Goal: Task Accomplishment & Management: Manage account settings

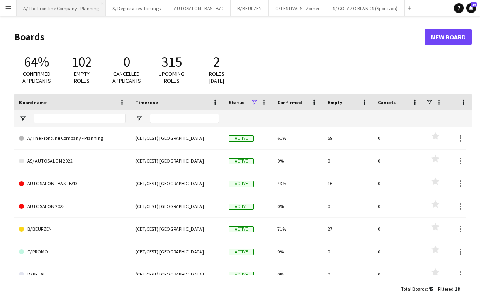
click at [47, 9] on button "A/ The Frontline Company - Planning Close" at bounding box center [61, 8] width 89 height 16
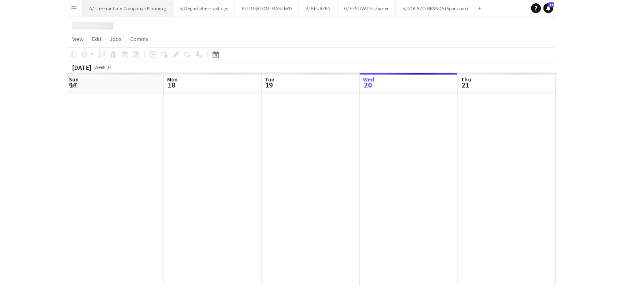
scroll to position [0, 194]
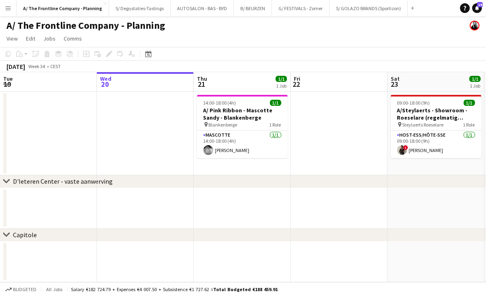
click at [7, 6] on app-icon "Menu" at bounding box center [8, 8] width 6 height 6
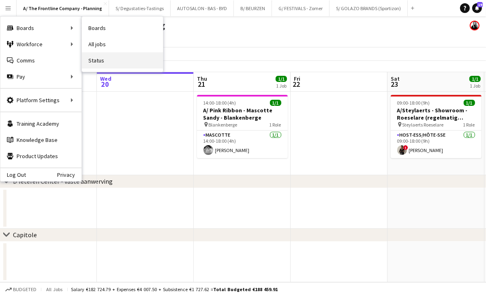
click at [120, 59] on link "Status" at bounding box center [122, 60] width 81 height 16
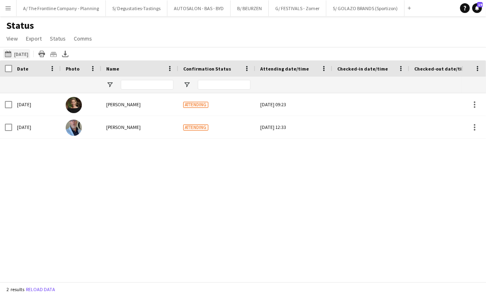
click at [19, 56] on button "[DATE] to [DATE] [DATE]" at bounding box center [16, 54] width 27 height 10
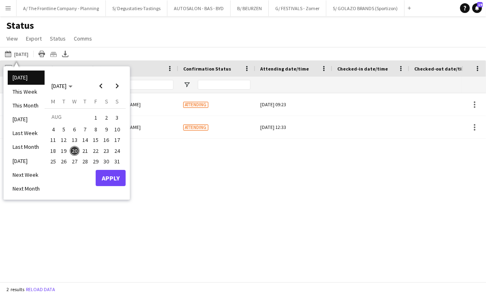
click at [84, 147] on span "21" at bounding box center [85, 151] width 10 height 10
click at [110, 180] on button "Apply" at bounding box center [111, 178] width 30 height 16
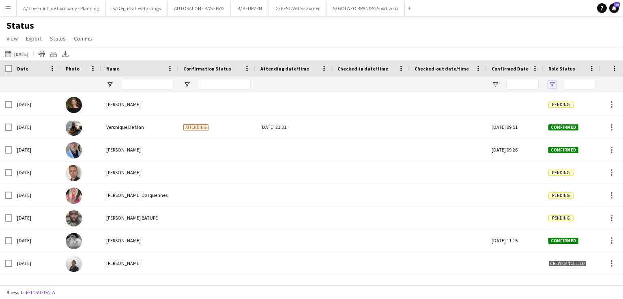
click at [486, 85] on span "Open Filter Menu" at bounding box center [551, 84] width 7 height 7
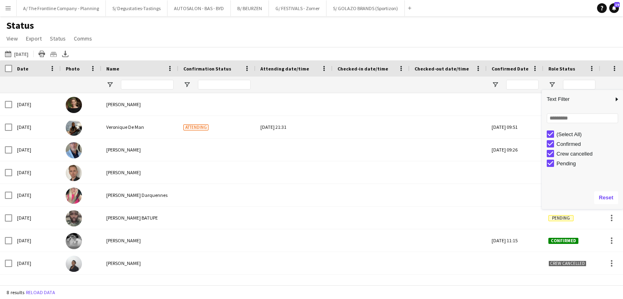
click at [486, 133] on div "(Select All)" at bounding box center [588, 134] width 64 height 6
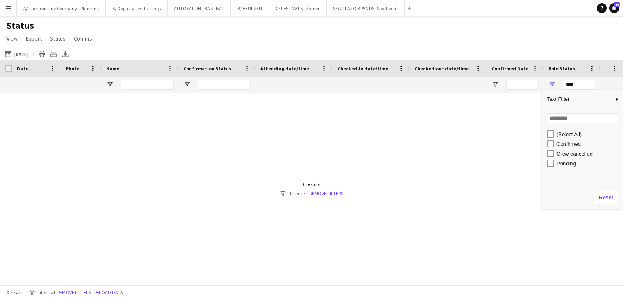
click at [486, 144] on div "Confirmed" at bounding box center [588, 144] width 64 height 6
type input "**********"
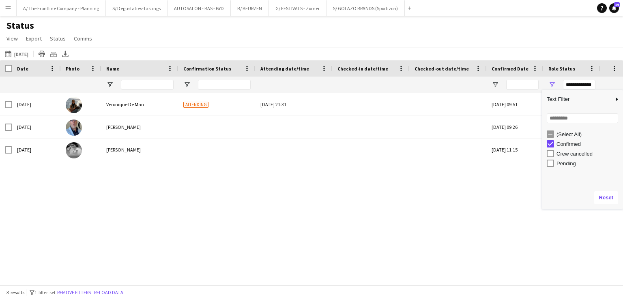
click at [287, 197] on div "[DATE] Veronique De Man Attending [DATE] 21:31 [DATE] 09:51 Confirmed TFC -177 …" at bounding box center [299, 186] width 598 height 186
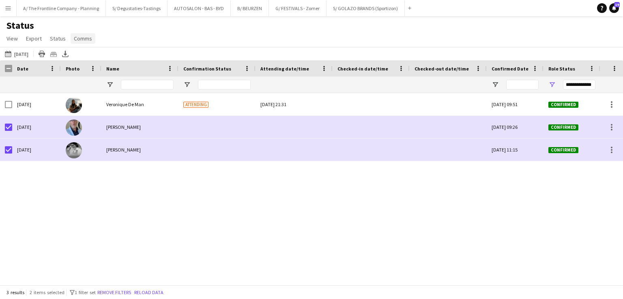
click at [76, 39] on span "Comms" at bounding box center [83, 38] width 18 height 7
click at [98, 55] on span "Send notification" at bounding box center [96, 55] width 41 height 7
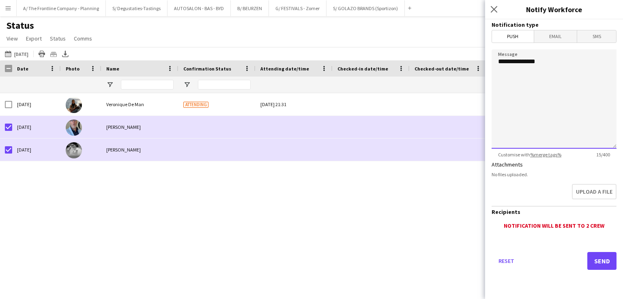
click at [486, 79] on textarea "**********" at bounding box center [553, 98] width 125 height 99
type textarea "**********"
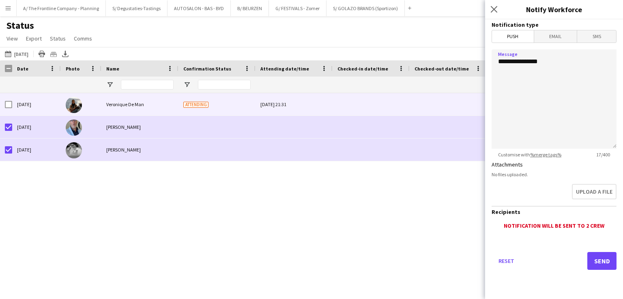
drag, startPoint x: 0, startPoint y: 109, endPoint x: 5, endPoint y: 109, distance: 4.9
click at [1, 109] on div at bounding box center [6, 104] width 12 height 22
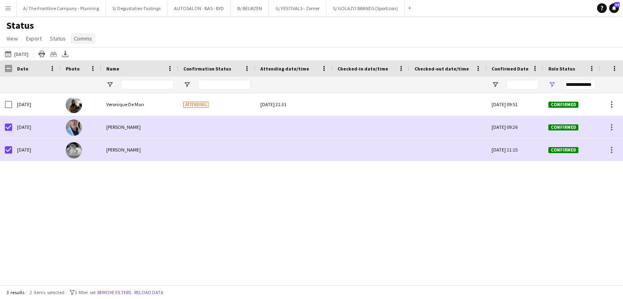
click at [86, 43] on link "Comms" at bounding box center [83, 38] width 25 height 11
click at [100, 52] on span "Send notification" at bounding box center [96, 55] width 41 height 7
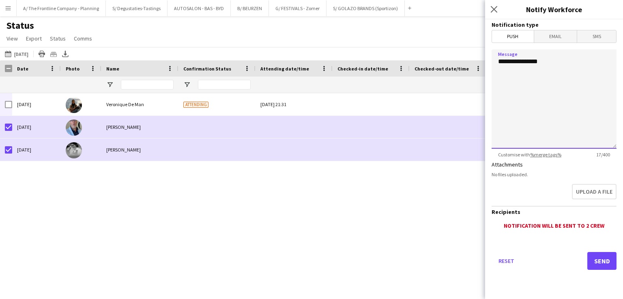
click at [486, 86] on textarea "**********" at bounding box center [553, 98] width 125 height 99
click at [486, 105] on textarea "**********" at bounding box center [553, 98] width 125 height 99
paste textarea "**********"
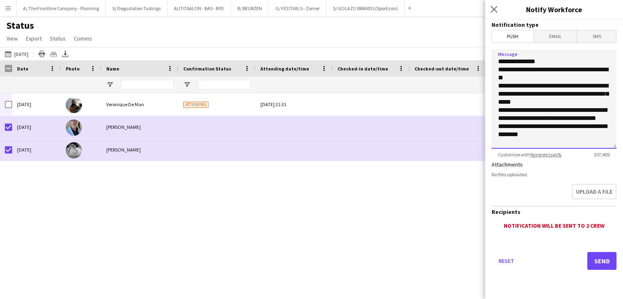
type textarea "**********"
click at [486, 261] on button "Send" at bounding box center [601, 261] width 29 height 18
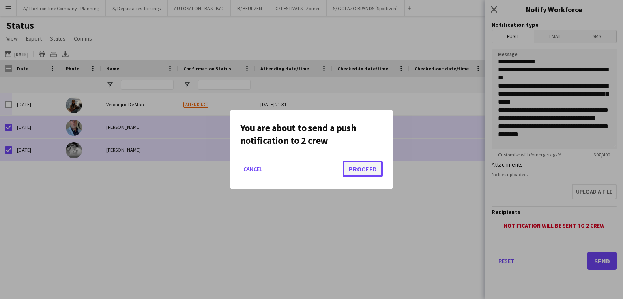
click at [364, 173] on button "Proceed" at bounding box center [363, 169] width 40 height 16
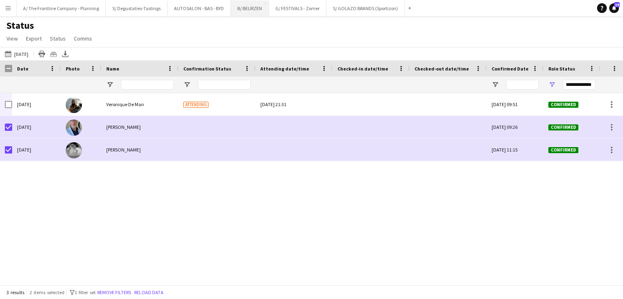
click at [238, 9] on button "B/ BEURZEN Close" at bounding box center [250, 8] width 38 height 16
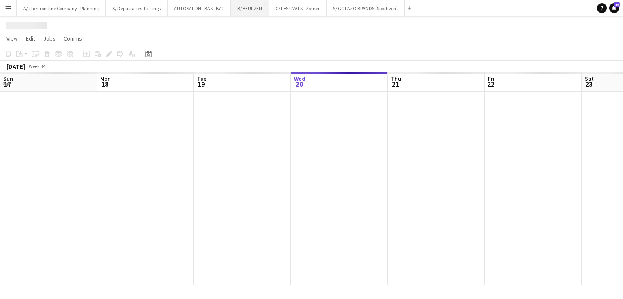
scroll to position [0, 194]
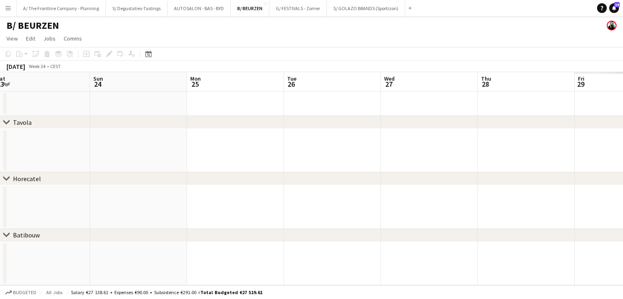
drag, startPoint x: 449, startPoint y: 159, endPoint x: 224, endPoint y: 159, distance: 224.6
click at [224, 159] on app-calendar-viewport "Tue 19 Wed 20 Thu 21 Fri 22 Sat 23 Sun 24 Mon 25 Tue 26 Wed 27 Thu 28 Fri 29 Sa…" at bounding box center [311, 178] width 623 height 213
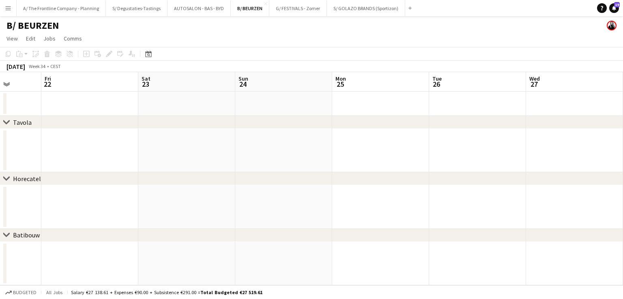
click at [240, 156] on app-calendar-viewport "Tue 19 Wed 20 Thu 21 Fri 22 Sat 23 Sun 24 Mon 25 Tue 26 Wed 27 Thu 28 Fri 29 Sa…" at bounding box center [311, 178] width 623 height 213
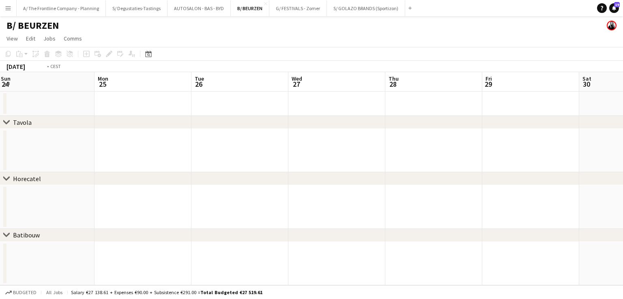
drag, startPoint x: 559, startPoint y: 156, endPoint x: 227, endPoint y: 141, distance: 333.2
click at [227, 141] on app-calendar-viewport "Thu 21 Fri 22 Sat 23 Sun 24 Mon 25 Tue 26 Wed 27 Thu 28 Fri 29 Sat 30 Sun 31 Mo…" at bounding box center [311, 178] width 623 height 213
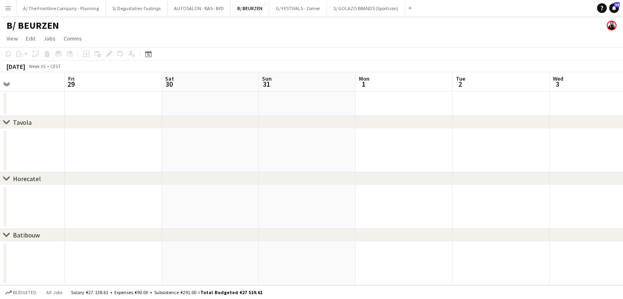
drag, startPoint x: 517, startPoint y: 153, endPoint x: 182, endPoint y: 148, distance: 335.7
click at [182, 148] on app-calendar-viewport "Sun 24 Mon 25 Tue 26 Wed 27 Thu 28 Fri 29 Sat 30 Sun 31 Mon 1 Tue 2 Wed 3 Thu 4" at bounding box center [311, 178] width 623 height 213
drag, startPoint x: 457, startPoint y: 154, endPoint x: 475, endPoint y: 153, distance: 18.3
click at [184, 153] on app-calendar-viewport "Thu 28 Fri 29 Sat 30 Sun 31 Mon 1 Tue 2 Wed 3 Thu 4 Fri 5 Sat 6 Sun 7 Mon 8" at bounding box center [311, 178] width 623 height 213
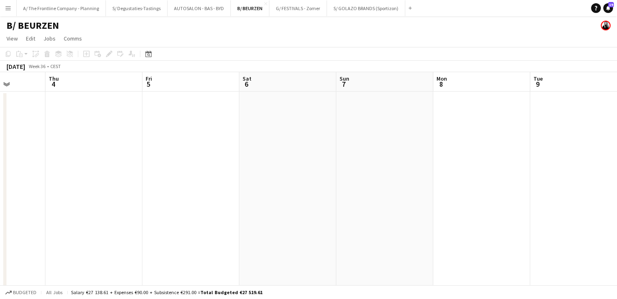
drag, startPoint x: 234, startPoint y: 144, endPoint x: 330, endPoint y: 154, distance: 97.4
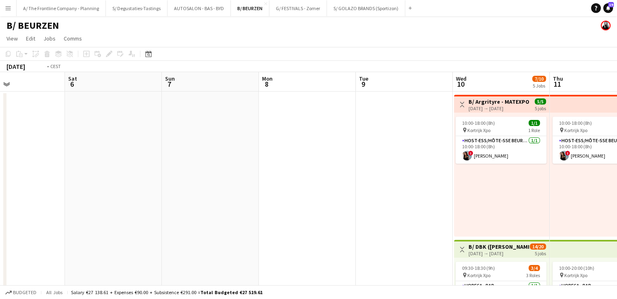
scroll to position [0, 306]
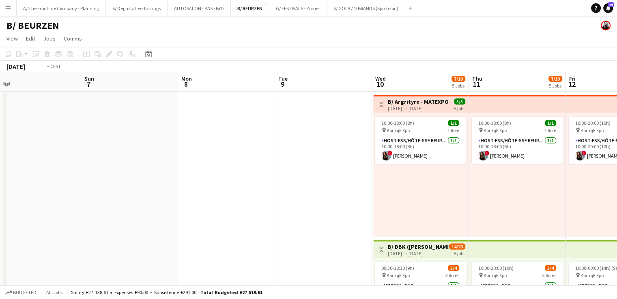
drag, startPoint x: 485, startPoint y: 160, endPoint x: 284, endPoint y: 156, distance: 201.1
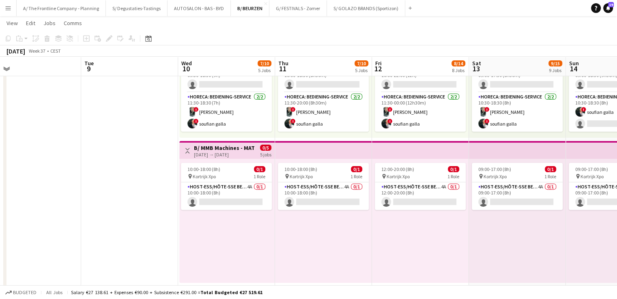
scroll to position [0, 274]
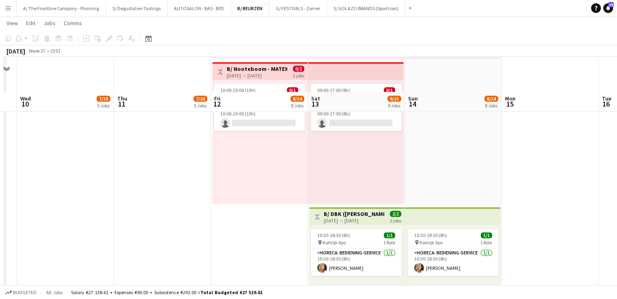
scroll to position [1095, 0]
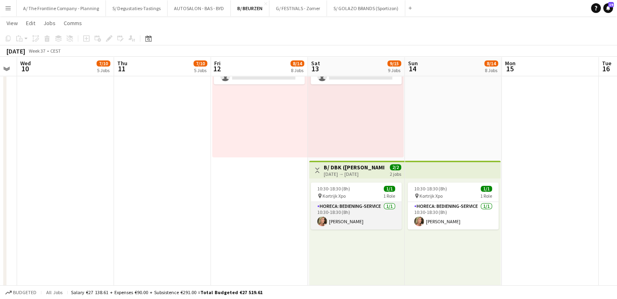
click at [337, 219] on app-card-role "Horeca: Bediening-Service [DATE] 10:30-18:30 (8h) [PERSON_NAME]" at bounding box center [356, 216] width 91 height 28
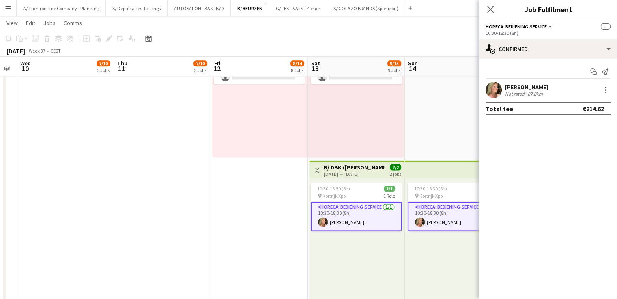
click at [486, 92] on div "[PERSON_NAME] Not rated 87.8km" at bounding box center [548, 90] width 138 height 16
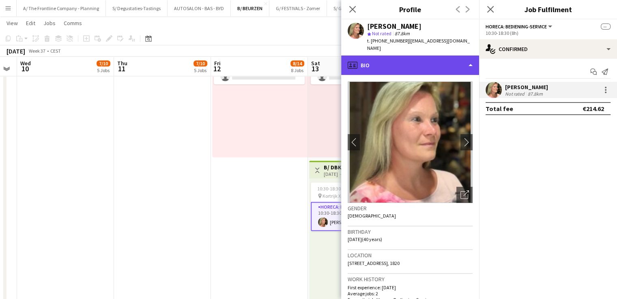
click at [423, 58] on div "profile Bio" at bounding box center [410, 65] width 138 height 19
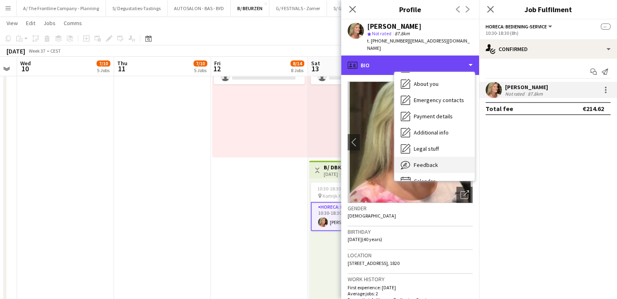
scroll to position [76, 0]
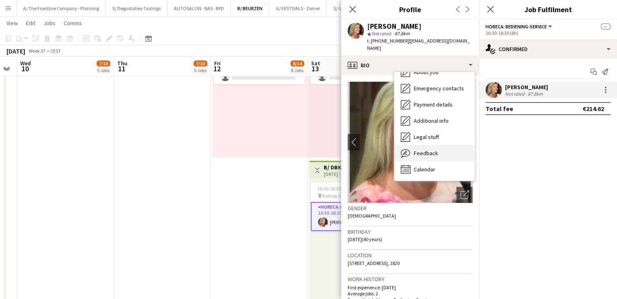
click at [437, 146] on div "Feedback Feedback" at bounding box center [434, 153] width 80 height 16
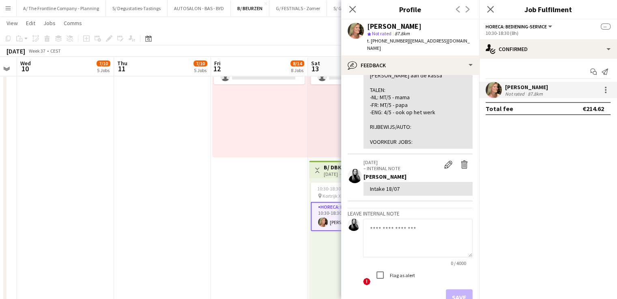
scroll to position [361, 0]
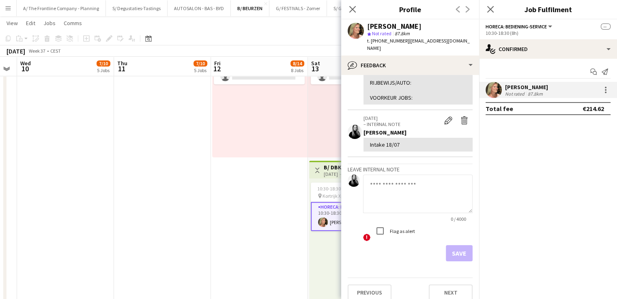
click at [418, 193] on textarea at bounding box center [417, 194] width 109 height 39
paste textarea "**********"
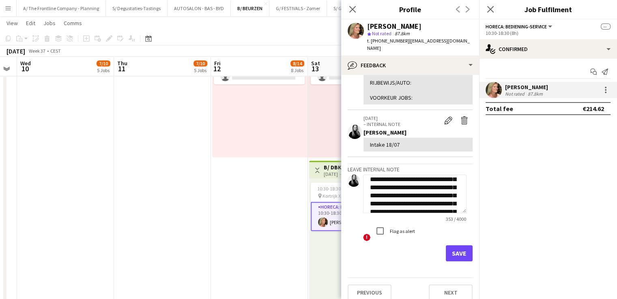
scroll to position [0, 0]
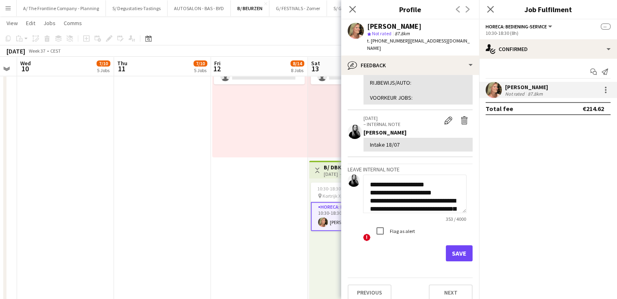
drag, startPoint x: 370, startPoint y: 176, endPoint x: 461, endPoint y: 177, distance: 90.8
click at [461, 177] on textarea "**********" at bounding box center [414, 194] width 103 height 39
click at [402, 177] on textarea "**********" at bounding box center [414, 194] width 103 height 39
type textarea "**********"
click at [453, 245] on button "Save" at bounding box center [459, 253] width 27 height 16
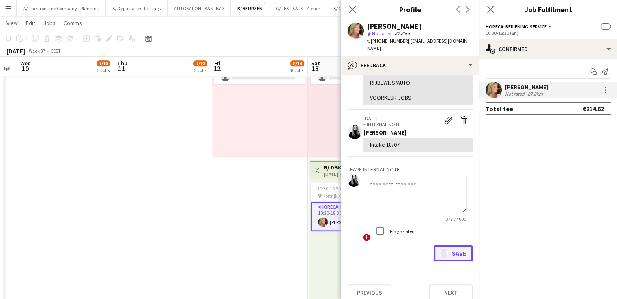
scroll to position [489, 0]
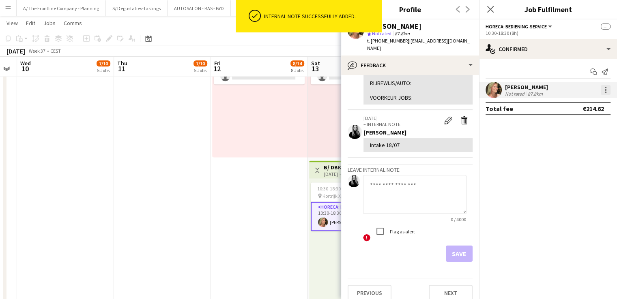
click at [486, 92] on div at bounding box center [605, 90] width 10 height 10
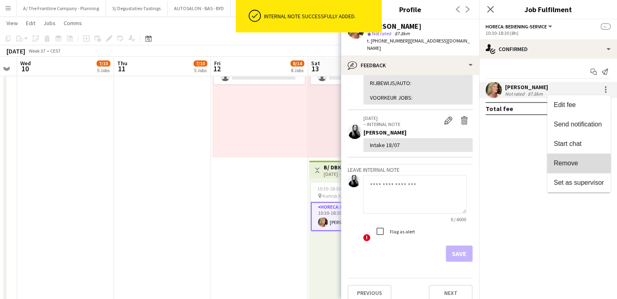
click at [486, 164] on span "Remove" at bounding box center [565, 163] width 24 height 7
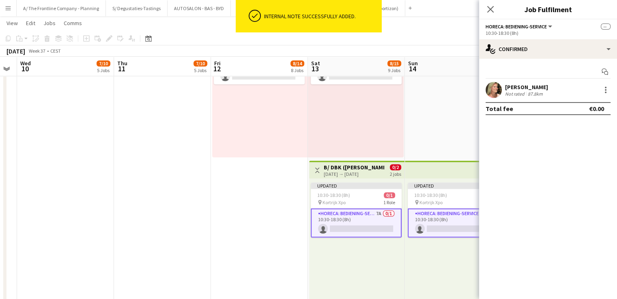
click at [375, 255] on div "Updated 10:30-18:30 (8h) 0/1 pin Kortrijk Xpo 1 Role Horeca: Bediening-Service …" at bounding box center [356, 240] width 95 height 124
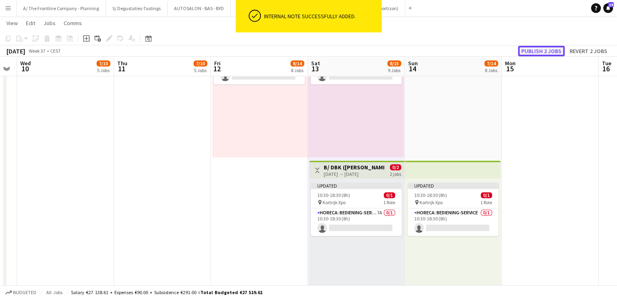
click at [486, 54] on button "Publish 2 jobs" at bounding box center [541, 51] width 47 height 11
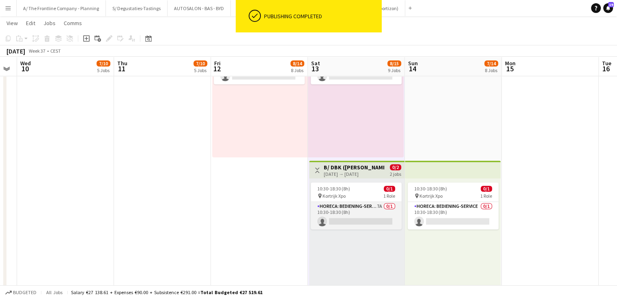
click at [367, 212] on app-card-role "Horeca: Bediening-Service 7A 0/1 10:30-18:30 (8h) single-neutral-actions" at bounding box center [356, 216] width 91 height 28
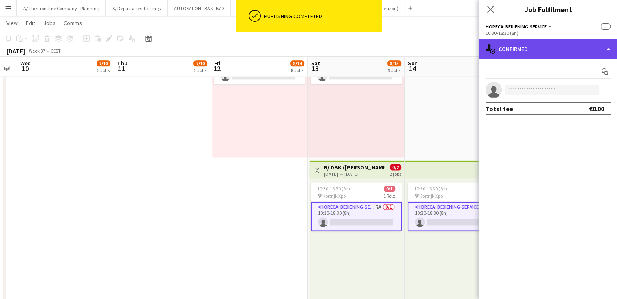
click at [486, 54] on div "single-neutral-actions-check-2 Confirmed" at bounding box center [548, 48] width 138 height 19
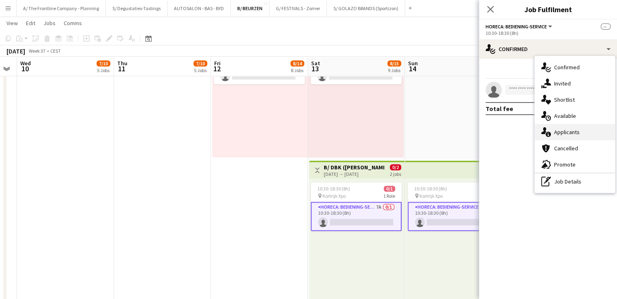
click at [486, 133] on div "single-neutral-actions-information Applicants" at bounding box center [574, 132] width 80 height 16
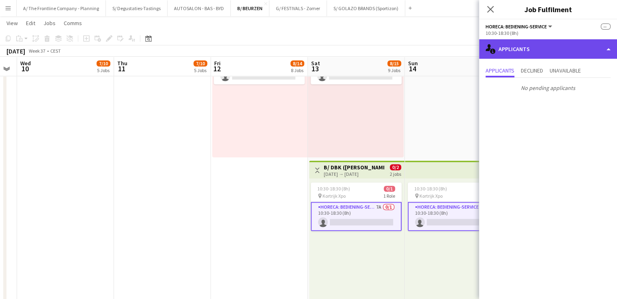
click at [486, 57] on div "single-neutral-actions-information Applicants" at bounding box center [548, 48] width 138 height 19
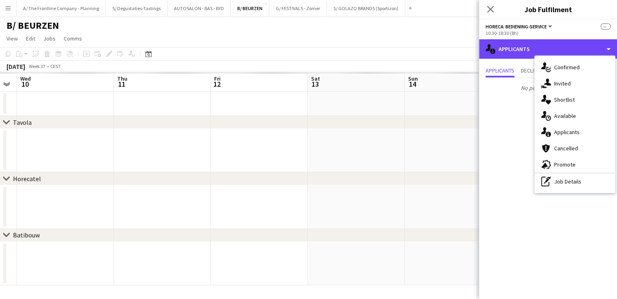
scroll to position [0, 0]
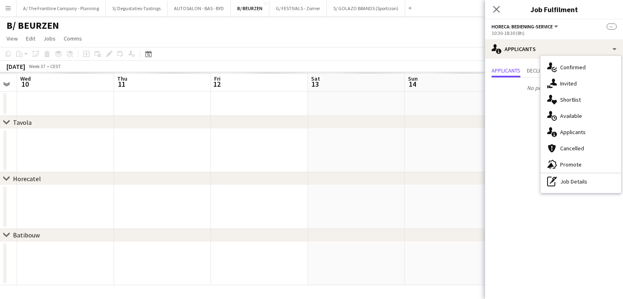
click at [255, 236] on div "chevron-right [GEOGRAPHIC_DATA] chevron-right Horecatel chevron-right Batibouw …" at bounding box center [311, 178] width 623 height 213
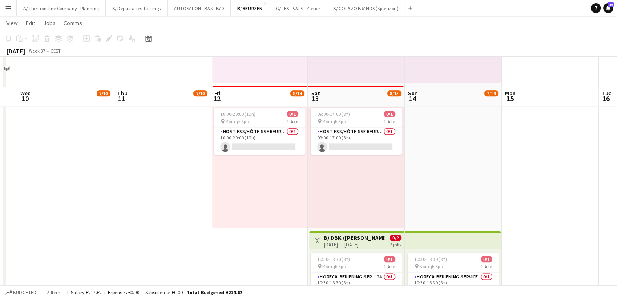
scroll to position [1054, 0]
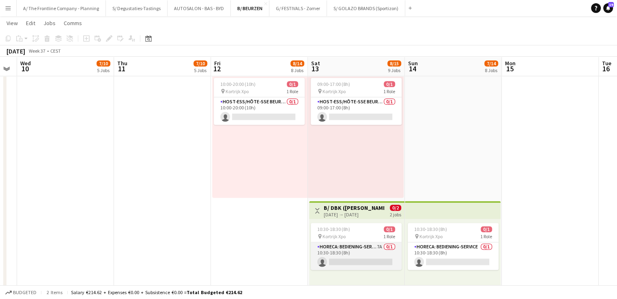
click at [353, 255] on app-card-role "Horeca: Bediening-Service 7A 0/1 10:30-18:30 (8h) single-neutral-actions" at bounding box center [356, 256] width 91 height 28
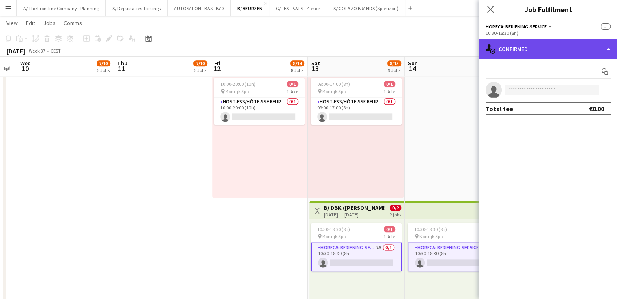
click at [486, 52] on div "single-neutral-actions-check-2 Confirmed" at bounding box center [548, 48] width 138 height 19
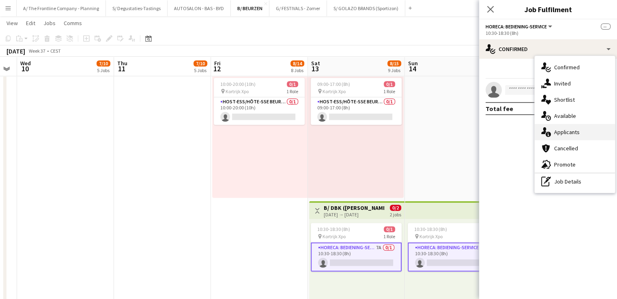
click at [486, 126] on div "single-neutral-actions-information Applicants" at bounding box center [574, 132] width 80 height 16
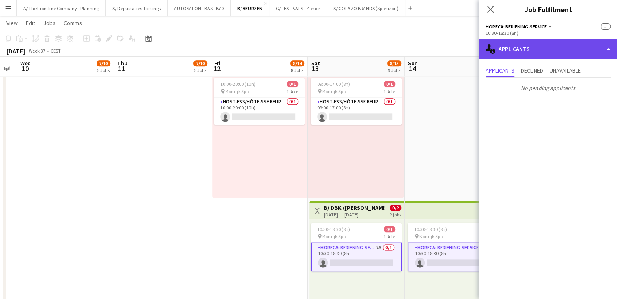
click at [486, 47] on div "single-neutral-actions-information Applicants" at bounding box center [548, 48] width 138 height 19
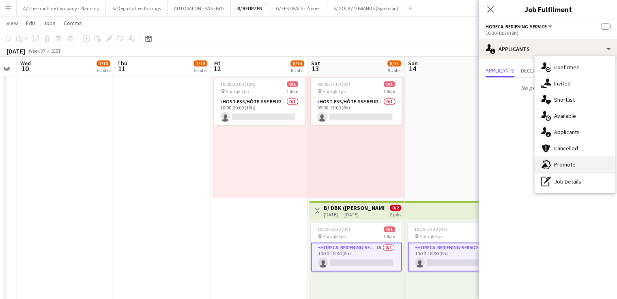
click at [486, 170] on div "advertising-megaphone Promote" at bounding box center [574, 164] width 80 height 16
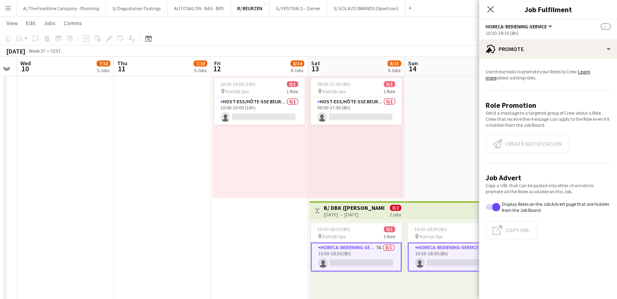
click at [378, 250] on app-card-role "Horeca: Bediening-Service 7A 0/1 10:30-18:30 (8h) single-neutral-actions" at bounding box center [356, 256] width 91 height 29
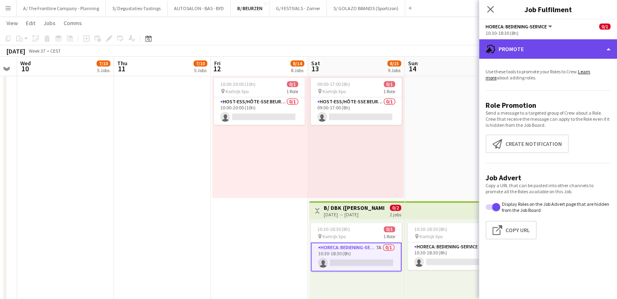
click at [486, 55] on div "advertising-megaphone Promote" at bounding box center [548, 48] width 138 height 19
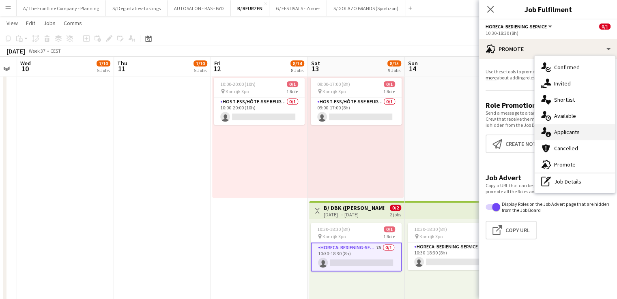
click at [486, 133] on div "single-neutral-actions-information Applicants" at bounding box center [574, 132] width 80 height 16
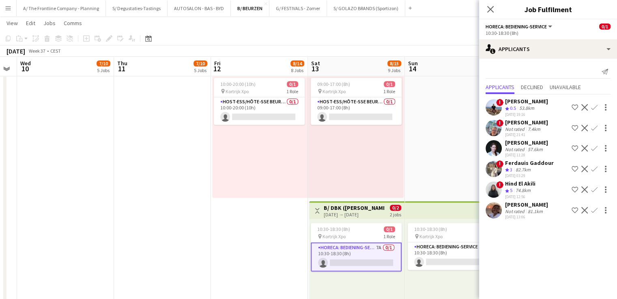
click at [486, 146] on div "Not rated" at bounding box center [515, 149] width 21 height 6
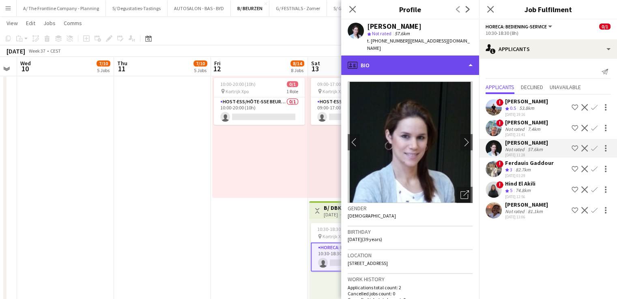
click at [408, 56] on div "profile Bio" at bounding box center [410, 65] width 138 height 19
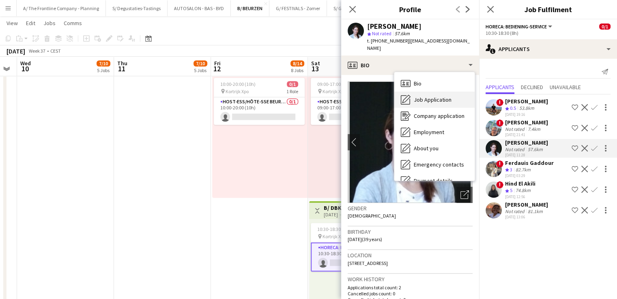
click at [418, 98] on div "Job Application Job Application" at bounding box center [434, 100] width 80 height 16
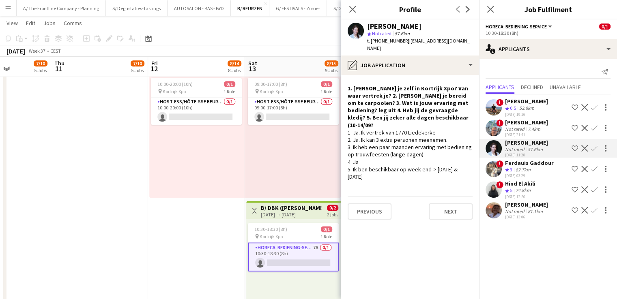
scroll to position [0, 356]
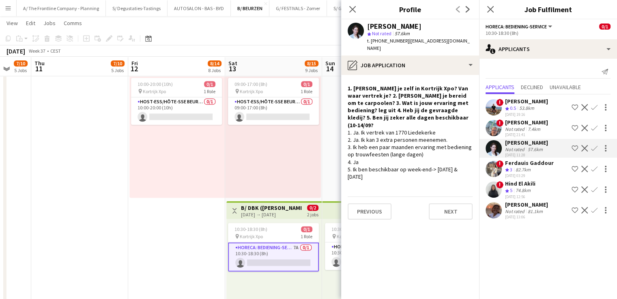
drag, startPoint x: 303, startPoint y: 161, endPoint x: 221, endPoint y: 161, distance: 82.7
drag, startPoint x: 371, startPoint y: 41, endPoint x: 400, endPoint y: 45, distance: 29.1
click at [400, 45] on div "[PERSON_NAME] Not rated 57.6km t. [PHONE_NUMBER] | [EMAIL_ADDRESS][DOMAIN_NAME]" at bounding box center [410, 37] width 138 height 36
copy span "[PHONE_NUMBER]"
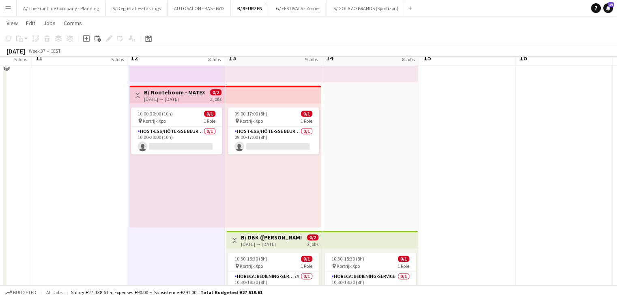
scroll to position [1013, 0]
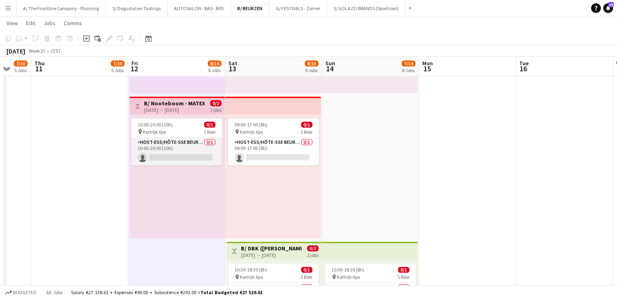
click at [194, 148] on app-card-role "Host-ess/Hôte-sse Beurs - Foire 0/1 10:00-20:00 (10h) single-neutral-actions" at bounding box center [176, 152] width 91 height 28
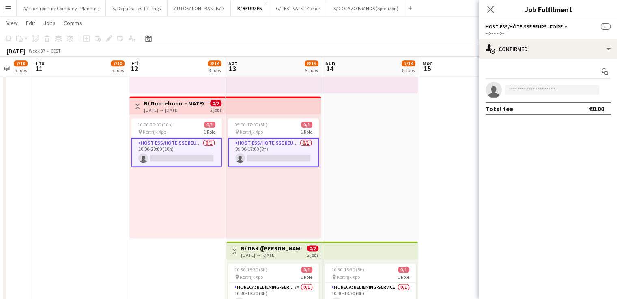
click at [180, 109] on div "[DATE] → [DATE]" at bounding box center [174, 110] width 60 height 6
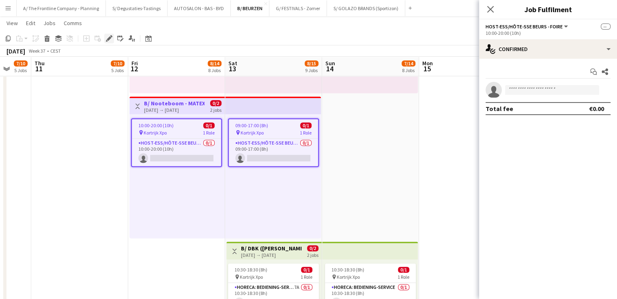
click at [106, 38] on icon "Edit" at bounding box center [109, 38] width 6 height 6
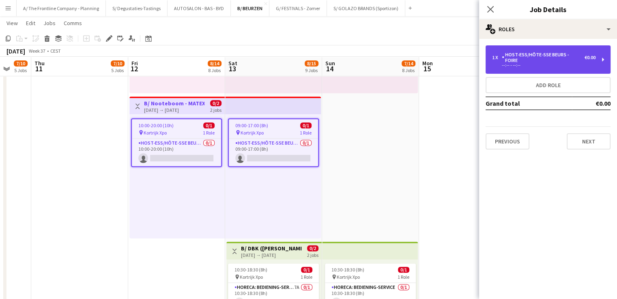
click at [486, 63] on div "--:-- - --:--" at bounding box center [543, 65] width 103 height 4
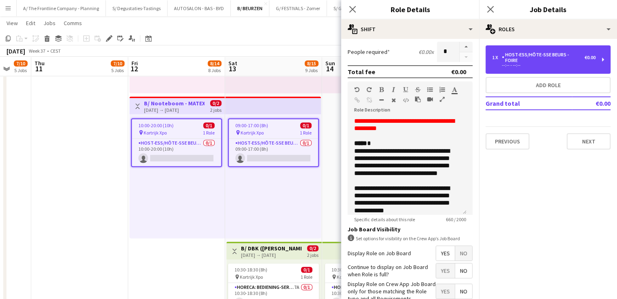
scroll to position [203, 0]
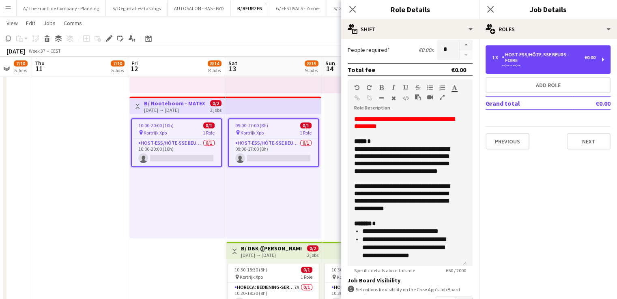
drag, startPoint x: 463, startPoint y: 209, endPoint x: 456, endPoint y: 263, distance: 54.7
click at [456, 263] on div "**********" at bounding box center [406, 191] width 119 height 150
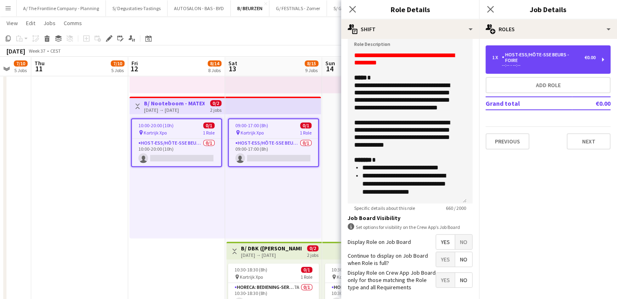
scroll to position [284, 0]
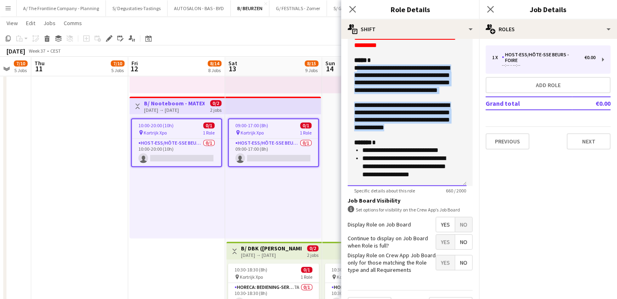
drag, startPoint x: 357, startPoint y: 65, endPoint x: 453, endPoint y: 126, distance: 113.5
click at [453, 126] on div "**********" at bounding box center [406, 110] width 119 height 152
drag, startPoint x: 353, startPoint y: 69, endPoint x: 461, endPoint y: 129, distance: 123.6
click at [461, 129] on div "**********" at bounding box center [406, 110] width 119 height 152
copy div "**********"
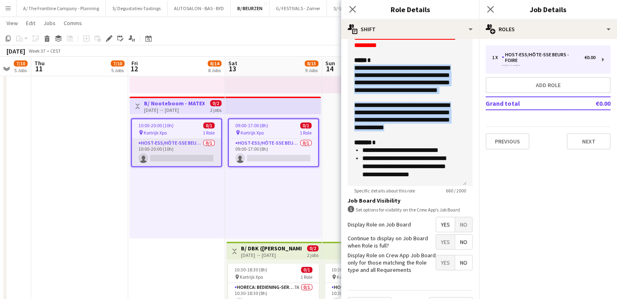
click at [198, 148] on app-card-role "Host-ess/Hôte-sse Beurs - Foire 0/1 10:00-20:00 (10h) single-neutral-actions" at bounding box center [176, 153] width 89 height 28
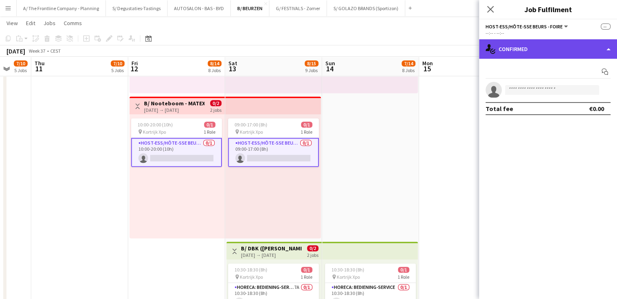
click at [486, 49] on div "single-neutral-actions-check-2 Confirmed" at bounding box center [548, 48] width 138 height 19
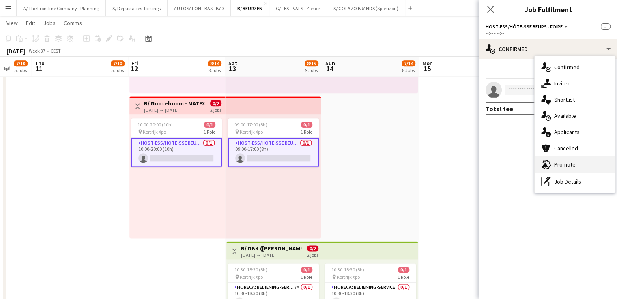
click at [486, 165] on icon at bounding box center [544, 166] width 6 height 6
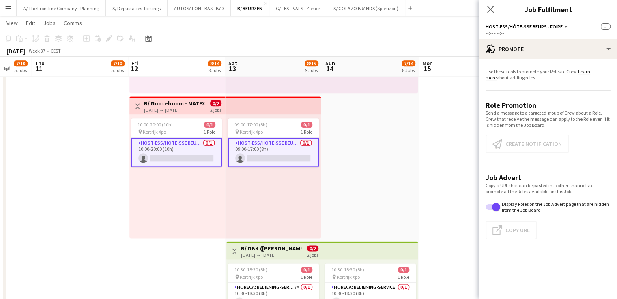
click at [191, 153] on app-card-role "Host-ess/Hôte-sse Beurs - Foire 0/1 10:00-20:00 (10h) single-neutral-actions" at bounding box center [176, 152] width 91 height 29
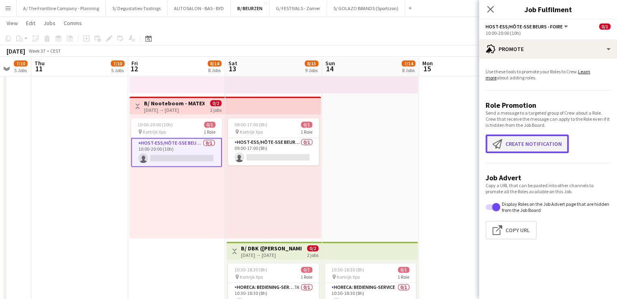
click at [486, 150] on button "Create notification Create notification" at bounding box center [526, 144] width 83 height 19
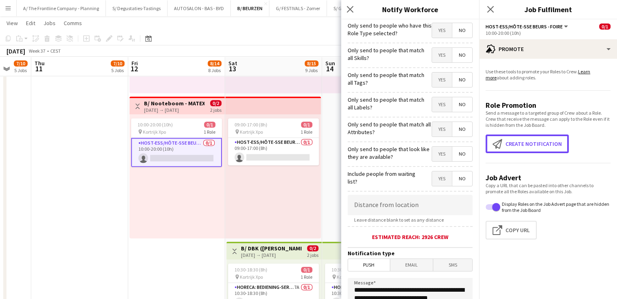
scroll to position [81, 0]
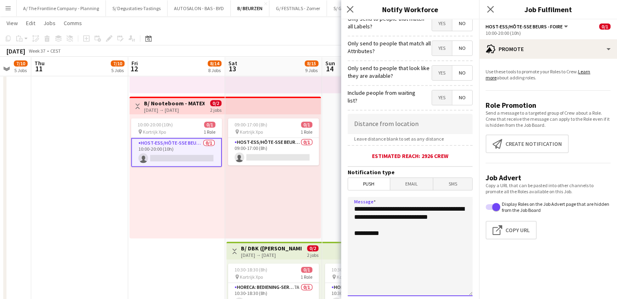
drag, startPoint x: 401, startPoint y: 226, endPoint x: 332, endPoint y: 187, distance: 79.3
paste textarea "**********"
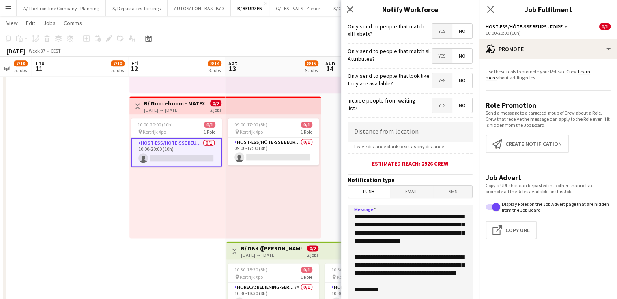
scroll to position [122, 0]
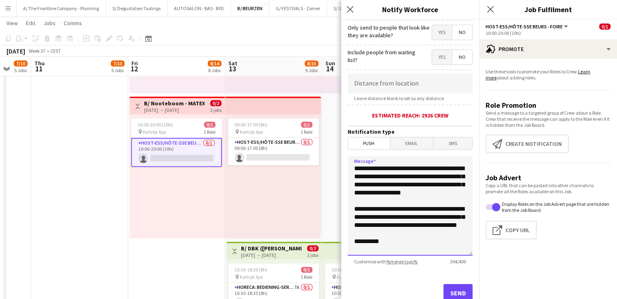
click at [353, 169] on textarea "**********" at bounding box center [409, 205] width 125 height 99
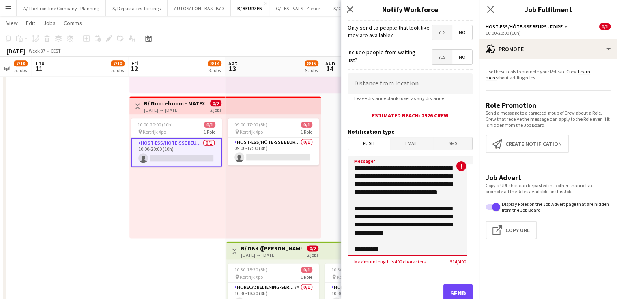
scroll to position [83, 0]
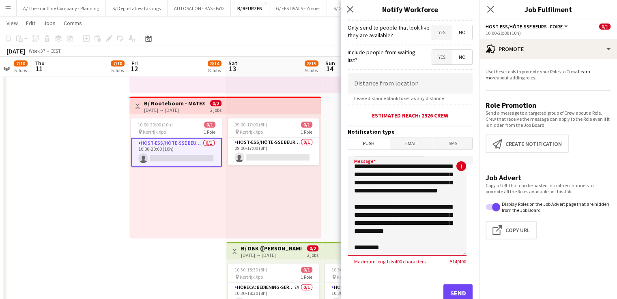
drag, startPoint x: 351, startPoint y: 242, endPoint x: 417, endPoint y: 236, distance: 66.4
click at [417, 236] on textarea "**********" at bounding box center [406, 205] width 119 height 99
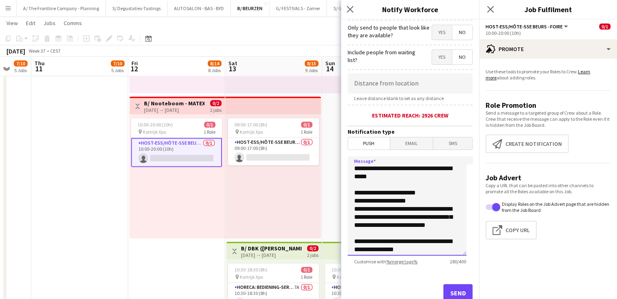
scroll to position [147, 0]
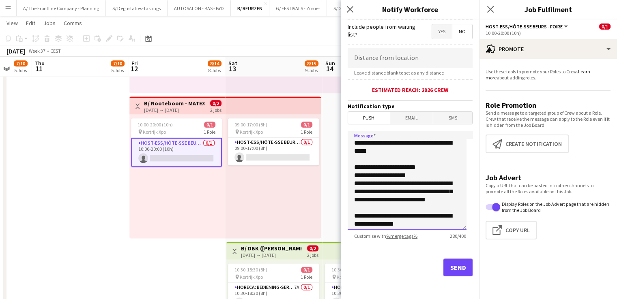
type textarea "**********"
click at [443, 276] on div "Send" at bounding box center [409, 270] width 125 height 57
click at [444, 274] on button "Send" at bounding box center [457, 268] width 29 height 18
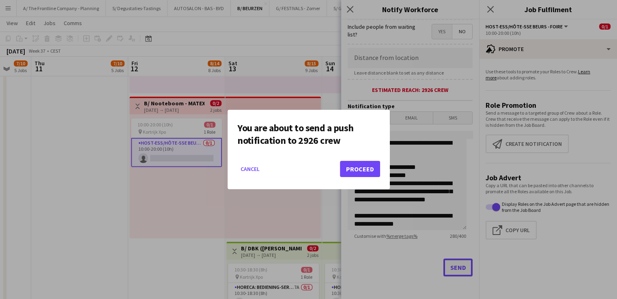
scroll to position [0, 0]
click at [358, 168] on button "Proceed" at bounding box center [360, 169] width 40 height 16
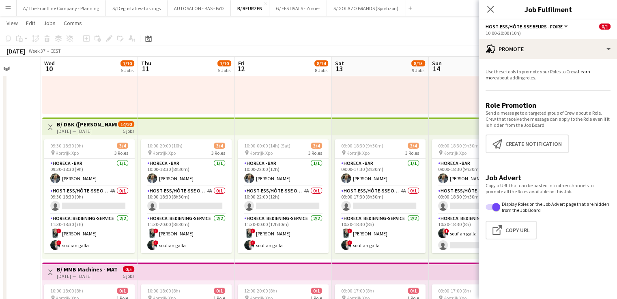
scroll to position [0, 231]
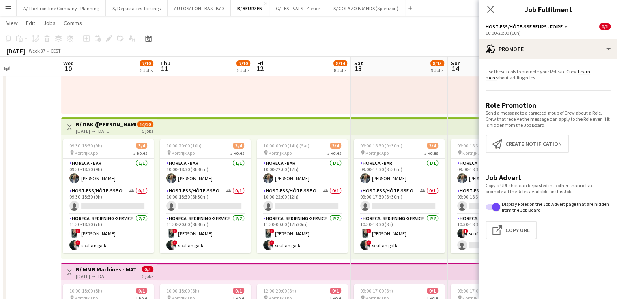
drag, startPoint x: 160, startPoint y: 172, endPoint x: 285, endPoint y: 164, distance: 125.9
click at [103, 124] on h3 "B/ DBK ([PERSON_NAME]) - MATEXPO 2025 - 10-14/09" at bounding box center [106, 124] width 60 height 7
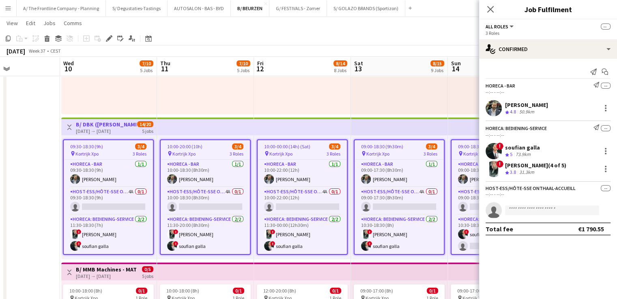
click at [112, 40] on icon "Edit" at bounding box center [109, 38] width 6 height 6
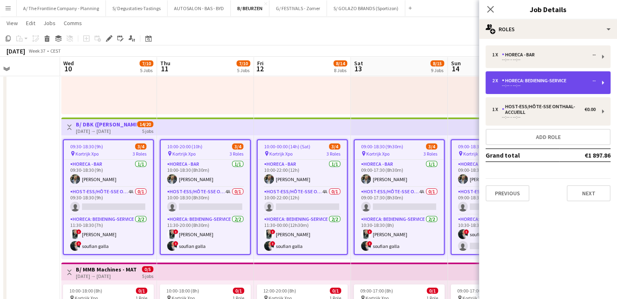
click at [486, 78] on div "Horeca: Bediening-Service" at bounding box center [535, 81] width 68 height 6
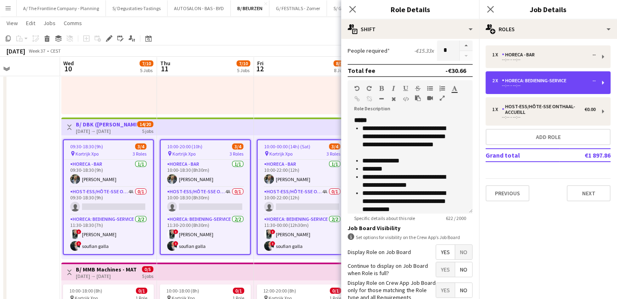
scroll to position [203, 0]
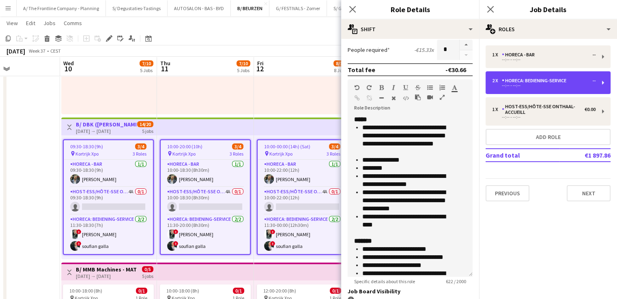
drag, startPoint x: 464, startPoint y: 208, endPoint x: 469, endPoint y: 276, distance: 67.4
click at [469, 278] on form "**********" at bounding box center [410, 127] width 138 height 568
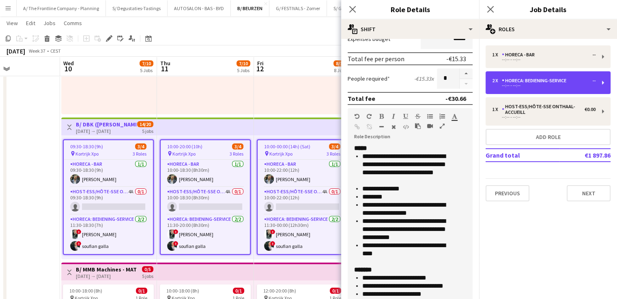
scroll to position [162, 0]
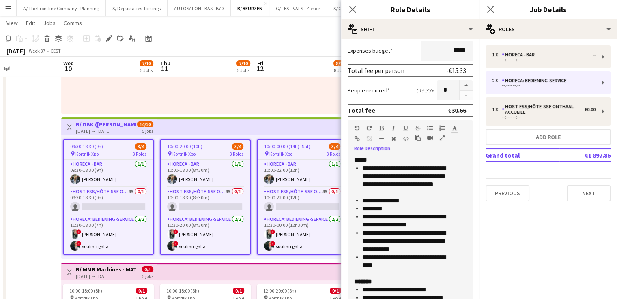
drag, startPoint x: 409, startPoint y: 268, endPoint x: 350, endPoint y: 141, distance: 139.5
click at [350, 141] on div "**********" at bounding box center [409, 221] width 125 height 203
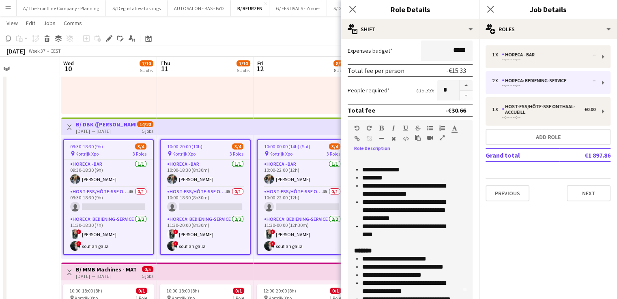
scroll to position [0, 0]
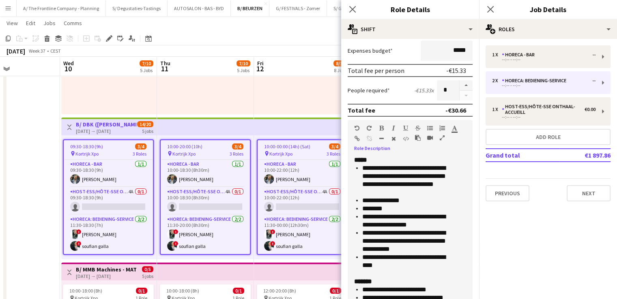
drag, startPoint x: 390, startPoint y: 259, endPoint x: 345, endPoint y: 146, distance: 121.4
click at [345, 146] on form "**********" at bounding box center [410, 170] width 138 height 574
copy div "**********"
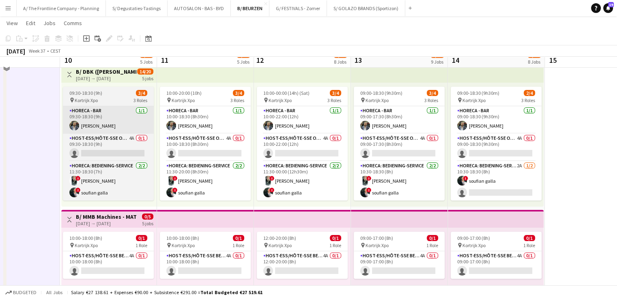
scroll to position [162, 0]
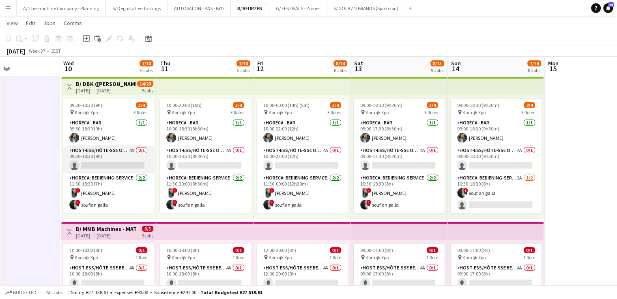
click at [87, 156] on app-card-role "Host-ess/Hôte-sse Onthaal-Accueill 4A 0/1 09:30-18:30 (9h) single-neutral-actio…" at bounding box center [108, 160] width 91 height 28
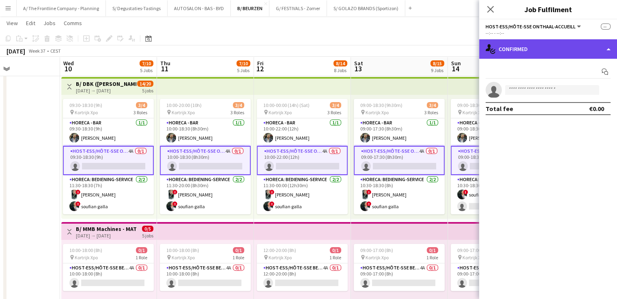
click at [486, 54] on div "single-neutral-actions-check-2 Confirmed" at bounding box center [548, 48] width 138 height 19
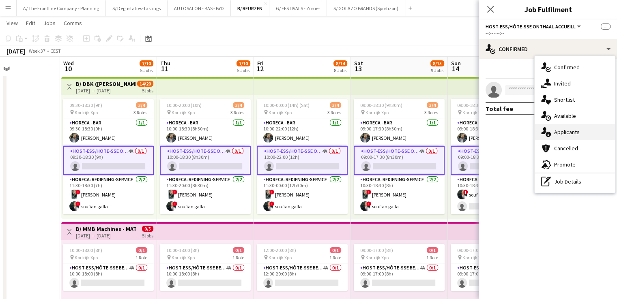
click at [486, 132] on div "single-neutral-actions-information Applicants" at bounding box center [574, 132] width 80 height 16
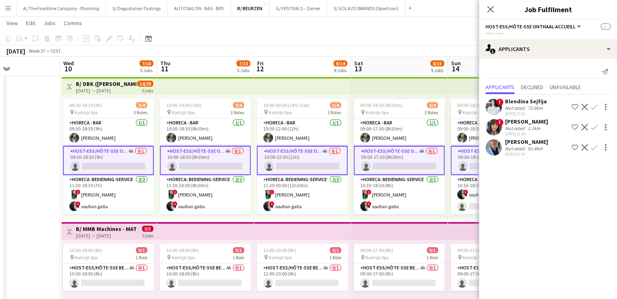
click at [486, 125] on div "1.1km" at bounding box center [534, 128] width 16 height 6
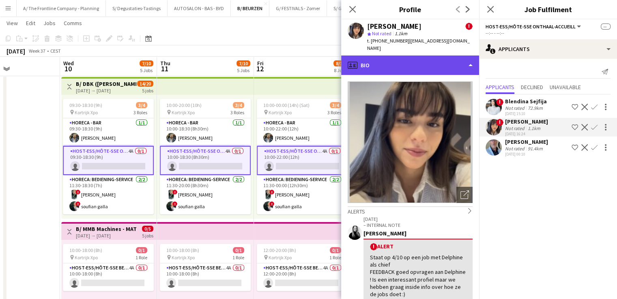
click at [446, 58] on div "profile Bio" at bounding box center [410, 65] width 138 height 19
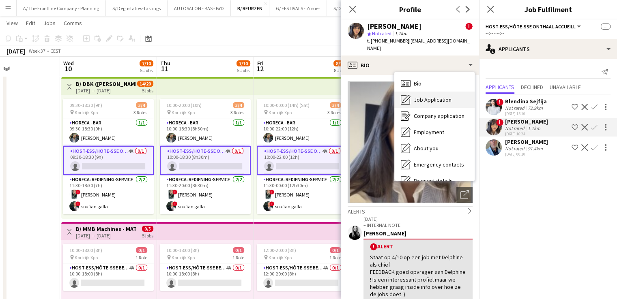
click at [446, 96] on span "Job Application" at bounding box center [432, 99] width 38 height 7
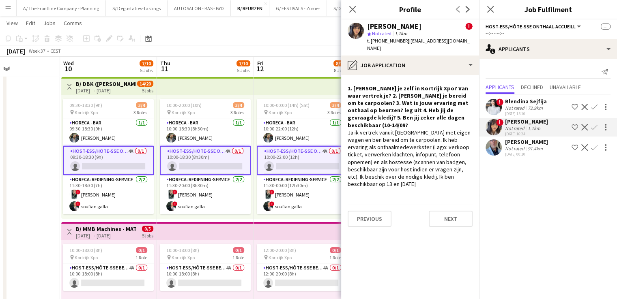
drag, startPoint x: 370, startPoint y: 41, endPoint x: 399, endPoint y: 44, distance: 29.4
click at [399, 44] on div "t. [PHONE_NUMBER] | [EMAIL_ADDRESS][DOMAIN_NAME]" at bounding box center [419, 44] width 105 height 15
copy span "[PHONE_NUMBER]"
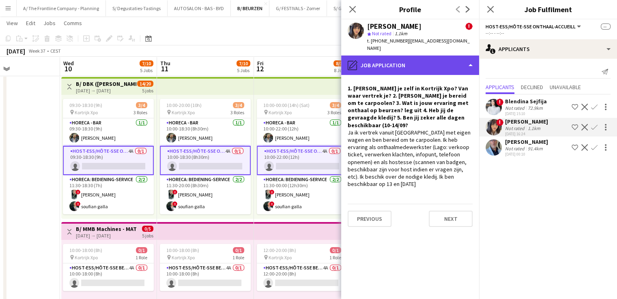
click at [413, 57] on div "pencil4 Job Application" at bounding box center [410, 65] width 138 height 19
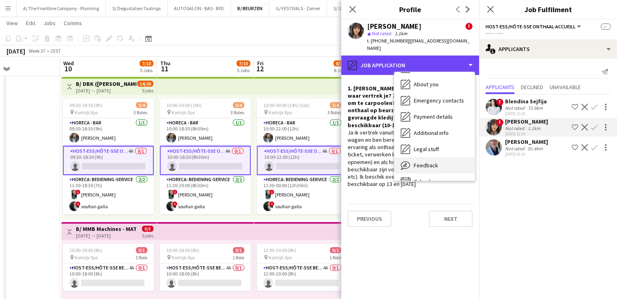
scroll to position [76, 0]
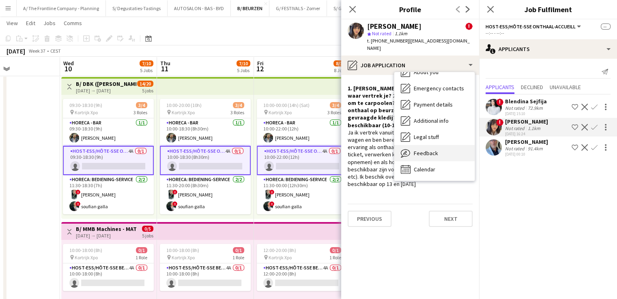
click at [441, 151] on div "Feedback Feedback" at bounding box center [434, 153] width 80 height 16
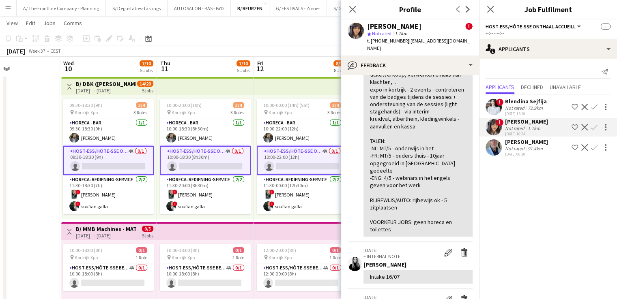
scroll to position [324, 0]
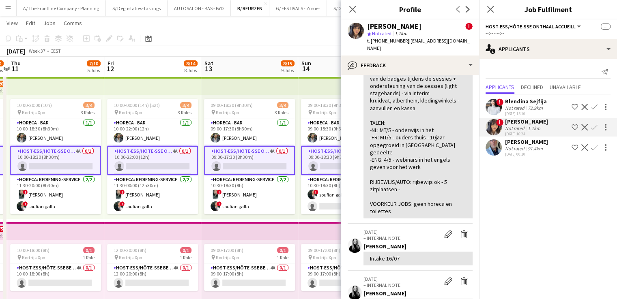
drag, startPoint x: 204, startPoint y: 107, endPoint x: 52, endPoint y: 104, distance: 151.2
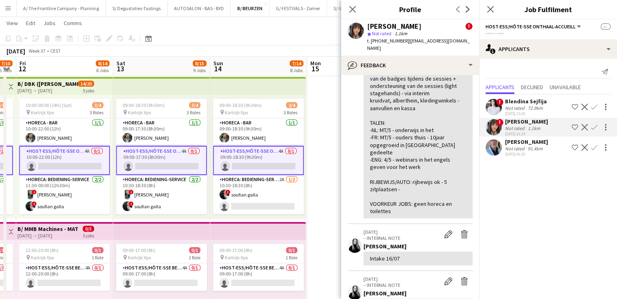
scroll to position [0, 306]
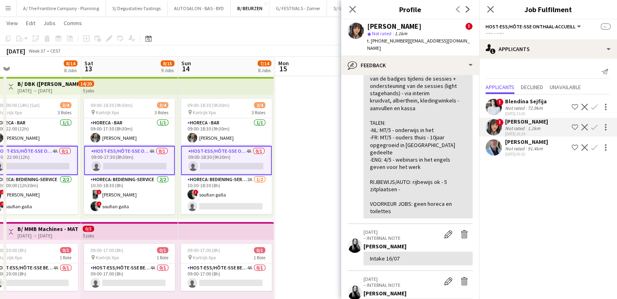
drag, startPoint x: 214, startPoint y: 130, endPoint x: 136, endPoint y: 123, distance: 78.1
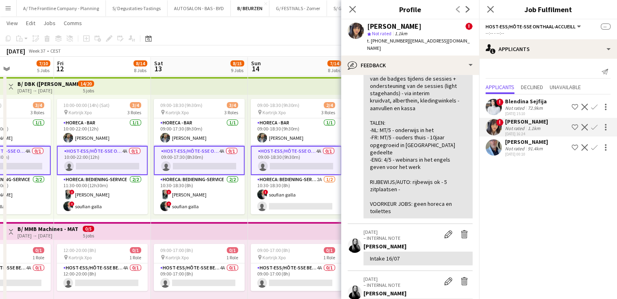
scroll to position [0, 234]
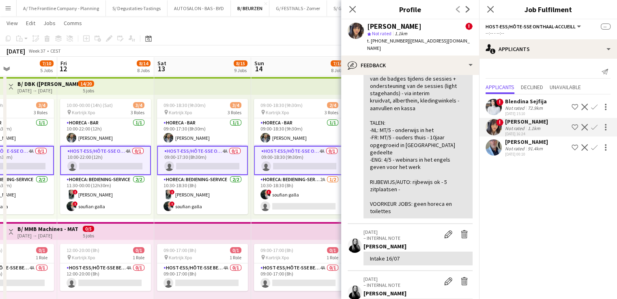
drag, startPoint x: 137, startPoint y: 166, endPoint x: 210, endPoint y: 150, distance: 74.7
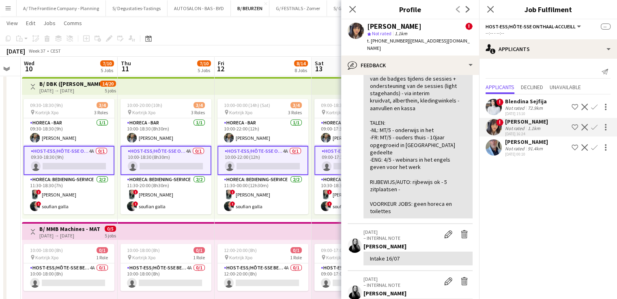
scroll to position [0, 240]
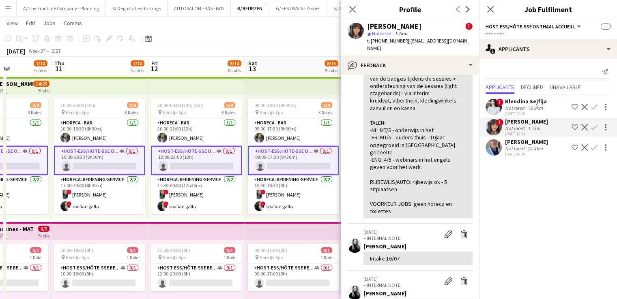
drag, startPoint x: 146, startPoint y: 153, endPoint x: 237, endPoint y: 155, distance: 91.2
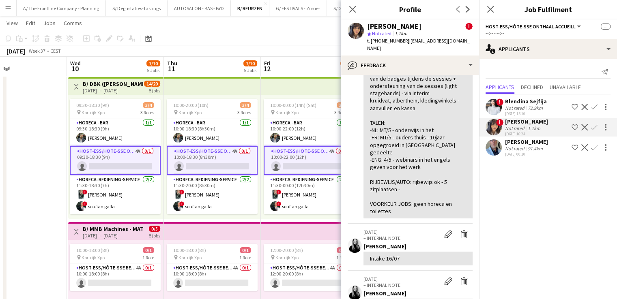
scroll to position [0, 221]
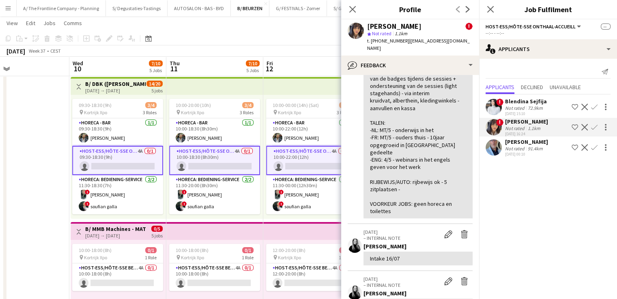
drag, startPoint x: 170, startPoint y: 132, endPoint x: 285, endPoint y: 132, distance: 115.1
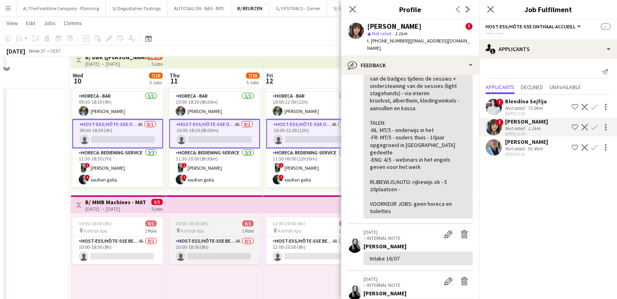
scroll to position [203, 0]
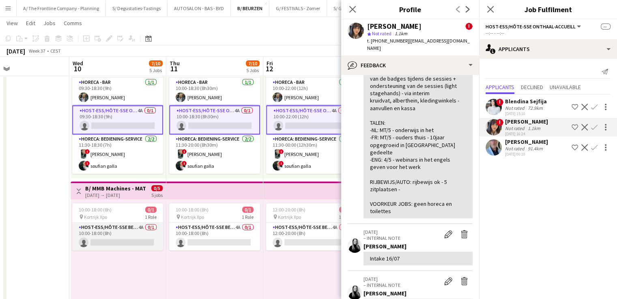
click at [130, 228] on app-card-role "Host-ess/Hôte-sse Beurs - Foire 4A 0/1 10:00-18:00 (8h) single-neutral-actions" at bounding box center [117, 237] width 91 height 28
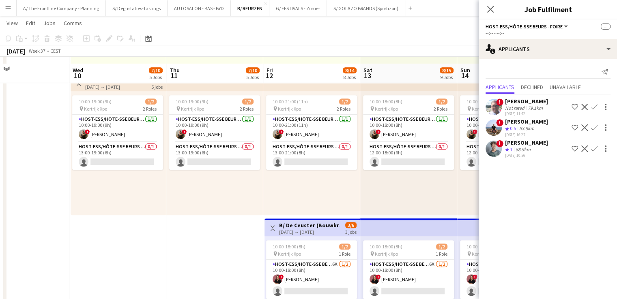
scroll to position [608, 0]
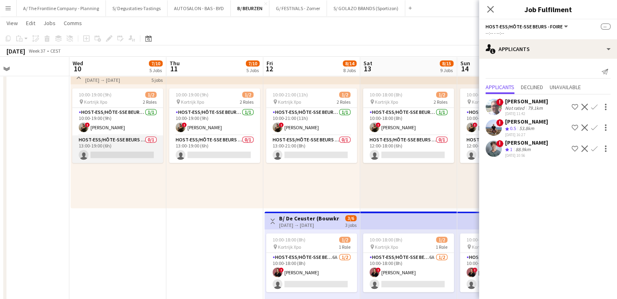
click at [131, 141] on app-card-role "Host-ess/Hôte-sse Beurs - Foire 0/1 13:00-19:00 (6h) single-neutral-actions" at bounding box center [117, 149] width 91 height 28
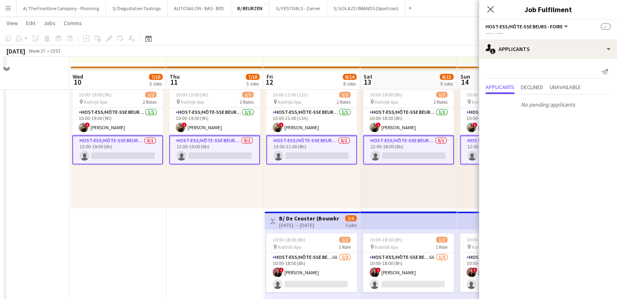
scroll to position [689, 0]
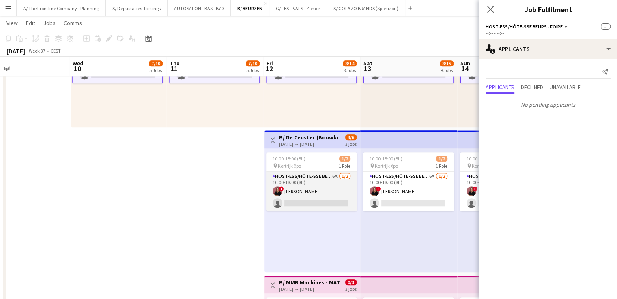
click at [304, 183] on app-card-role "Host-ess/Hôte-sse Beurs - Foire 6A [DATE] 10:00-18:00 (8h) ! [PERSON_NAME] der …" at bounding box center [311, 191] width 91 height 39
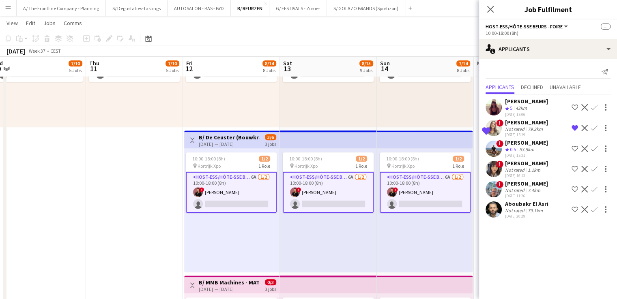
scroll to position [0, 326]
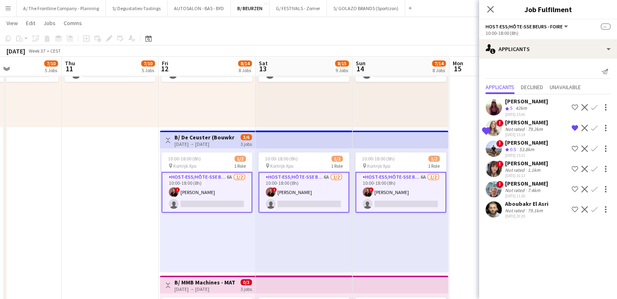
drag, startPoint x: 338, startPoint y: 159, endPoint x: 244, endPoint y: 156, distance: 93.3
click at [244, 156] on app-calendar-viewport "Sun 7 Mon 8 Tue 9 Wed 10 7/10 5 Jobs Thu 11 7/10 5 Jobs Fri 12 8/14 8 Jobs Sat …" at bounding box center [308, 82] width 617 height 1480
click at [486, 210] on div "Not rated" at bounding box center [515, 211] width 21 height 6
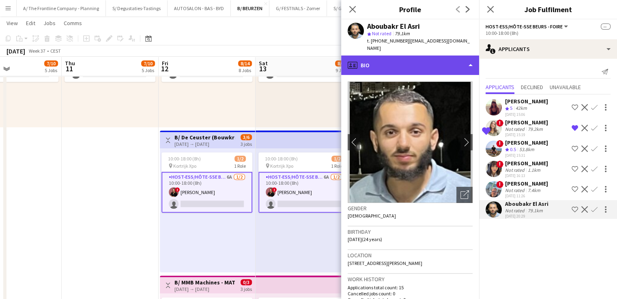
click at [383, 58] on div "profile Bio" at bounding box center [410, 65] width 138 height 19
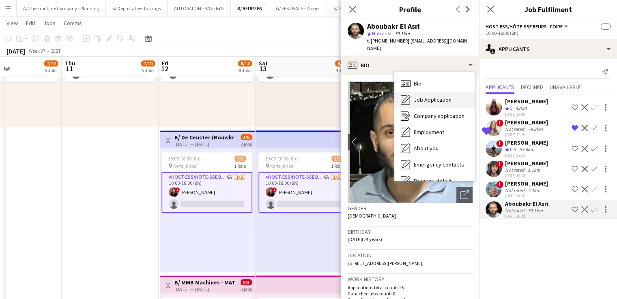
click at [425, 92] on div "Job Application Job Application" at bounding box center [434, 100] width 80 height 16
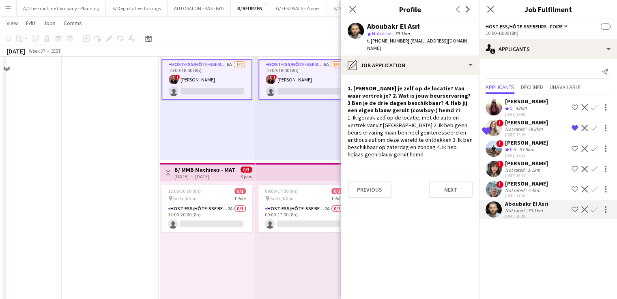
scroll to position [851, 0]
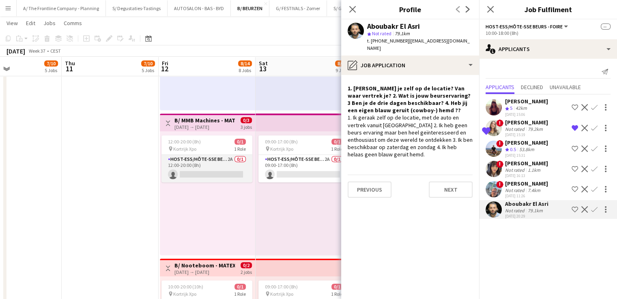
click at [199, 166] on app-card-role "Host-ess/Hôte-sse Beurs - Foire 2A 0/1 12:00-20:00 (8h) single-neutral-actions" at bounding box center [206, 169] width 91 height 28
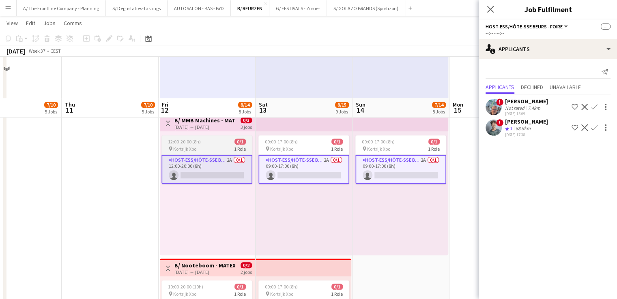
scroll to position [973, 0]
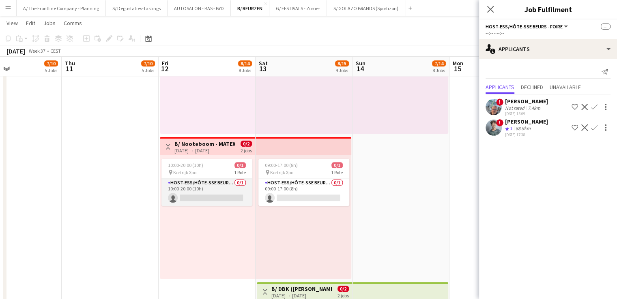
click at [208, 184] on app-card-role "Host-ess/Hôte-sse Beurs - Foire 0/1 10:00-20:00 (10h) single-neutral-actions" at bounding box center [206, 192] width 91 height 28
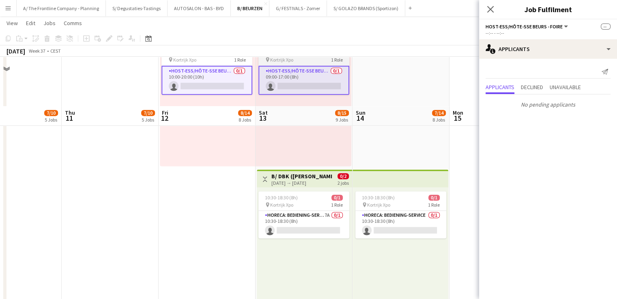
scroll to position [1135, 0]
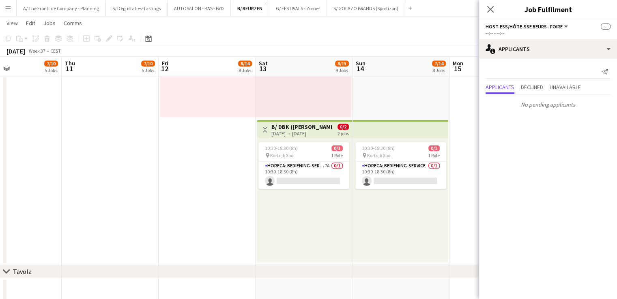
click at [327, 171] on app-card-role "Horeca: Bediening-Service 7A 0/1 10:30-18:30 (8h) single-neutral-actions" at bounding box center [303, 175] width 91 height 28
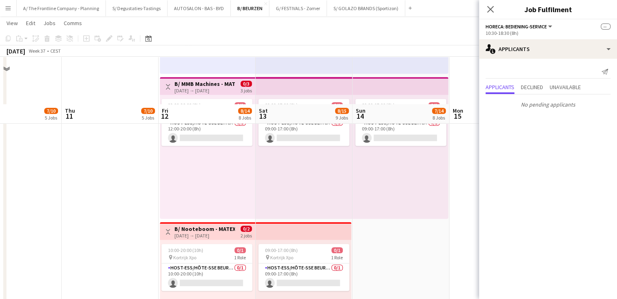
scroll to position [851, 0]
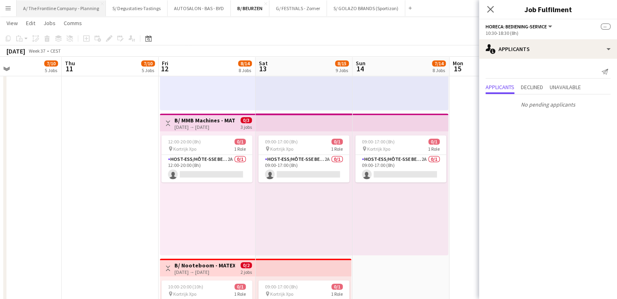
click at [61, 3] on button "A/ The Frontline Company - Planning Close" at bounding box center [61, 8] width 89 height 16
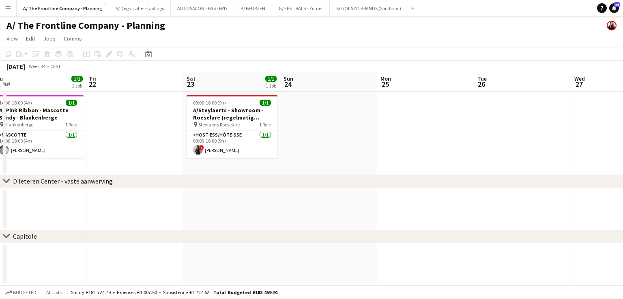
drag, startPoint x: 524, startPoint y: 138, endPoint x: 319, endPoint y: 138, distance: 204.3
click at [319, 138] on app-calendar-viewport "Mon 18 Tue 19 Wed 20 Thu 21 1/1 1 Job Fri 22 Sat 23 1/1 1 Job Sun 24 Mon 25 Tue…" at bounding box center [311, 178] width 623 height 213
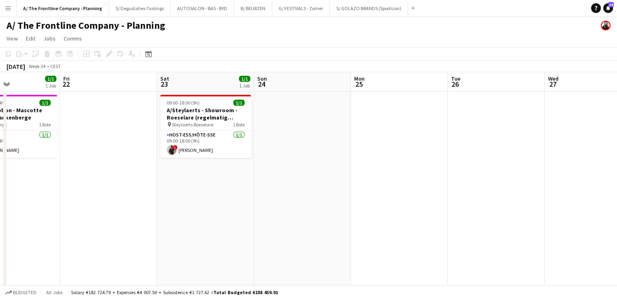
drag, startPoint x: 485, startPoint y: 132, endPoint x: 265, endPoint y: 143, distance: 220.4
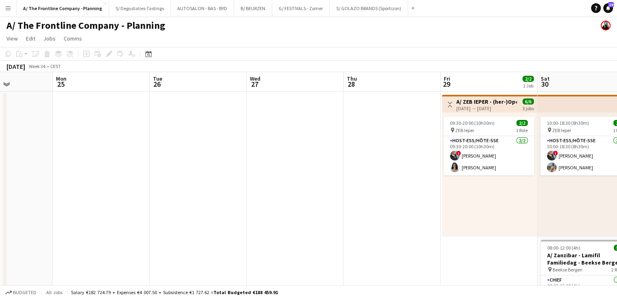
scroll to position [0, 211]
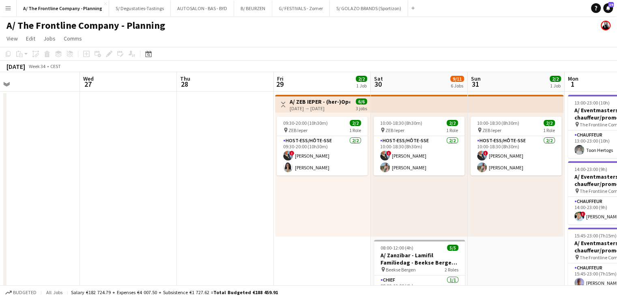
drag, startPoint x: 534, startPoint y: 143, endPoint x: 263, endPoint y: 149, distance: 270.9
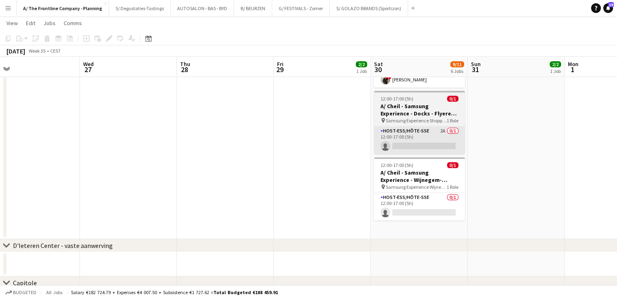
scroll to position [405, 0]
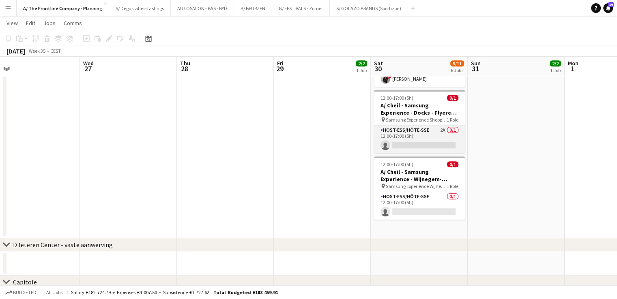
click at [405, 127] on app-card-role "Host-ess/Hôte-sse 2A 0/1 12:00-17:00 (5h) single-neutral-actions" at bounding box center [419, 140] width 91 height 28
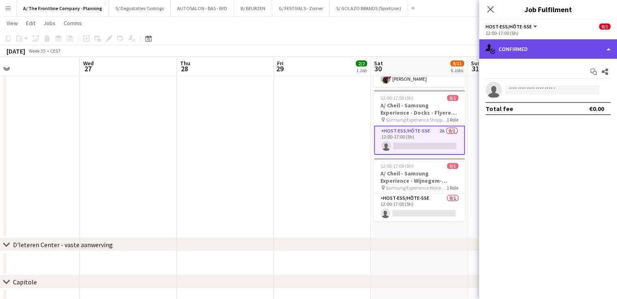
click at [486, 48] on div "single-neutral-actions-check-2 Confirmed" at bounding box center [548, 48] width 138 height 19
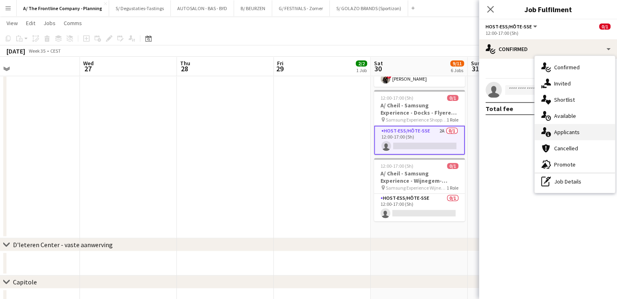
click at [486, 135] on div "single-neutral-actions-information Applicants" at bounding box center [574, 132] width 80 height 16
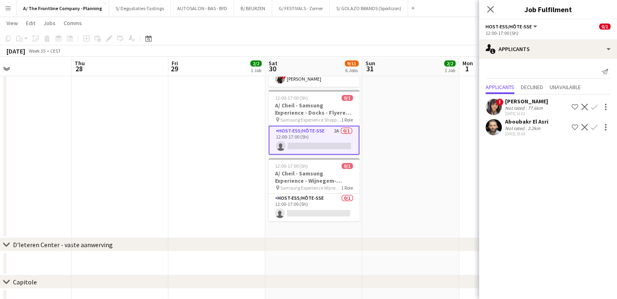
scroll to position [0, 329]
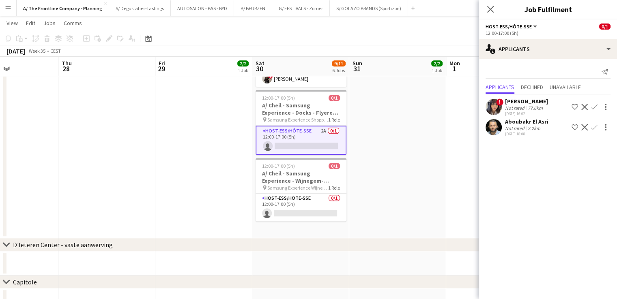
drag, startPoint x: 371, startPoint y: 141, endPoint x: 253, endPoint y: 136, distance: 118.5
click at [486, 133] on div "[DATE] 18:08" at bounding box center [526, 133] width 43 height 5
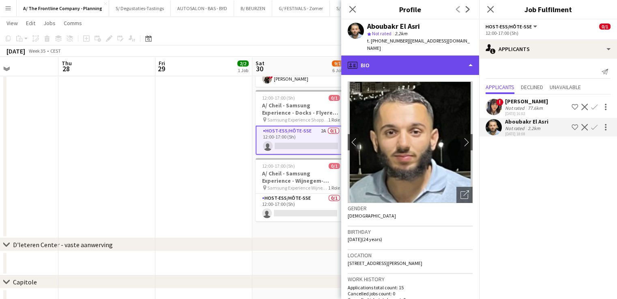
click at [436, 64] on div "profile Bio" at bounding box center [410, 65] width 138 height 19
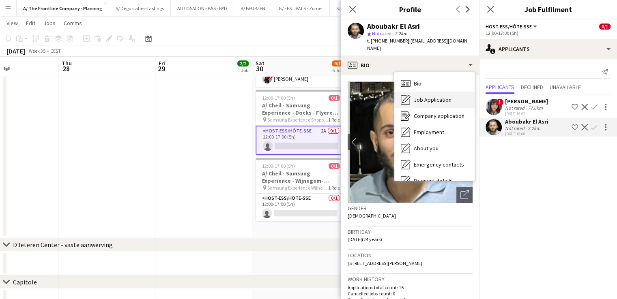
click at [446, 98] on div "Job Application Job Application" at bounding box center [434, 100] width 80 height 16
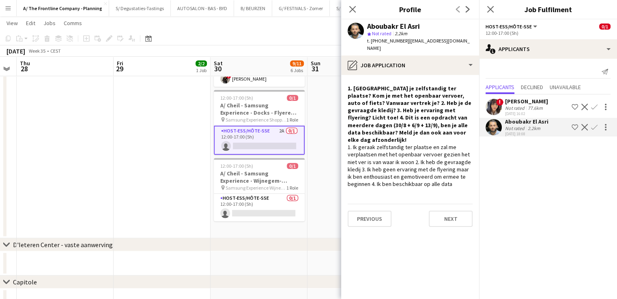
scroll to position [0, 377]
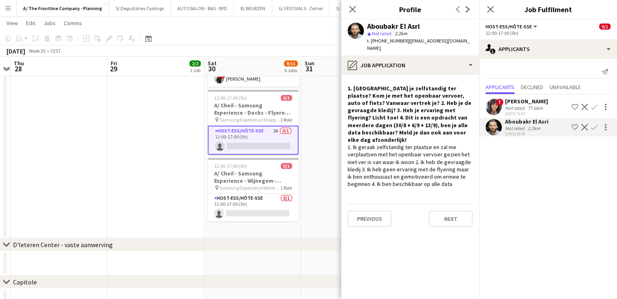
drag, startPoint x: 243, startPoint y: 156, endPoint x: 221, endPoint y: 159, distance: 22.0
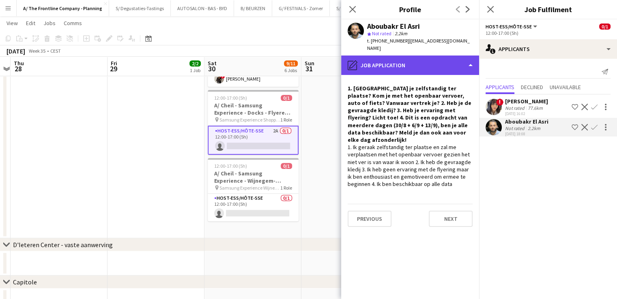
click at [425, 60] on div "pencil4 Job Application" at bounding box center [410, 65] width 138 height 19
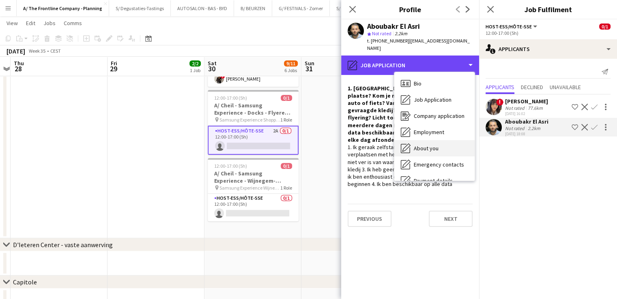
scroll to position [76, 0]
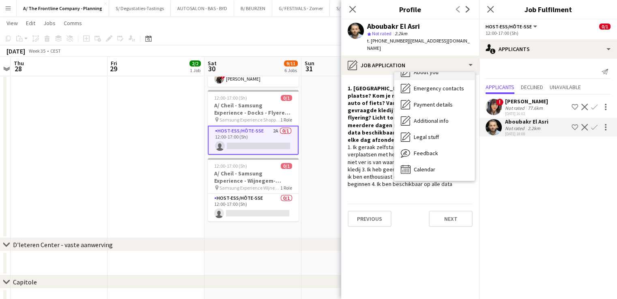
click at [435, 150] on span "Feedback" at bounding box center [425, 153] width 24 height 7
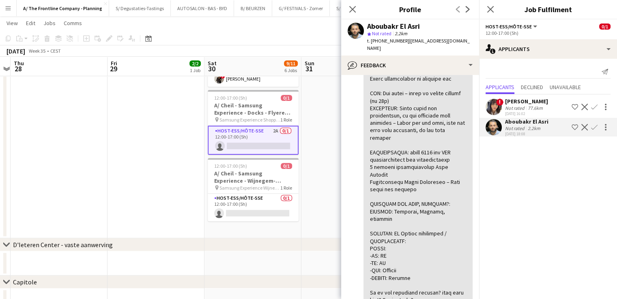
scroll to position [0, 0]
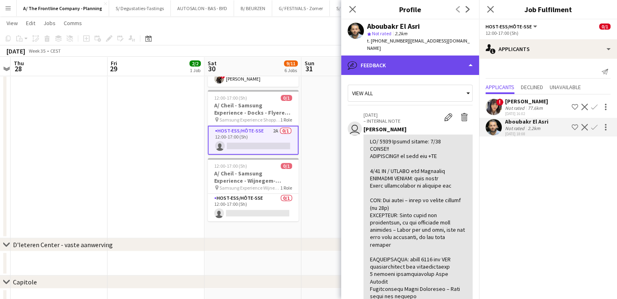
click at [407, 62] on div "bubble-pencil Feedback" at bounding box center [410, 65] width 138 height 19
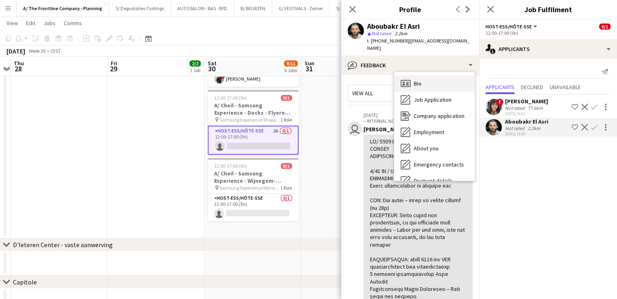
click at [437, 79] on div "Bio Bio" at bounding box center [434, 83] width 80 height 16
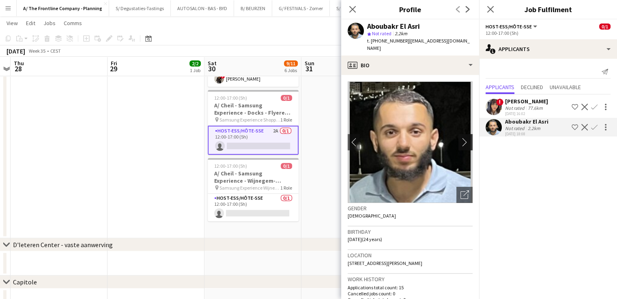
click at [460, 138] on app-icon "chevron-right" at bounding box center [466, 142] width 13 height 9
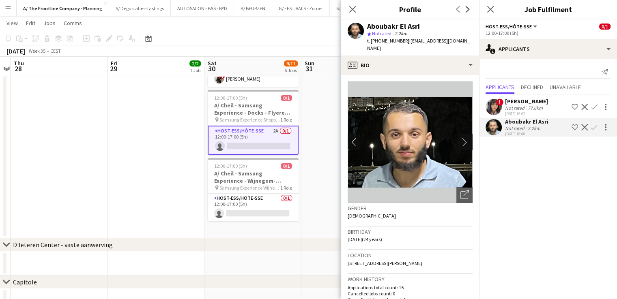
click at [460, 138] on app-icon "chevron-right" at bounding box center [466, 142] width 13 height 9
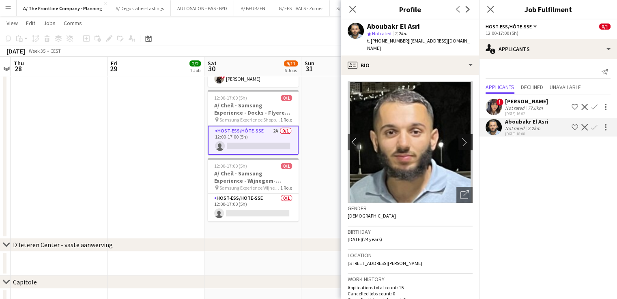
click at [460, 138] on app-icon "chevron-right" at bounding box center [466, 142] width 13 height 9
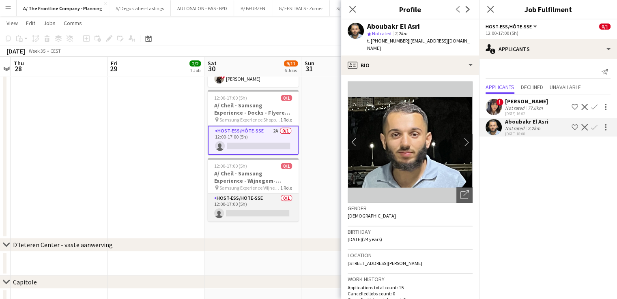
click at [259, 194] on app-card-role "Host-ess/Hôte-sse 0/1 12:00-17:00 (5h) single-neutral-actions" at bounding box center [253, 208] width 91 height 28
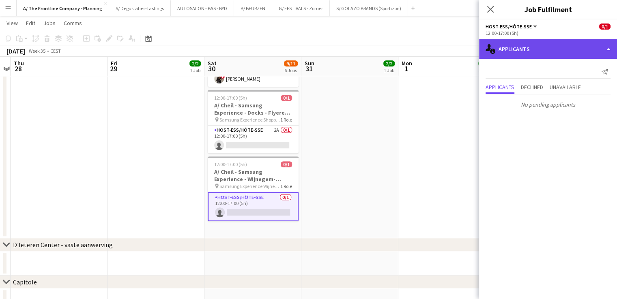
click at [486, 49] on div "single-neutral-actions-information Applicants" at bounding box center [548, 48] width 138 height 19
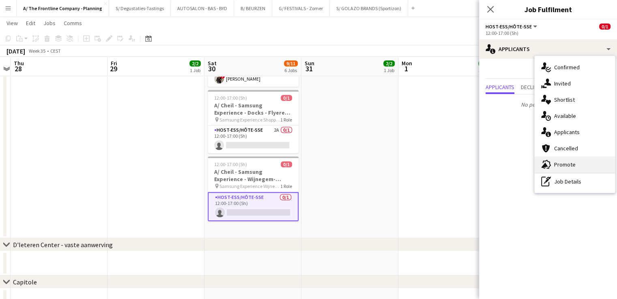
click at [486, 162] on div "advertising-megaphone Promote" at bounding box center [574, 164] width 80 height 16
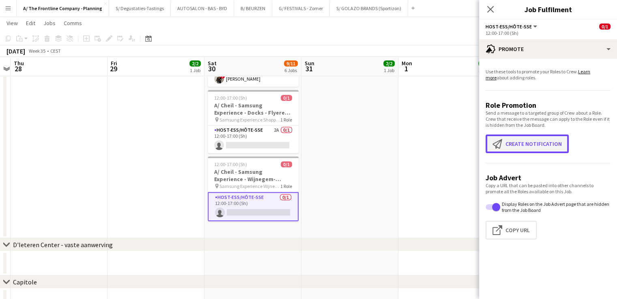
click at [486, 146] on button "Create notification Create notification" at bounding box center [526, 144] width 83 height 19
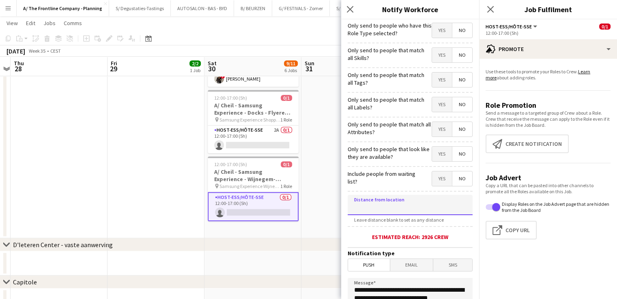
click at [409, 203] on input at bounding box center [409, 205] width 125 height 20
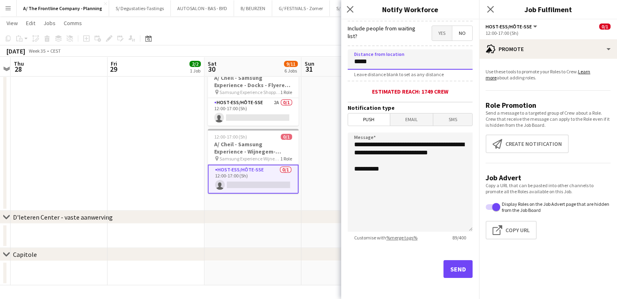
scroll to position [147, 0]
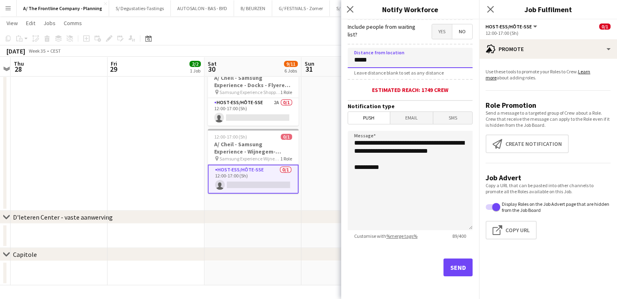
type input "*****"
drag, startPoint x: 392, startPoint y: 163, endPoint x: 329, endPoint y: 135, distance: 69.7
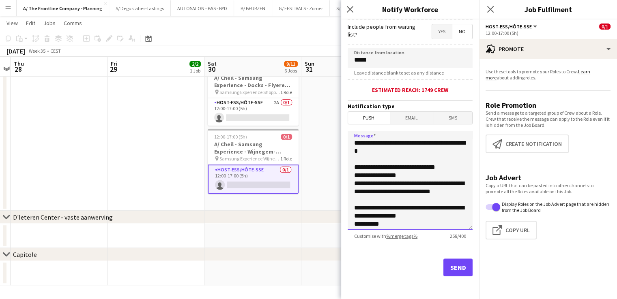
type textarea "**********"
click at [452, 265] on button "Send" at bounding box center [457, 268] width 29 height 18
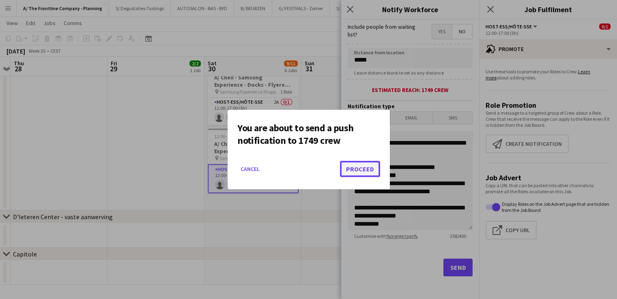
click at [371, 170] on button "Proceed" at bounding box center [360, 169] width 40 height 16
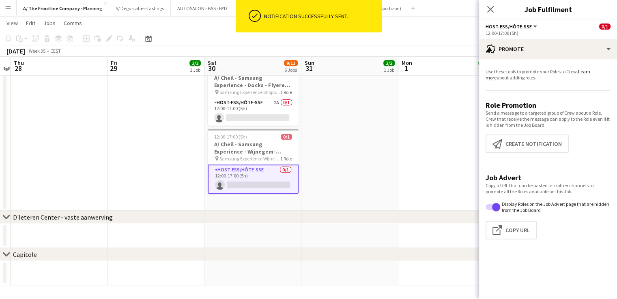
scroll to position [352, 0]
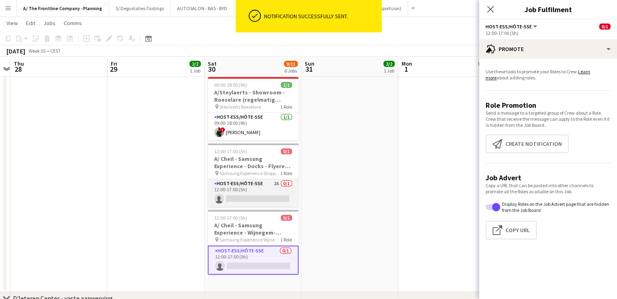
click at [266, 179] on app-card-role "Host-ess/Hôte-sse 2A 0/1 12:00-17:00 (5h) single-neutral-actions" at bounding box center [253, 193] width 91 height 28
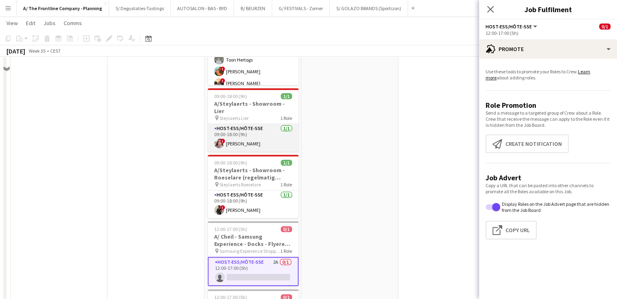
scroll to position [324, 0]
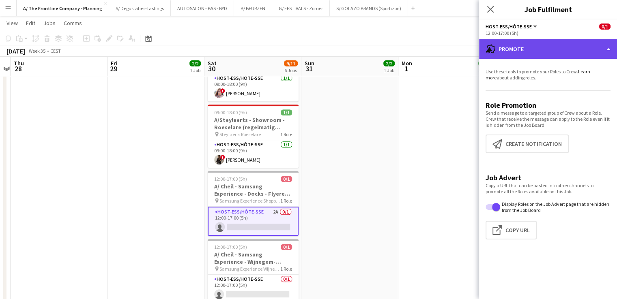
click at [486, 49] on div "advertising-megaphone Promote" at bounding box center [548, 48] width 138 height 19
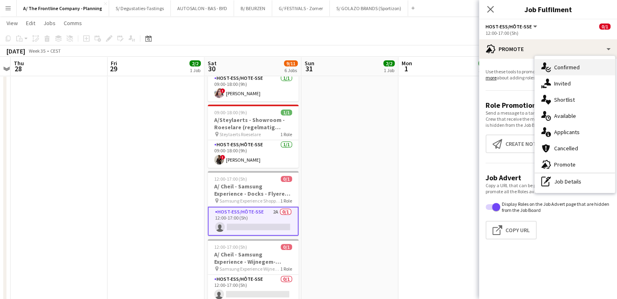
click at [486, 65] on div "single-neutral-actions-check-2 Confirmed" at bounding box center [574, 67] width 80 height 16
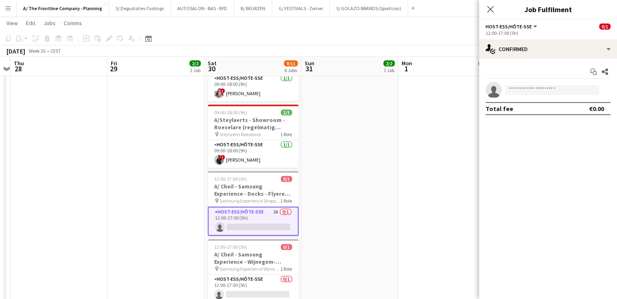
click at [371, 197] on app-date-cell "10:00-18:30 (8h30m) 2/2 pin ZEB Ieper 1 Role Host-ess/Hôte-sse [DATE] 10:00-18:…" at bounding box center [349, 42] width 97 height 553
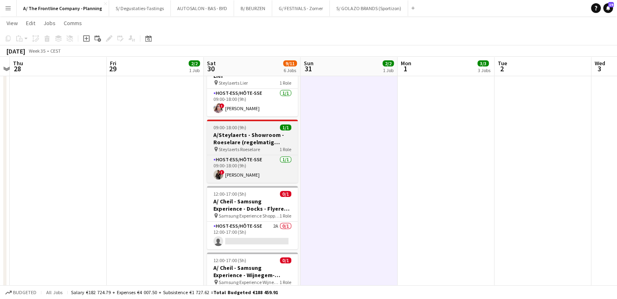
scroll to position [365, 0]
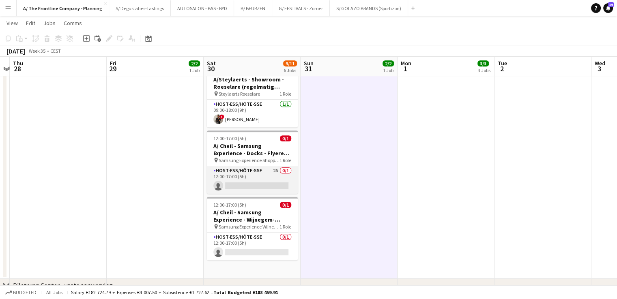
click at [260, 168] on app-card-role "Host-ess/Hôte-sse 2A 0/1 12:00-17:00 (5h) single-neutral-actions" at bounding box center [252, 180] width 91 height 28
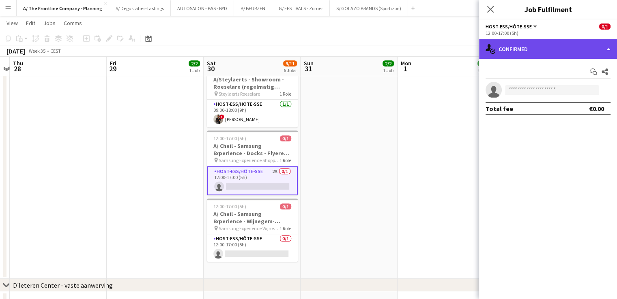
click at [486, 43] on div "single-neutral-actions-check-2 Confirmed" at bounding box center [548, 48] width 138 height 19
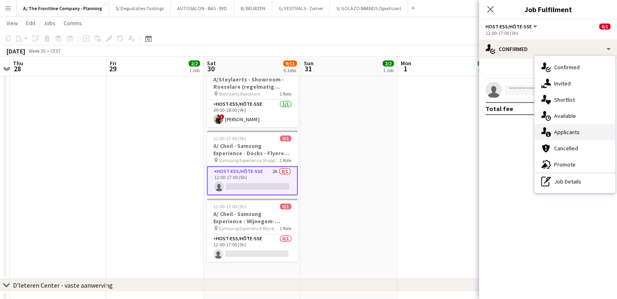
click at [486, 134] on div "single-neutral-actions-information Applicants" at bounding box center [574, 132] width 80 height 16
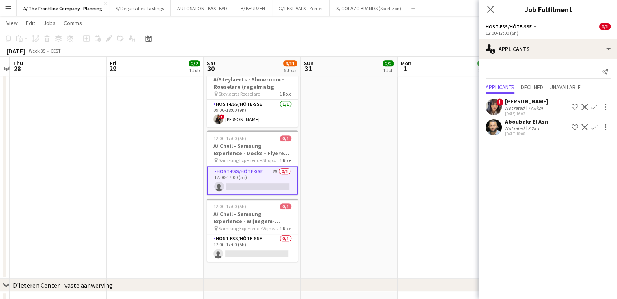
click at [486, 123] on div "Aboubakr El Asri" at bounding box center [526, 121] width 43 height 7
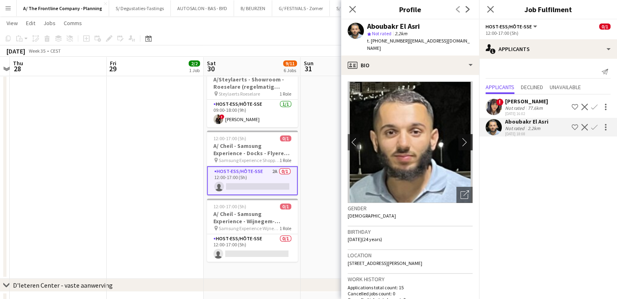
click at [460, 138] on app-icon "chevron-right" at bounding box center [466, 142] width 13 height 9
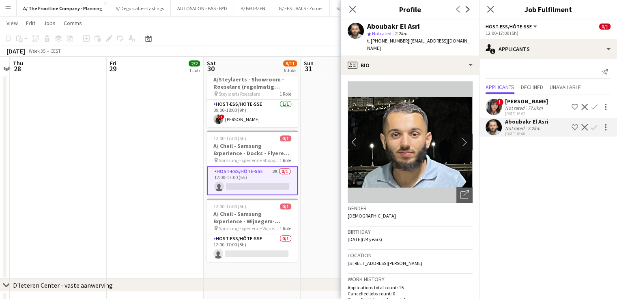
click at [460, 138] on app-icon "chevron-right" at bounding box center [466, 142] width 13 height 9
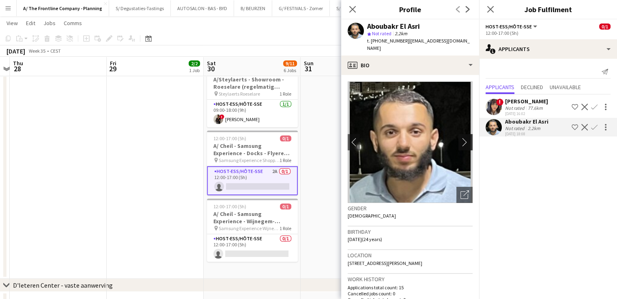
click at [460, 138] on app-icon "chevron-right" at bounding box center [466, 142] width 13 height 9
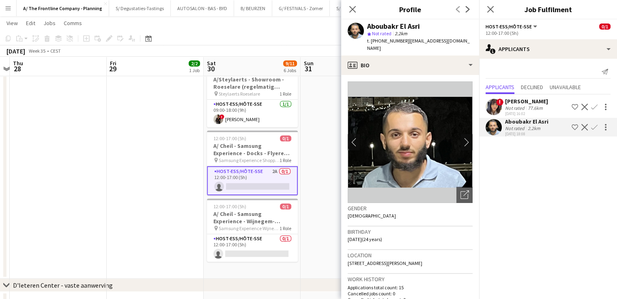
click at [486, 127] on app-icon "Shortlist crew" at bounding box center [574, 127] width 6 height 6
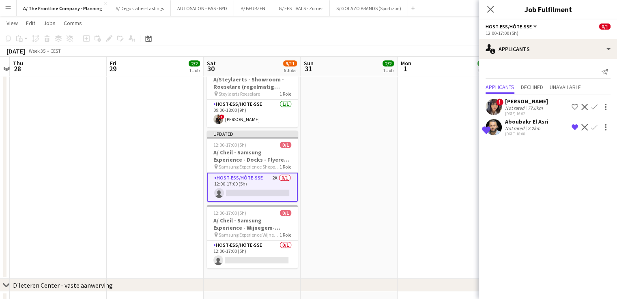
click at [365, 179] on app-date-cell "10:00-18:30 (8h30m) 2/2 pin ZEB Ieper 1 Role Host-ess/Hôte-sse [DATE] 10:00-18:…" at bounding box center [348, 2] width 97 height 553
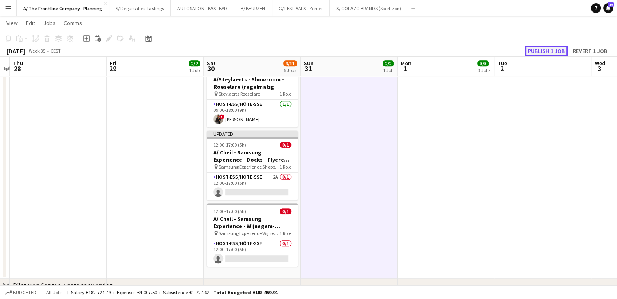
click at [486, 49] on button "Publish 1 job" at bounding box center [545, 51] width 43 height 11
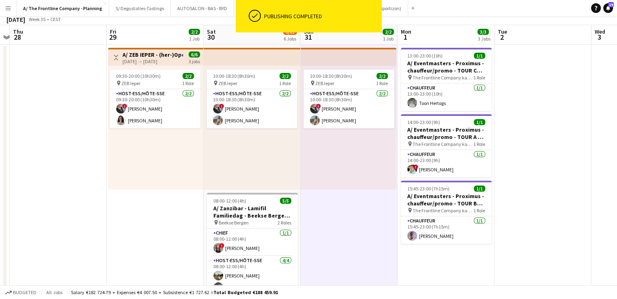
scroll to position [0, 0]
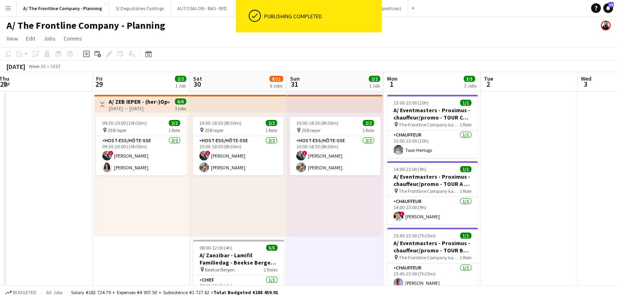
drag, startPoint x: 407, startPoint y: 168, endPoint x: 237, endPoint y: 168, distance: 170.3
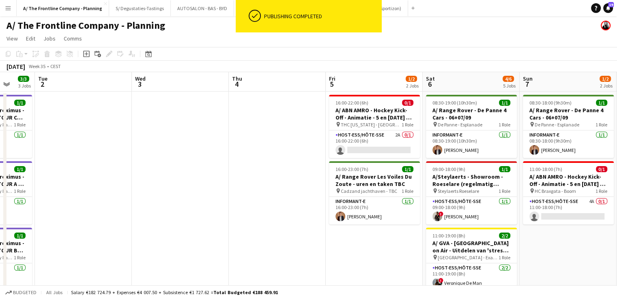
drag, startPoint x: 458, startPoint y: 167, endPoint x: 329, endPoint y: 159, distance: 129.2
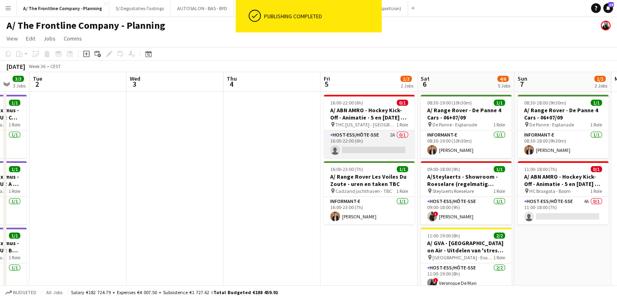
click at [371, 141] on app-card-role "Host-ess/Hôte-sse 2A 0/1 16:00-22:00 (6h) single-neutral-actions" at bounding box center [368, 145] width 91 height 28
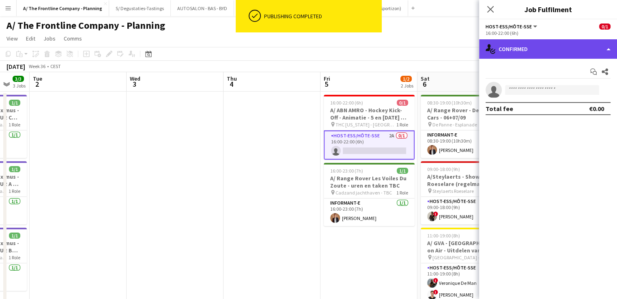
click at [486, 54] on div "single-neutral-actions-check-2 Confirmed" at bounding box center [548, 48] width 138 height 19
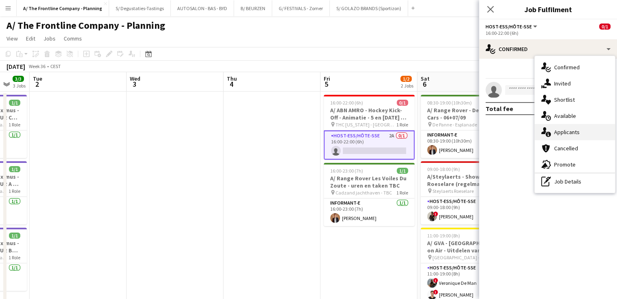
click at [486, 127] on div "single-neutral-actions-information Applicants" at bounding box center [574, 132] width 80 height 16
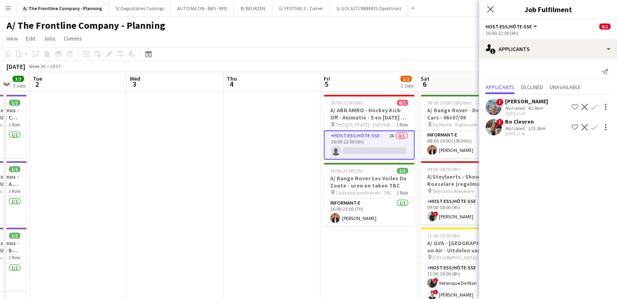
click at [486, 133] on div "[DATE] 22:46" at bounding box center [526, 133] width 42 height 5
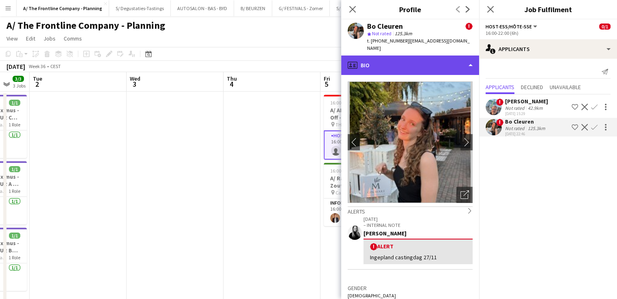
click at [436, 58] on div "profile Bio" at bounding box center [410, 65] width 138 height 19
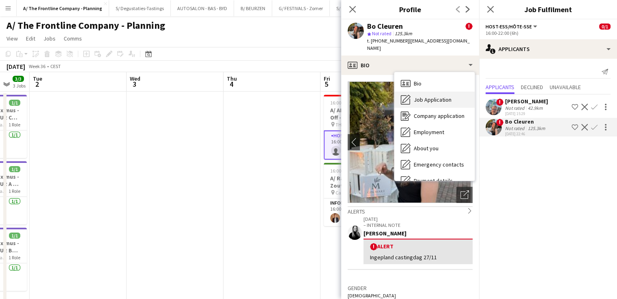
click at [446, 96] on span "Job Application" at bounding box center [432, 99] width 38 height 7
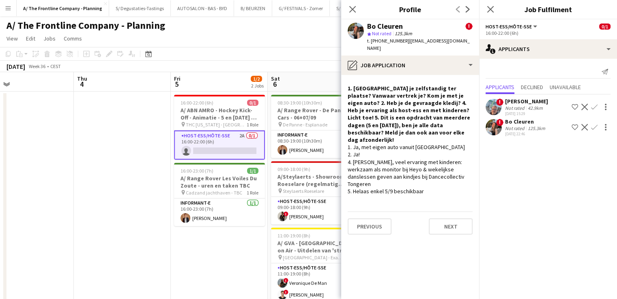
scroll to position [0, 229]
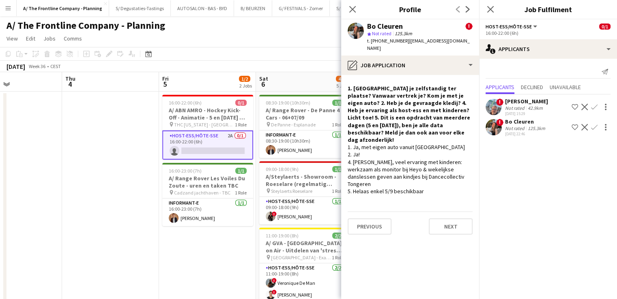
drag, startPoint x: 277, startPoint y: 169, endPoint x: 115, endPoint y: 163, distance: 161.9
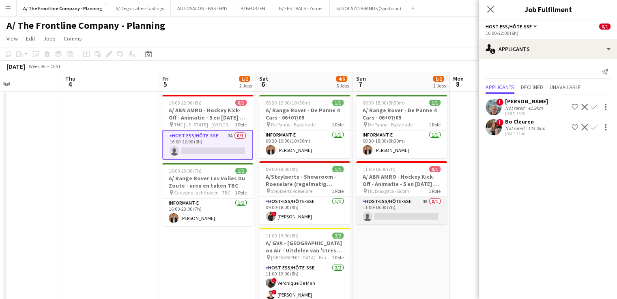
click at [425, 208] on app-card-role "Host-ess/Hôte-sse 4A 0/1 11:00-18:00 (7h) single-neutral-actions" at bounding box center [401, 211] width 91 height 28
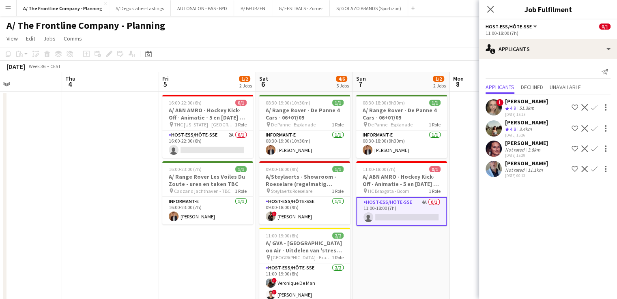
click at [486, 130] on div "3.4km" at bounding box center [525, 129] width 16 height 7
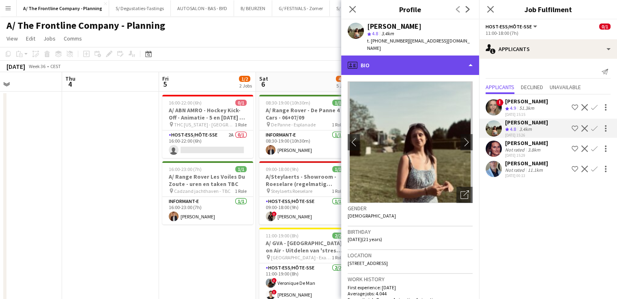
click at [441, 62] on div "profile Bio" at bounding box center [410, 65] width 138 height 19
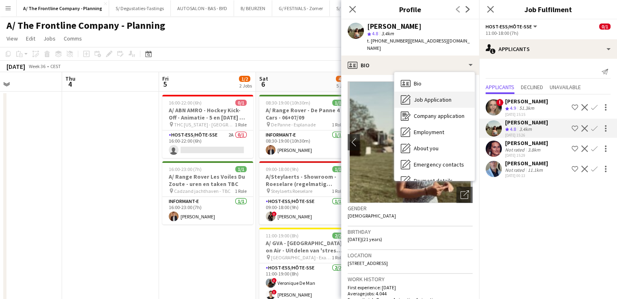
click at [436, 96] on span "Job Application" at bounding box center [432, 99] width 38 height 7
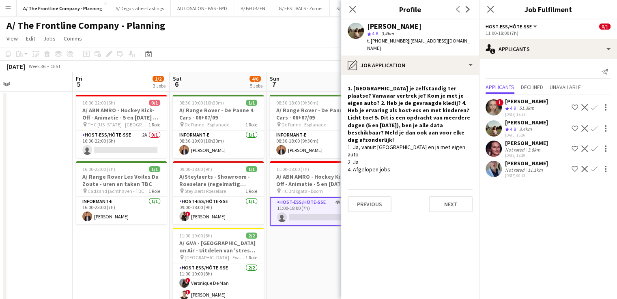
scroll to position [0, 343]
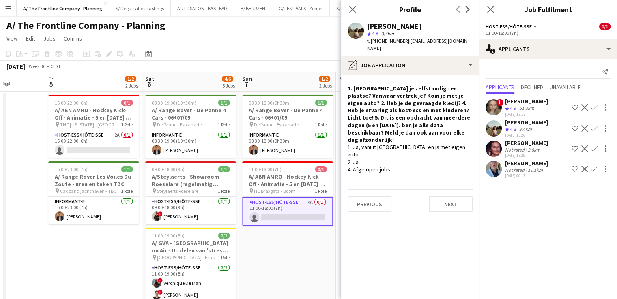
drag, startPoint x: 253, startPoint y: 139, endPoint x: 139, endPoint y: 133, distance: 114.0
click at [486, 147] on div "Not rated" at bounding box center [515, 150] width 21 height 6
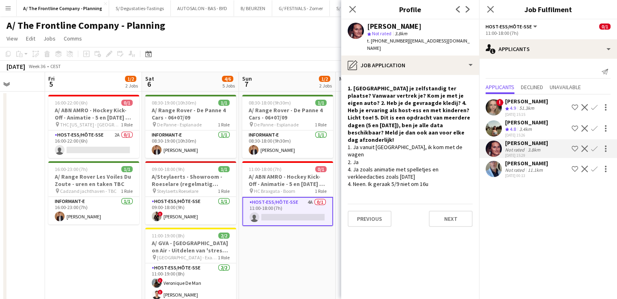
click at [486, 130] on div "3.4km" at bounding box center [525, 129] width 16 height 7
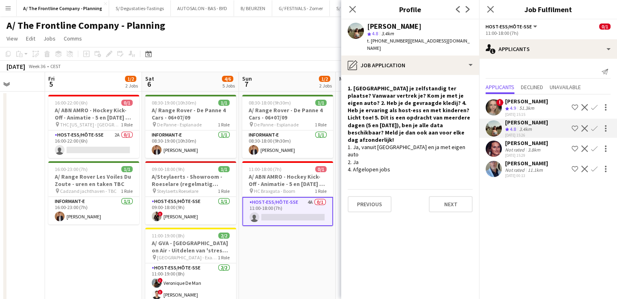
drag, startPoint x: 371, startPoint y: 41, endPoint x: 399, endPoint y: 43, distance: 27.7
click at [399, 43] on span "t. [PHONE_NUMBER]" at bounding box center [388, 41] width 42 height 6
copy span "[PHONE_NUMBER]"
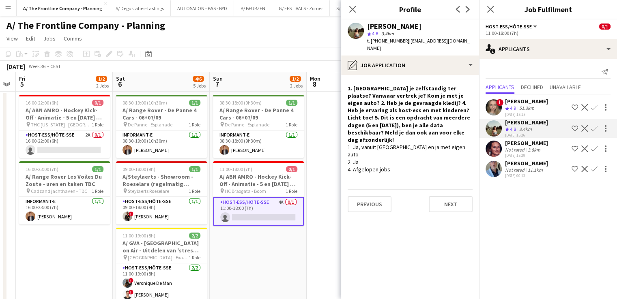
scroll to position [0, 372]
drag, startPoint x: 225, startPoint y: 174, endPoint x: 196, endPoint y: 174, distance: 29.6
click at [486, 128] on app-icon "Shortlist crew" at bounding box center [574, 128] width 6 height 6
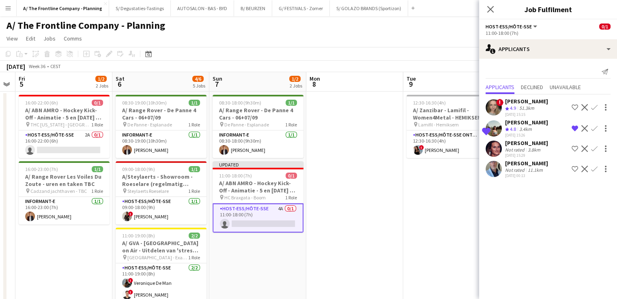
click at [486, 103] on div "[PERSON_NAME]" at bounding box center [526, 101] width 43 height 7
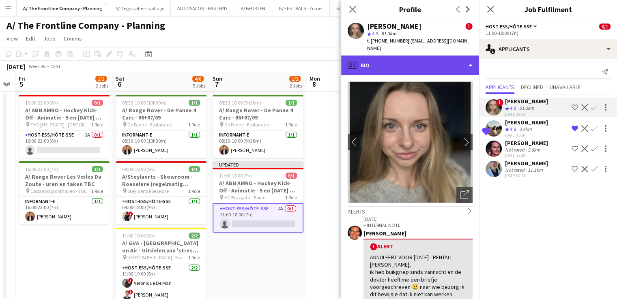
click at [416, 56] on div "profile Bio" at bounding box center [410, 65] width 138 height 19
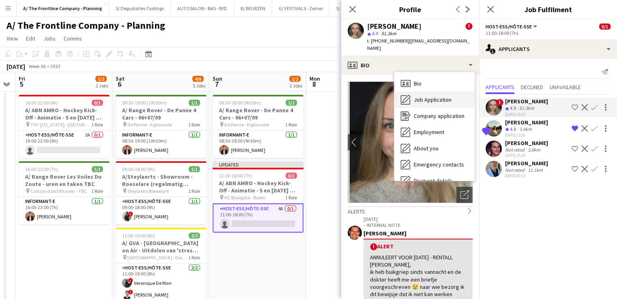
click at [448, 96] on span "Job Application" at bounding box center [432, 99] width 38 height 7
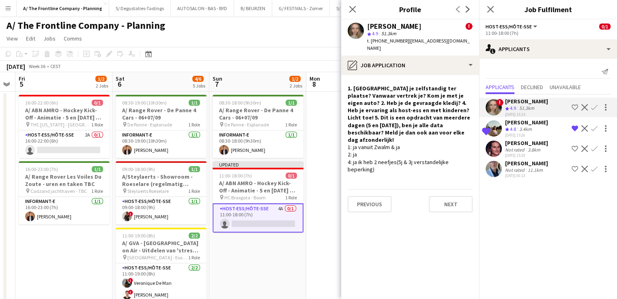
drag, startPoint x: 347, startPoint y: 133, endPoint x: 413, endPoint y: 146, distance: 67.3
click at [413, 146] on div "1: ja vanuit Zwalm & ja 2: ja 4: ja ik heb 2 neefjes(5j & 3j verstandelijke bep…" at bounding box center [409, 159] width 125 height 30
drag, startPoint x: 370, startPoint y: 43, endPoint x: 399, endPoint y: 44, distance: 29.2
click at [399, 44] on div "t. [PHONE_NUMBER] | [EMAIL_ADDRESS][DOMAIN_NAME]" at bounding box center [419, 44] width 105 height 15
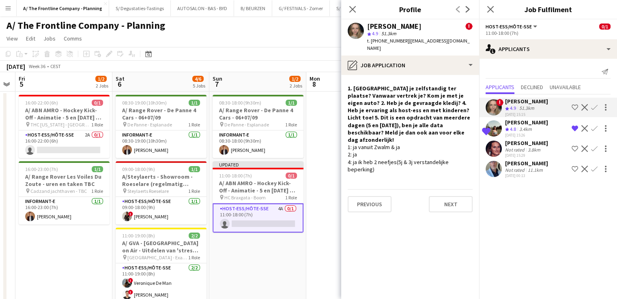
copy span "[PHONE_NUMBER]"
click at [74, 132] on app-card-role "Host-ess/Hôte-sse 2A 0/1 16:00-22:00 (6h) single-neutral-actions" at bounding box center [64, 145] width 91 height 28
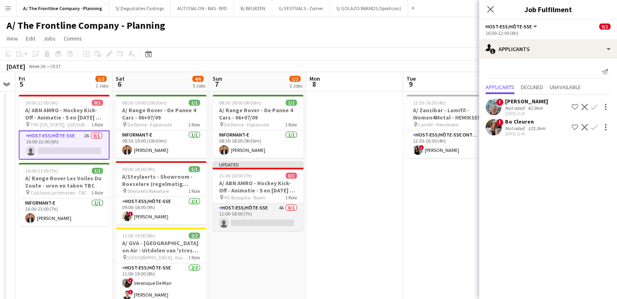
click at [240, 214] on app-card-role "Host-ess/Hôte-sse 4A 0/1 11:00-18:00 (7h) single-neutral-actions" at bounding box center [257, 218] width 91 height 28
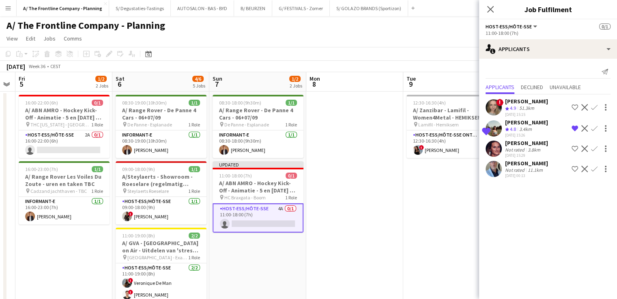
click at [486, 128] on app-icon "Remove crew from shortlist" at bounding box center [574, 128] width 6 height 6
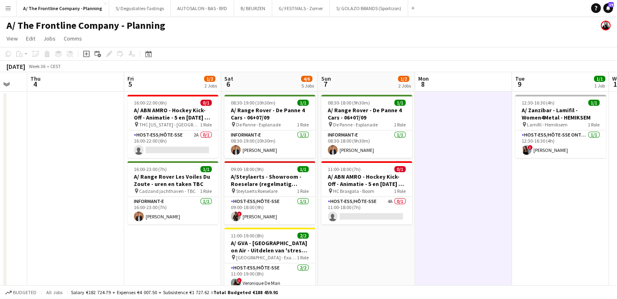
scroll to position [0, 260]
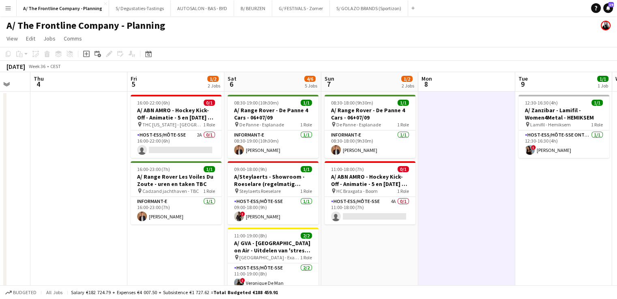
drag, startPoint x: 122, startPoint y: 141, endPoint x: 234, endPoint y: 153, distance: 112.5
click at [386, 199] on app-card-role "Host-ess/Hôte-sse 4A 0/1 11:00-18:00 (7h) single-neutral-actions" at bounding box center [369, 211] width 91 height 28
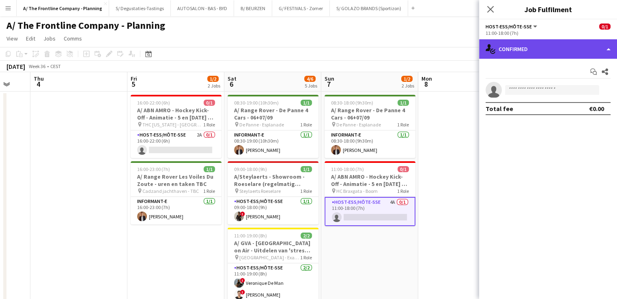
click at [486, 46] on div "single-neutral-actions-check-2 Confirmed" at bounding box center [548, 48] width 138 height 19
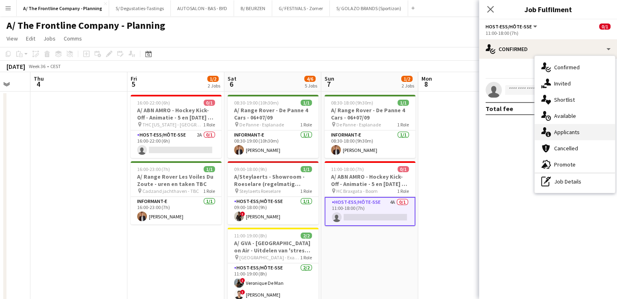
click at [486, 140] on div "single-neutral-actions-information Applicants" at bounding box center [574, 132] width 80 height 16
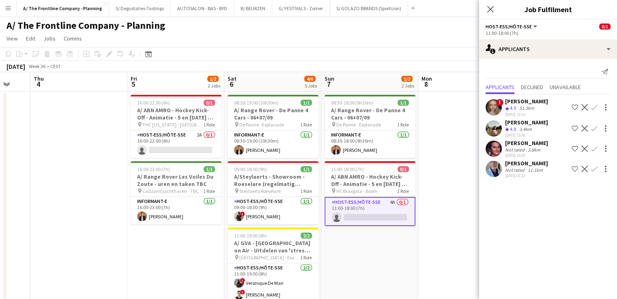
click at [486, 107] on div "51.3km" at bounding box center [526, 108] width 18 height 7
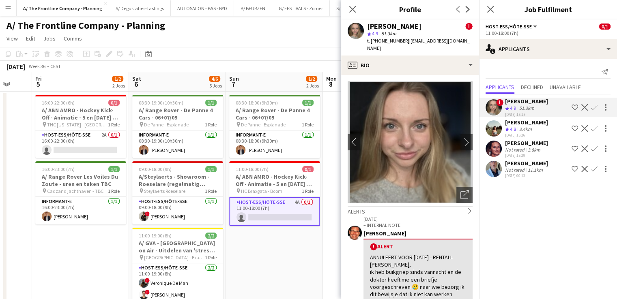
scroll to position [0, 377]
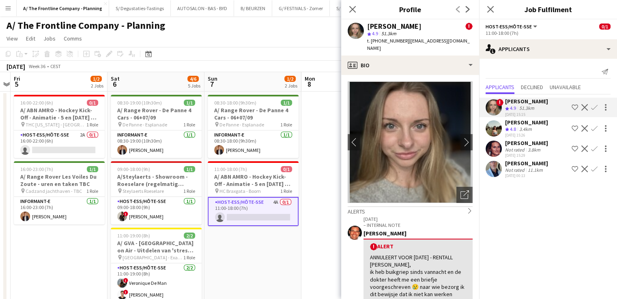
drag, startPoint x: 305, startPoint y: 132, endPoint x: 188, endPoint y: 128, distance: 116.8
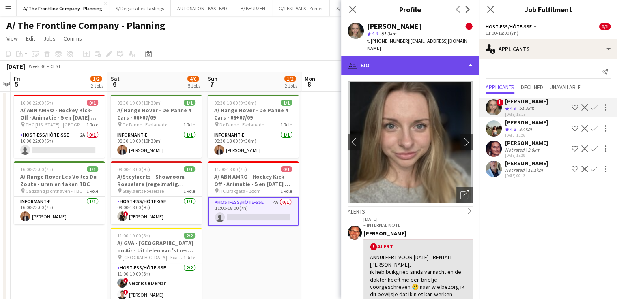
click at [388, 59] on div "profile Bio" at bounding box center [410, 65] width 138 height 19
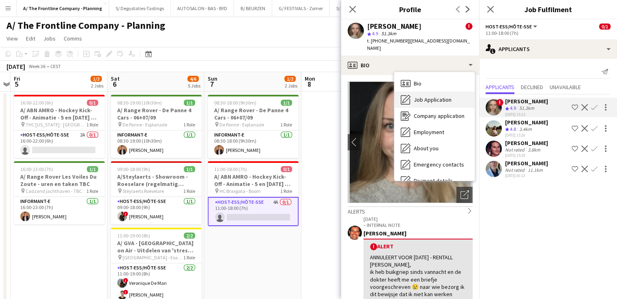
click at [431, 99] on div "Job Application Job Application" at bounding box center [434, 100] width 80 height 16
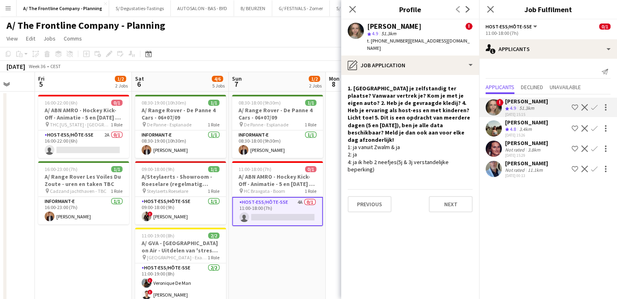
scroll to position [0, 351]
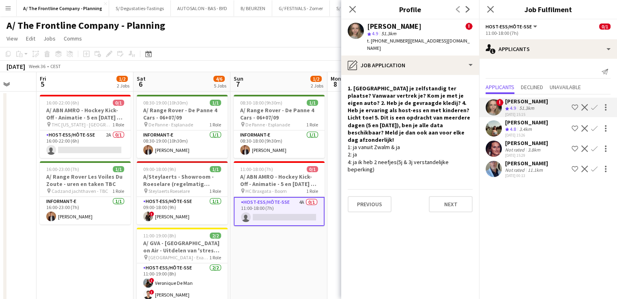
drag, startPoint x: 195, startPoint y: 113, endPoint x: 221, endPoint y: 117, distance: 26.2
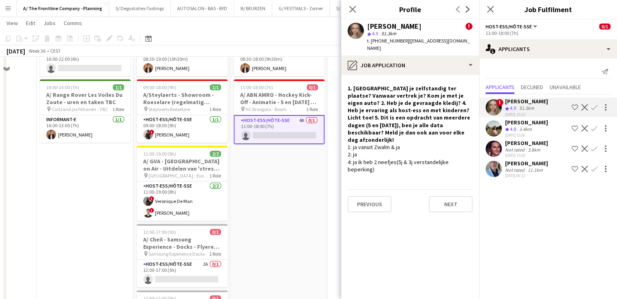
scroll to position [0, 0]
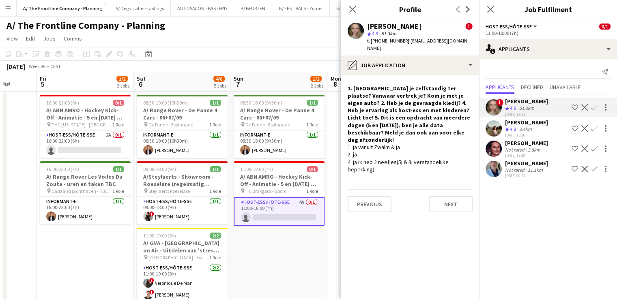
click at [297, 80] on app-board-header-date "Sun 7 1/2 2 Jobs" at bounding box center [278, 81] width 97 height 19
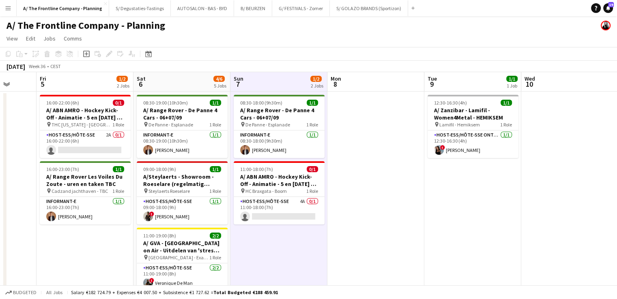
click at [206, 80] on app-board-header-date "Sat 6 4/6 5 Jobs" at bounding box center [181, 81] width 97 height 19
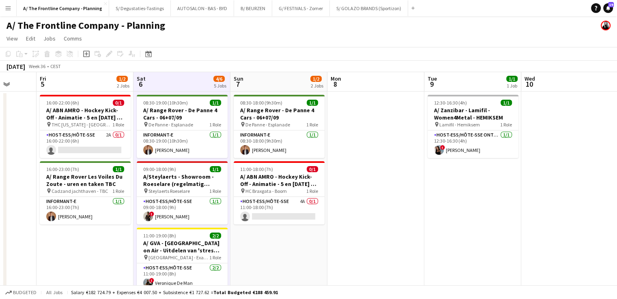
click at [338, 85] on span "8" at bounding box center [335, 83] width 12 height 9
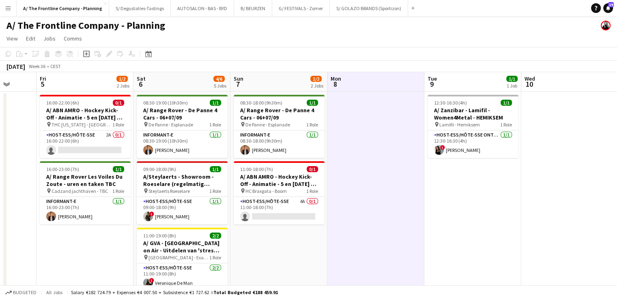
click at [110, 87] on app-board-header-date "Fri 5 1/2 2 Jobs" at bounding box center [84, 81] width 97 height 19
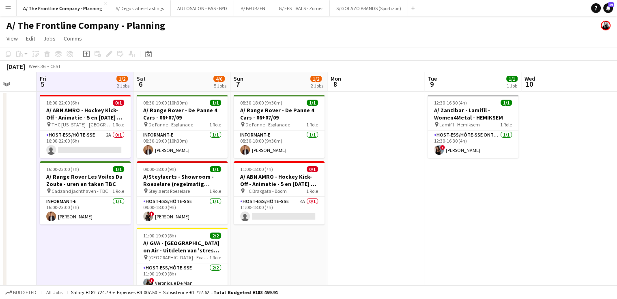
click at [203, 87] on app-board-header-date "Sat 6 4/6 5 Jobs" at bounding box center [181, 81] width 97 height 19
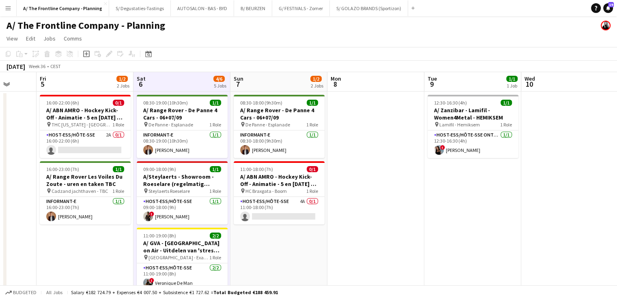
click at [258, 87] on app-board-header-date "Sun 7 1/2 2 Jobs" at bounding box center [278, 81] width 97 height 19
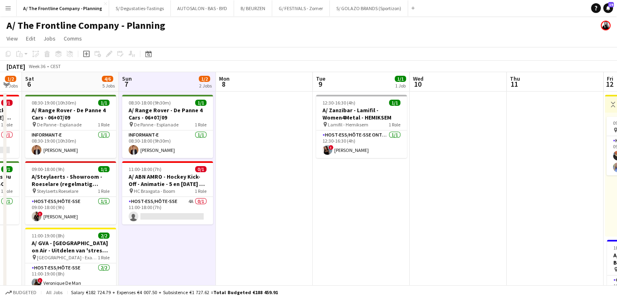
drag, startPoint x: 482, startPoint y: 200, endPoint x: 362, endPoint y: 194, distance: 120.2
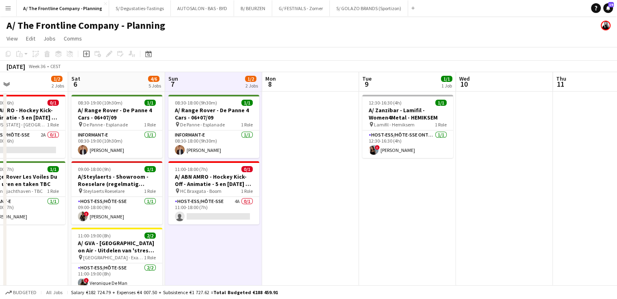
scroll to position [0, 217]
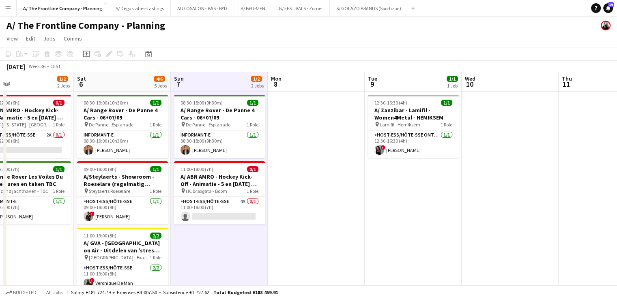
drag, startPoint x: 382, startPoint y: 193, endPoint x: 463, endPoint y: 193, distance: 80.3
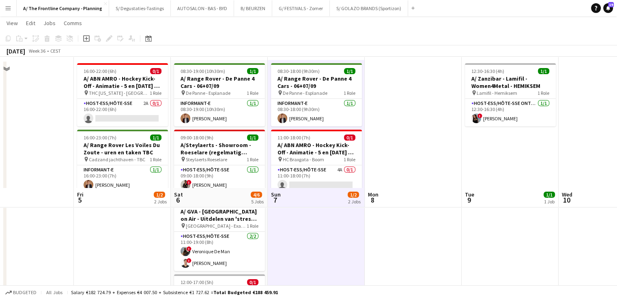
scroll to position [0, 0]
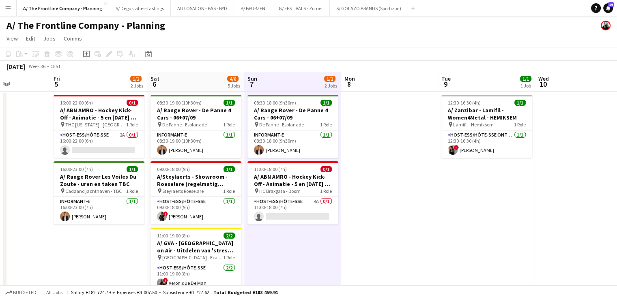
drag, startPoint x: 463, startPoint y: 197, endPoint x: 281, endPoint y: 195, distance: 182.0
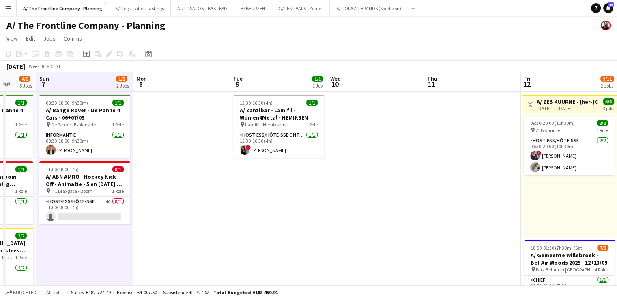
drag, startPoint x: 480, startPoint y: 210, endPoint x: 99, endPoint y: 218, distance: 380.7
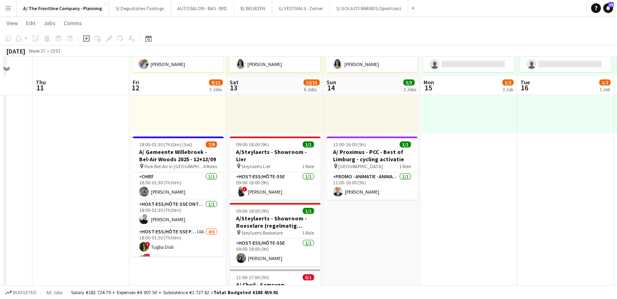
scroll to position [122, 0]
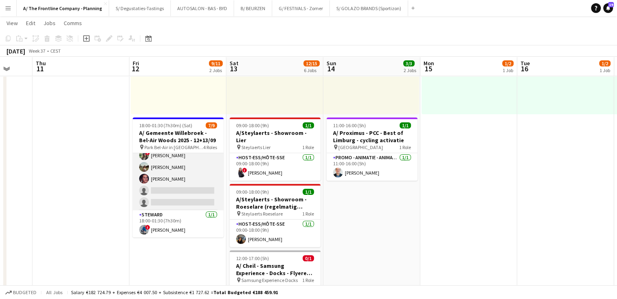
click at [175, 184] on app-card-role "Host-ess/Hôte-sse Publiek/Publique 10A [DATE] 18:00-01:30 (7h30m) ! [PERSON_NAM…" at bounding box center [178, 167] width 91 height 86
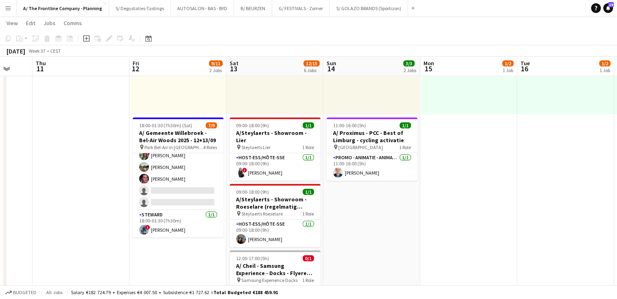
scroll to position [85, 0]
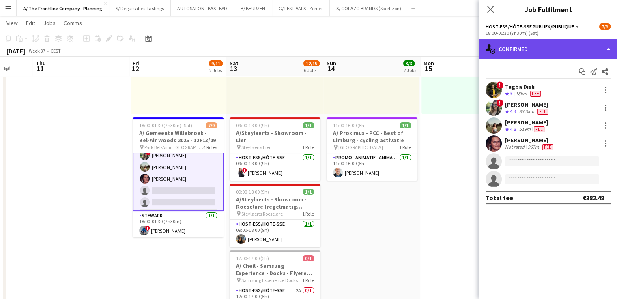
click at [486, 54] on div "single-neutral-actions-check-2 Confirmed" at bounding box center [548, 48] width 138 height 19
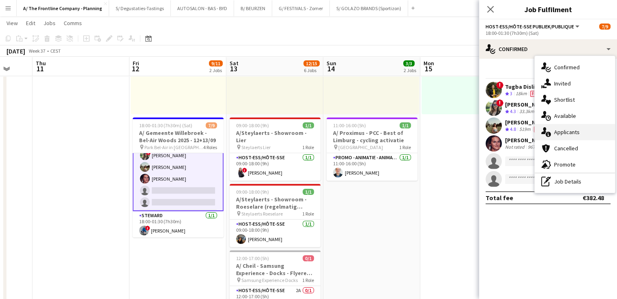
click at [486, 131] on div "single-neutral-actions-information Applicants" at bounding box center [574, 132] width 80 height 16
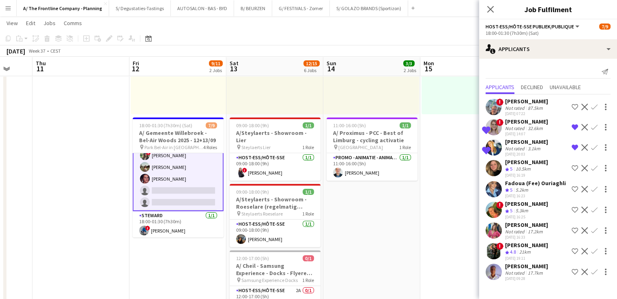
click at [486, 193] on div "[DATE] 16:23" at bounding box center [535, 195] width 61 height 5
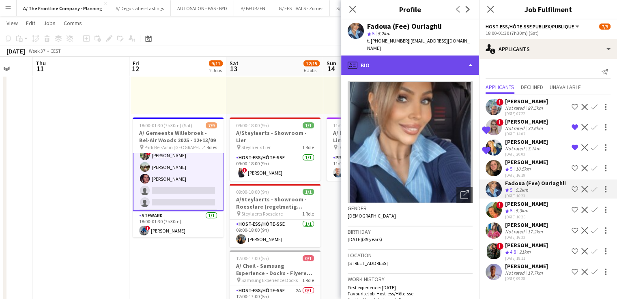
click at [423, 59] on div "profile Bio" at bounding box center [410, 65] width 138 height 19
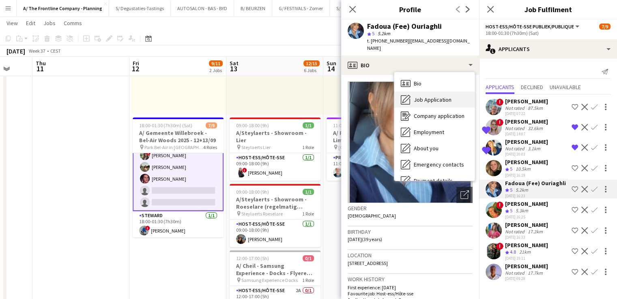
click at [431, 96] on span "Job Application" at bounding box center [432, 99] width 38 height 7
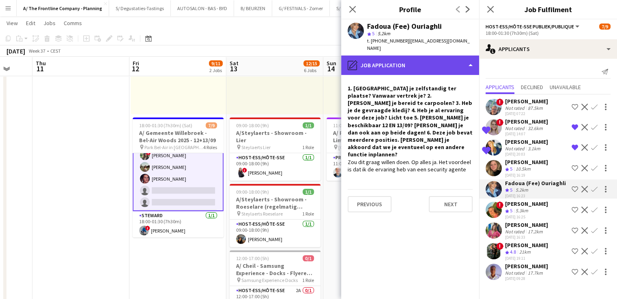
click at [441, 63] on div "pencil4 Job Application" at bounding box center [410, 65] width 138 height 19
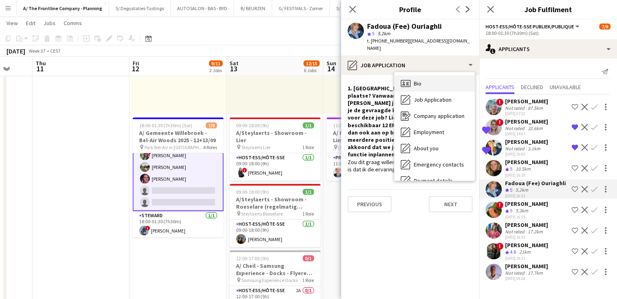
click at [439, 77] on div "Bio Bio" at bounding box center [434, 83] width 80 height 16
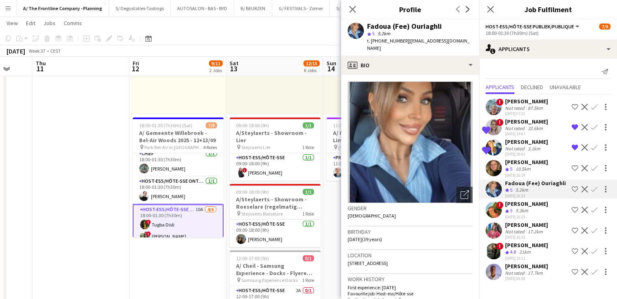
scroll to position [45, 0]
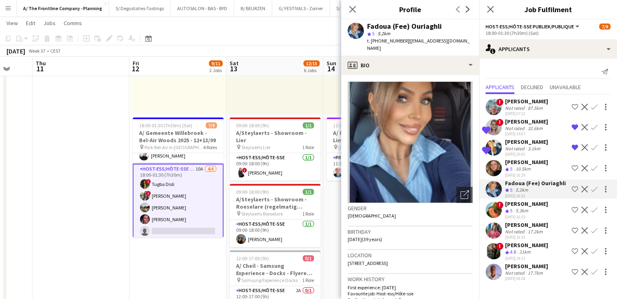
click at [486, 214] on div "[DATE] 16:25" at bounding box center [526, 216] width 43 height 5
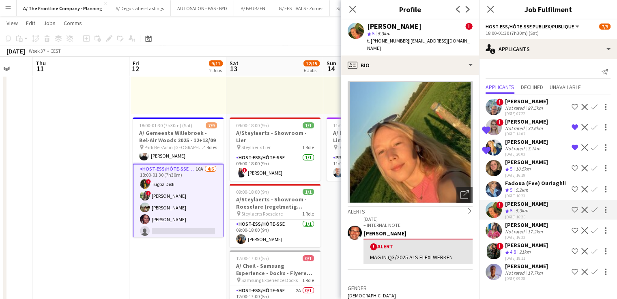
click at [438, 75] on app-crew-profile-bio "Open photos pop-in Alerts chevron-right [DATE] – INTERNAL NOTE [PERSON_NAME] ! …" at bounding box center [410, 187] width 138 height 224
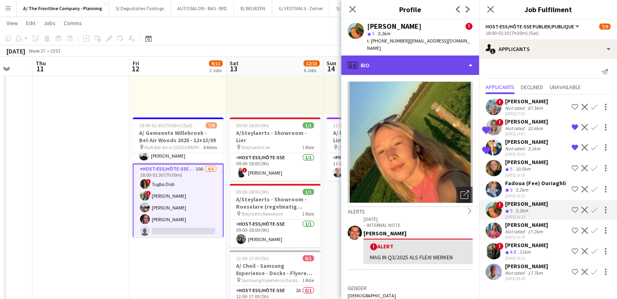
click at [439, 64] on div "profile Bio" at bounding box center [410, 65] width 138 height 19
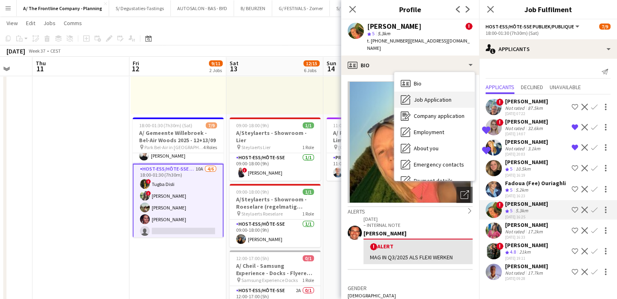
click at [443, 96] on span "Job Application" at bounding box center [432, 99] width 38 height 7
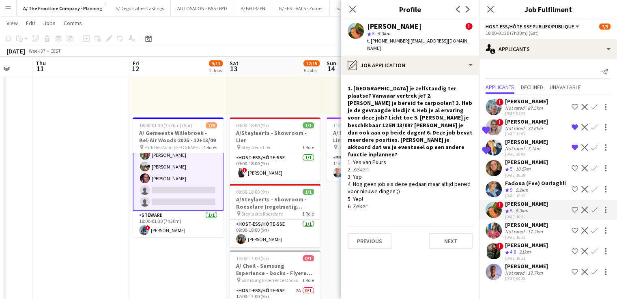
scroll to position [86, 0]
drag, startPoint x: 394, startPoint y: 102, endPoint x: 361, endPoint y: 111, distance: 34.7
click at [361, 111] on h4 "1. [GEOGRAPHIC_DATA] je zelfstandig ter plaatse? Vanwaar vertrek je? 2. [PERSON…" at bounding box center [409, 122] width 125 height 74
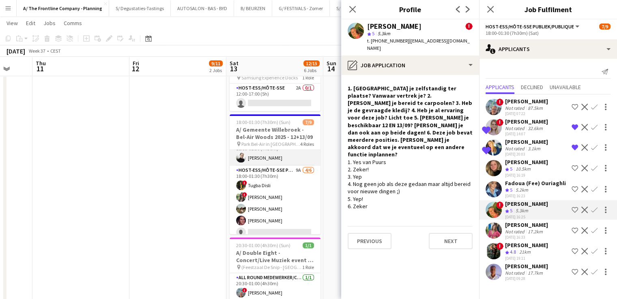
scroll to position [81, 0]
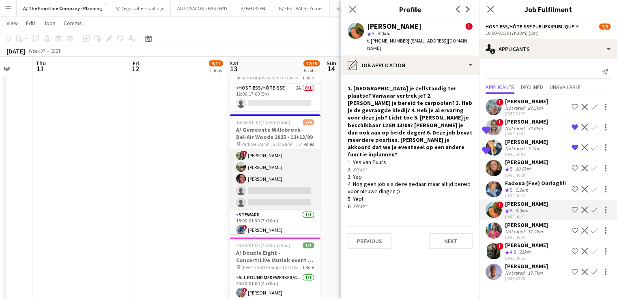
click at [286, 172] on app-card-role "Host-ess/Hôte-sse Publiek/Publique 9A [DATE] 18:00-01:30 (7h30m) ! [PERSON_NAME…" at bounding box center [274, 167] width 91 height 86
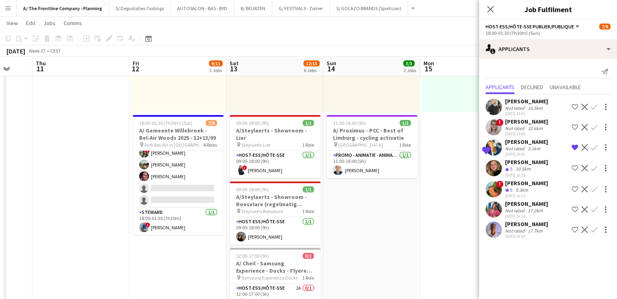
scroll to position [122, 0]
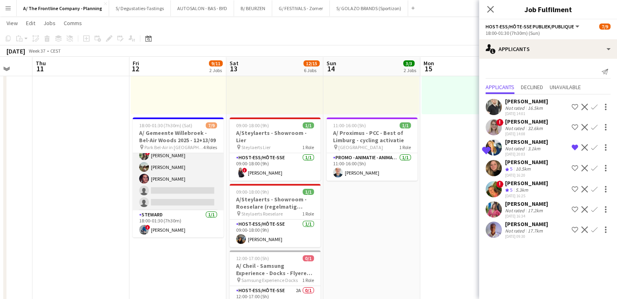
click at [186, 193] on app-card-role "Host-ess/Hôte-sse Publiek/Publique 10A [DATE] 18:00-01:30 (7h30m) ! [PERSON_NAM…" at bounding box center [178, 167] width 91 height 86
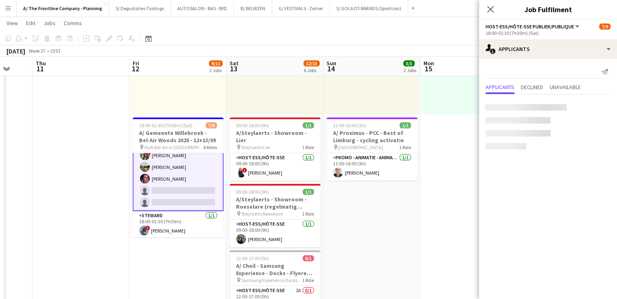
scroll to position [81, 0]
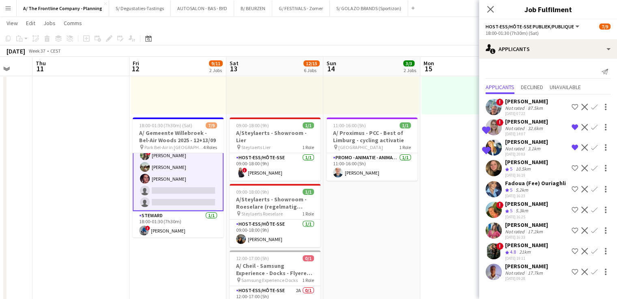
click at [486, 208] on app-icon "Confirm" at bounding box center [594, 210] width 6 height 6
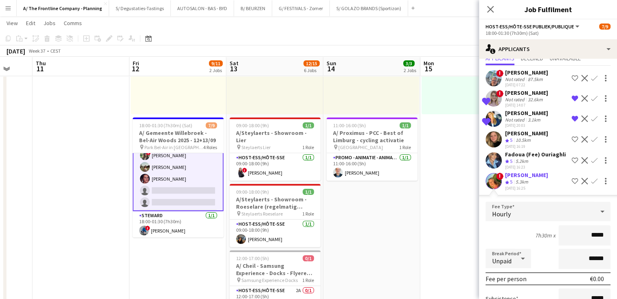
scroll to position [41, 0]
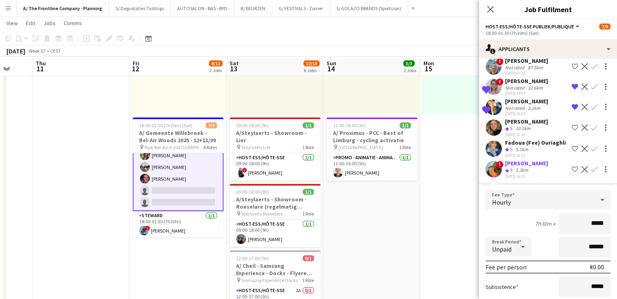
click at [486, 164] on div "[PERSON_NAME]" at bounding box center [526, 163] width 43 height 7
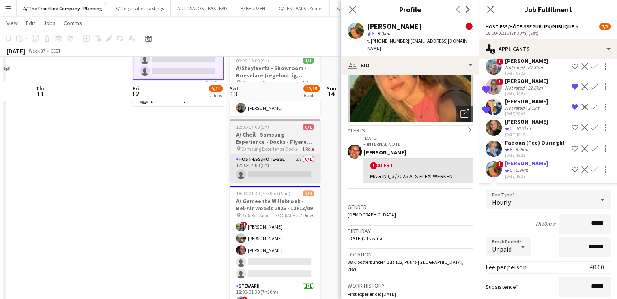
scroll to position [284, 0]
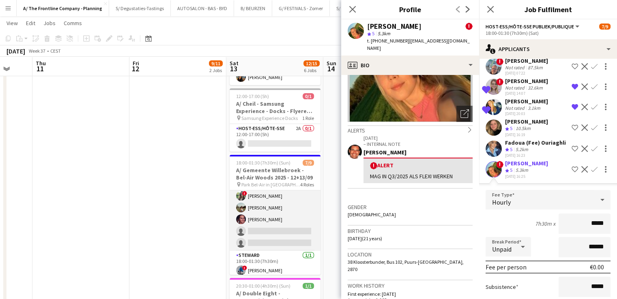
click at [272, 215] on app-card-role "Host-ess/Hôte-sse Publiek/Publique 9A [DATE] 18:00-01:30 (7h30m) ! [PERSON_NAME…" at bounding box center [274, 208] width 91 height 86
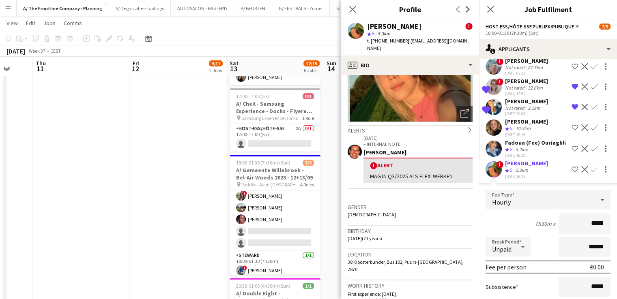
scroll to position [81, 0]
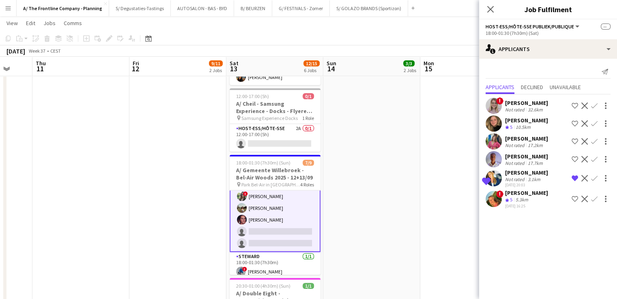
click at [486, 197] on app-icon "Confirm" at bounding box center [594, 199] width 6 height 6
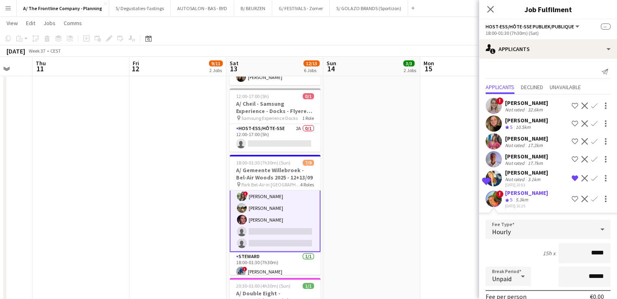
drag, startPoint x: 586, startPoint y: 251, endPoint x: 602, endPoint y: 252, distance: 16.7
click at [486, 252] on input "*****" at bounding box center [584, 253] width 52 height 20
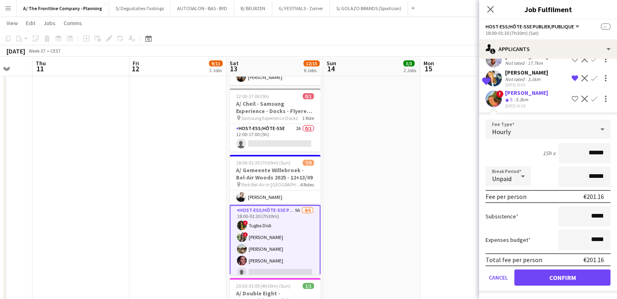
scroll to position [0, 0]
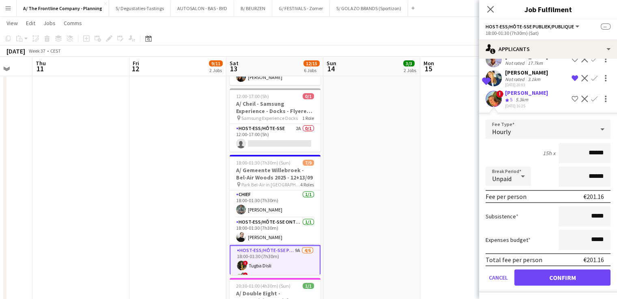
type input "******"
click at [486, 174] on input "******" at bounding box center [584, 177] width 52 height 20
drag, startPoint x: 584, startPoint y: 174, endPoint x: 577, endPoint y: 174, distance: 6.9
click at [486, 174] on input "******" at bounding box center [584, 177] width 52 height 20
type input "*******"
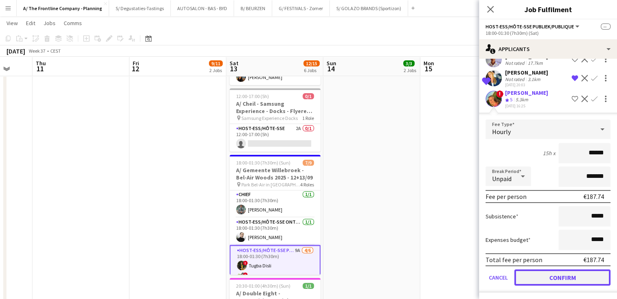
click at [486, 272] on button "Confirm" at bounding box center [562, 278] width 96 height 16
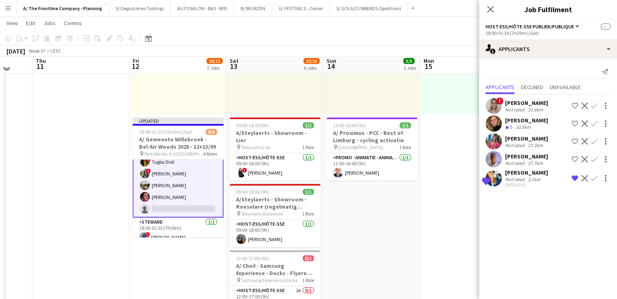
scroll to position [81, 0]
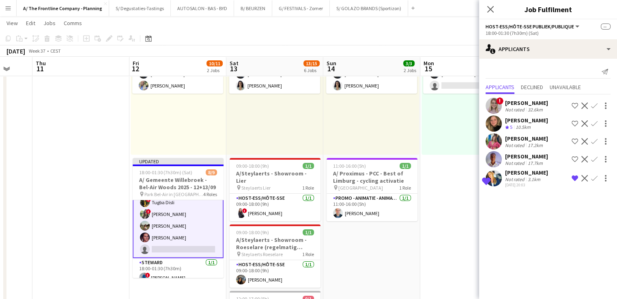
click at [190, 236] on app-card-role "Host-ess/Hôte-sse Publiek/Publique 9A [DATE] 18:00-01:30 (7h30m) ! [PERSON_NAME…" at bounding box center [178, 214] width 91 height 88
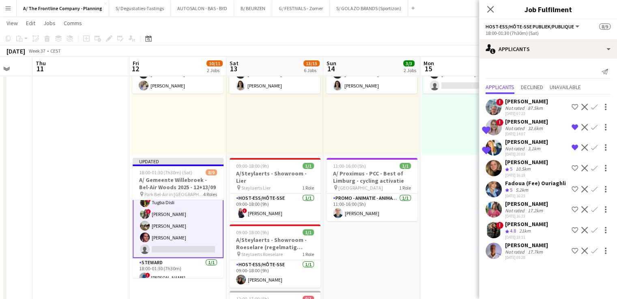
click at [486, 229] on div "21km" at bounding box center [524, 231] width 15 height 7
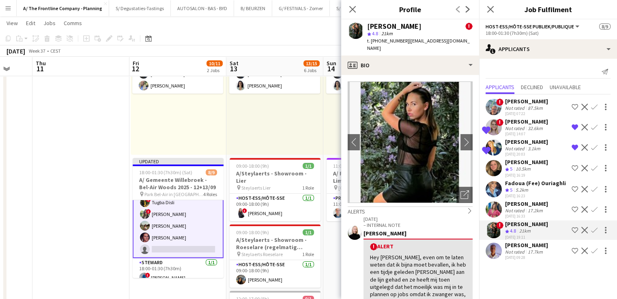
click at [486, 181] on div "Fadoua (Fee) Ouriaghli" at bounding box center [535, 183] width 61 height 7
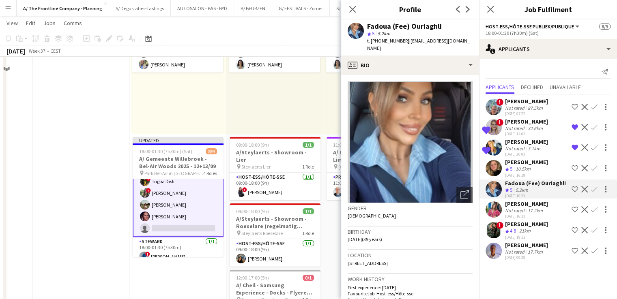
scroll to position [122, 0]
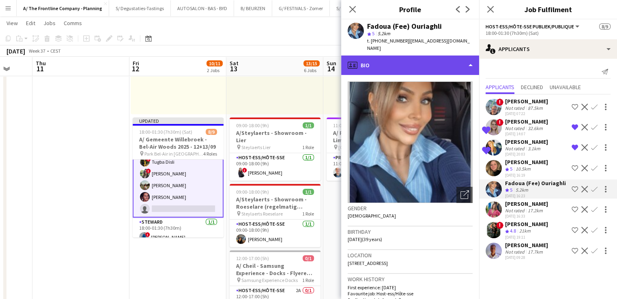
click at [419, 58] on div "profile Bio" at bounding box center [410, 65] width 138 height 19
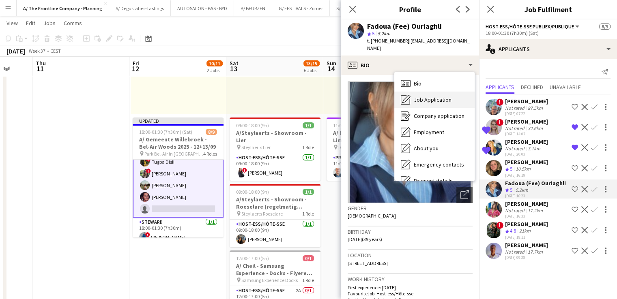
click at [440, 96] on span "Job Application" at bounding box center [432, 99] width 38 height 7
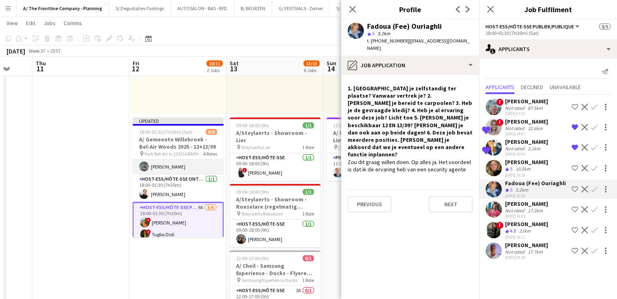
scroll to position [0, 0]
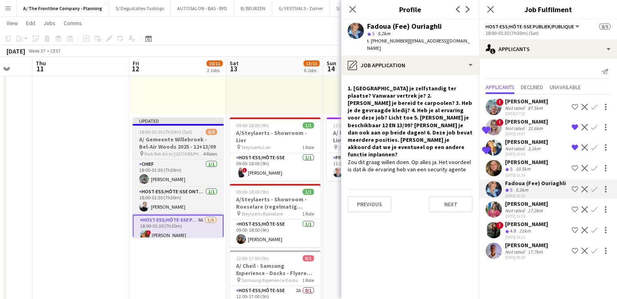
click at [184, 143] on h3 "A/ Gemeente Willebroek - Bel-Air Woods 2025 - 12+13/09" at bounding box center [178, 143] width 91 height 15
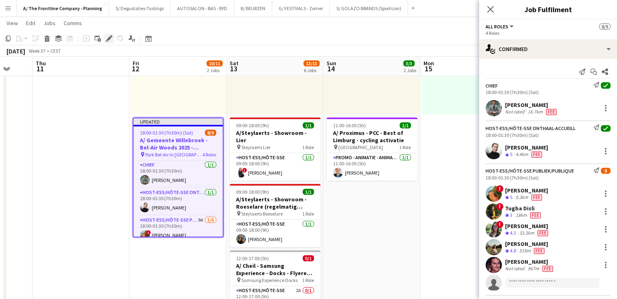
click at [109, 41] on icon "Edit" at bounding box center [109, 38] width 6 height 6
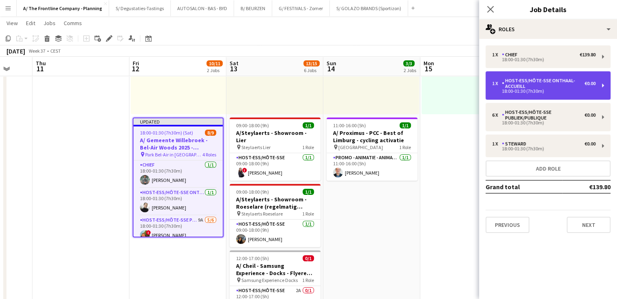
click at [486, 82] on div "Host-ess/Hôte-sse Onthaal-Accueill" at bounding box center [542, 83] width 83 height 11
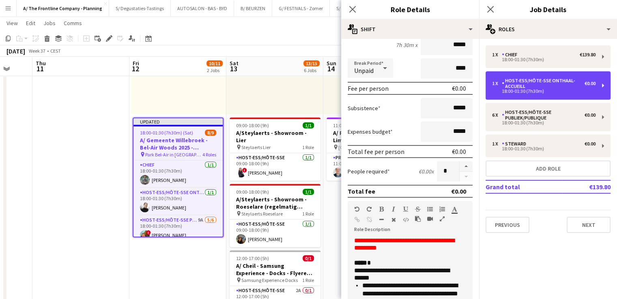
scroll to position [162, 0]
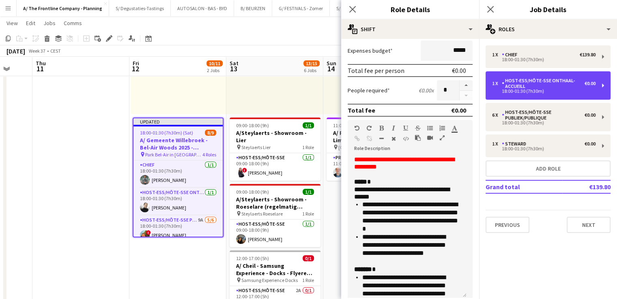
drag, startPoint x: 463, startPoint y: 248, endPoint x: 475, endPoint y: 300, distance: 53.1
click at [475, 296] on html "Menu Boards Boards Boards All jobs Status Workforce Workforce My Workforce Recr…" at bounding box center [308, 244] width 617 height 732
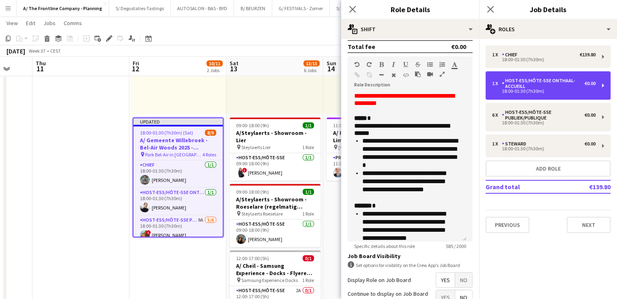
scroll to position [300, 0]
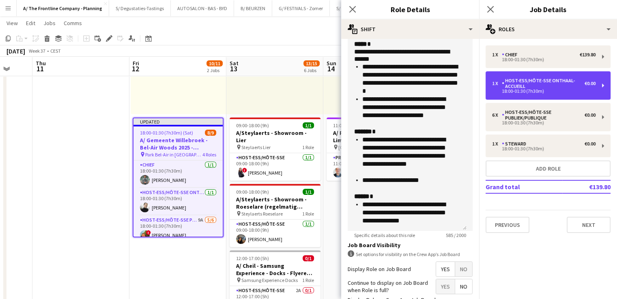
drag, startPoint x: 464, startPoint y: 162, endPoint x: 466, endPoint y: 242, distance: 79.5
click at [466, 242] on form "**********" at bounding box center [410, 54] width 138 height 619
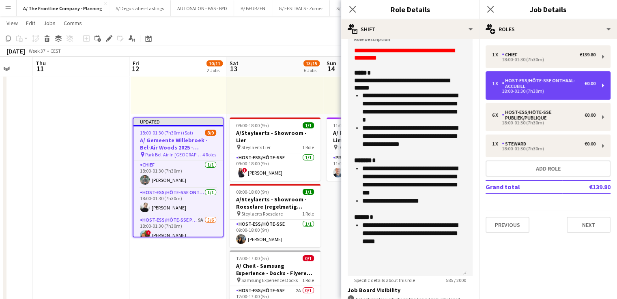
scroll to position [259, 0]
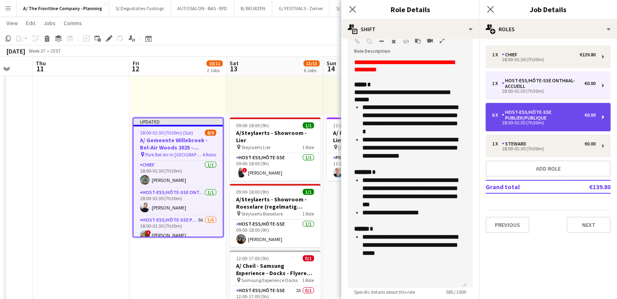
click at [486, 125] on div "6 x Host-ess/Hôte-sse Publiek/Publique €0.00 18:00-01:30 (7h30m)" at bounding box center [547, 117] width 125 height 28
type input "**********"
type input "*"
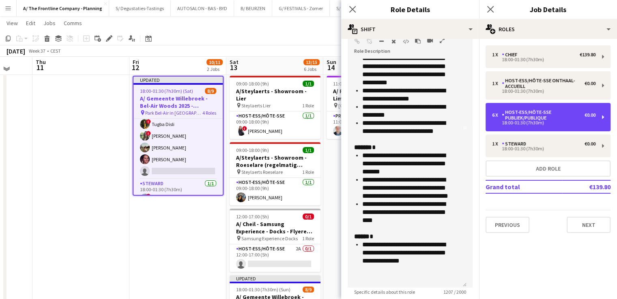
scroll to position [162, 0]
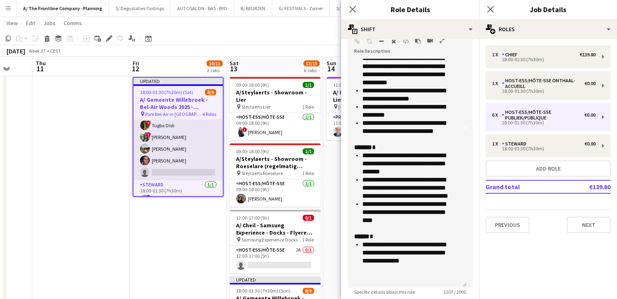
click at [199, 146] on app-card-role "Host-ess/Hôte-sse Publiek/Publique 9A [DATE] 18:00-01:30 (7h30m) ! [PERSON_NAME…" at bounding box center [177, 137] width 89 height 86
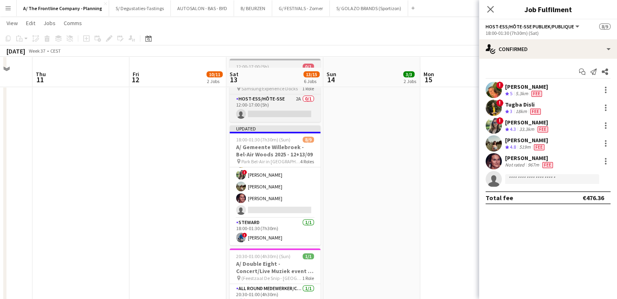
scroll to position [324, 0]
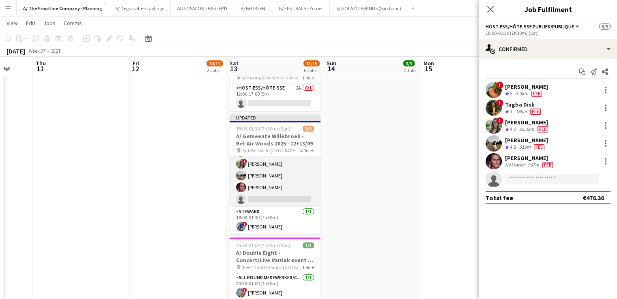
click at [290, 180] on app-card-role "Host-ess/Hôte-sse Publiek/Publique 8A [DATE] 18:00-01:30 (7h30m) ! [PERSON_NAME…" at bounding box center [274, 164] width 91 height 86
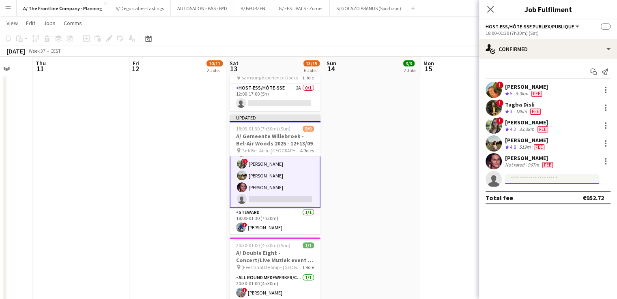
click at [486, 178] on input at bounding box center [552, 179] width 94 height 10
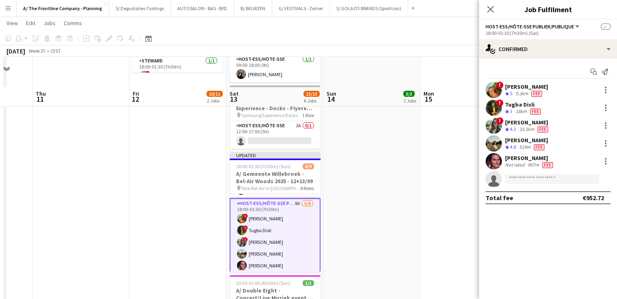
scroll to position [324, 0]
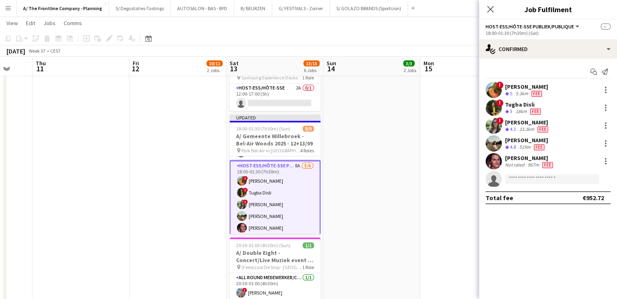
click at [274, 198] on app-card-role "Host-ess/Hôte-sse Publiek/Publique 8A [DATE] 18:00-01:30 (7h30m) ! [PERSON_NAME…" at bounding box center [274, 205] width 91 height 88
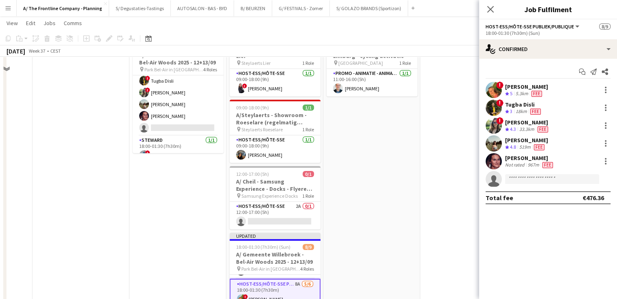
scroll to position [162, 0]
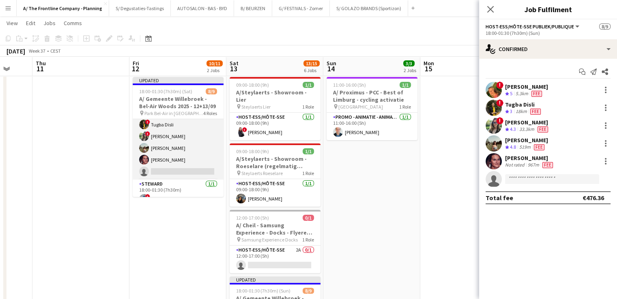
click at [180, 158] on app-card-role "Host-ess/Hôte-sse Publiek/Publique 9A [DATE] 18:00-01:30 (7h30m) ! [PERSON_NAME…" at bounding box center [178, 136] width 91 height 86
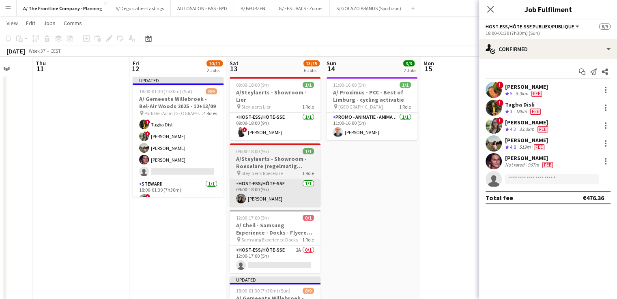
scroll to position [81, 0]
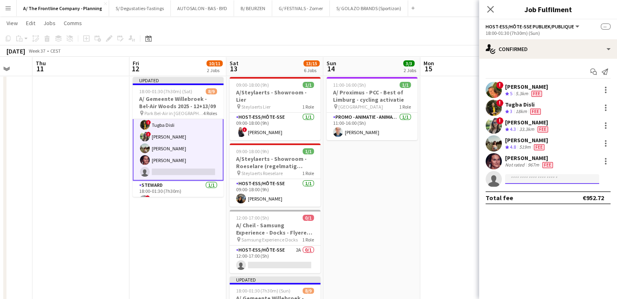
click at [486, 175] on input at bounding box center [552, 179] width 94 height 10
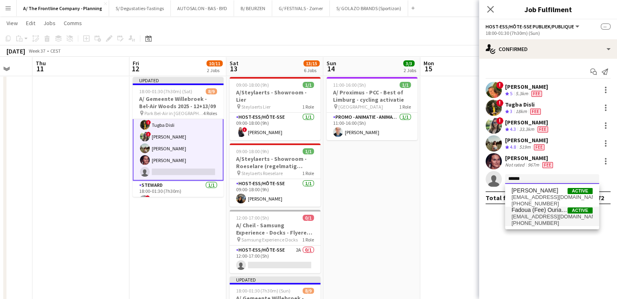
type input "******"
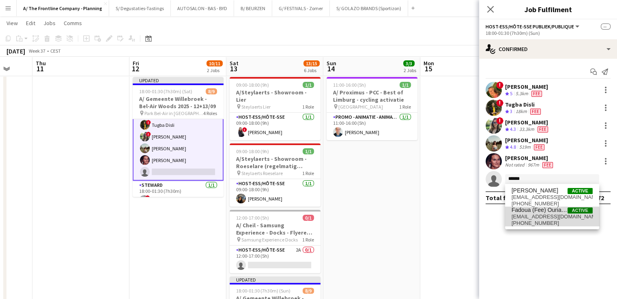
click at [486, 221] on span "[PHONE_NUMBER]" at bounding box center [551, 223] width 81 height 6
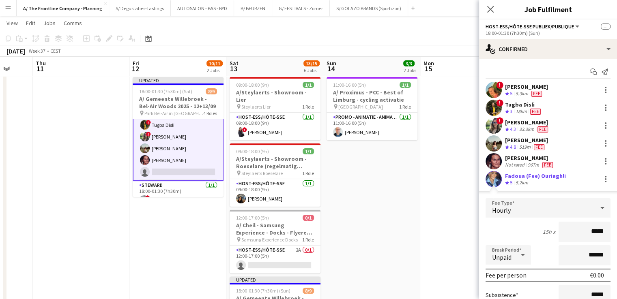
click at [486, 177] on app-user-avatar at bounding box center [493, 179] width 16 height 16
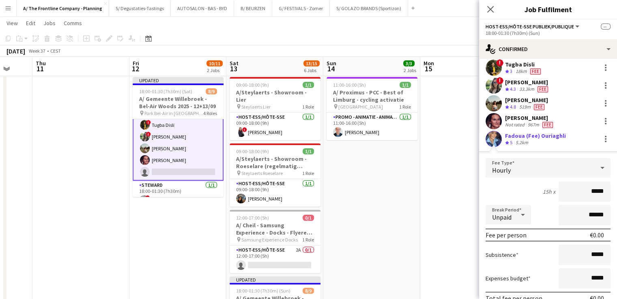
scroll to position [81, 0]
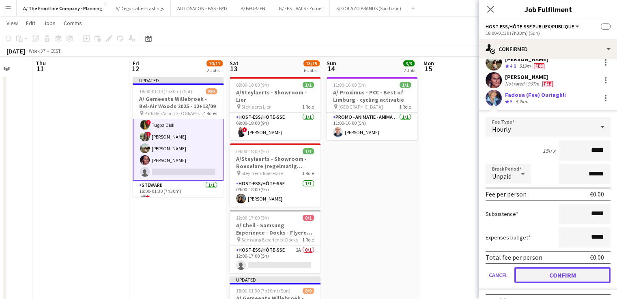
click at [486, 273] on button "Confirm" at bounding box center [562, 275] width 96 height 16
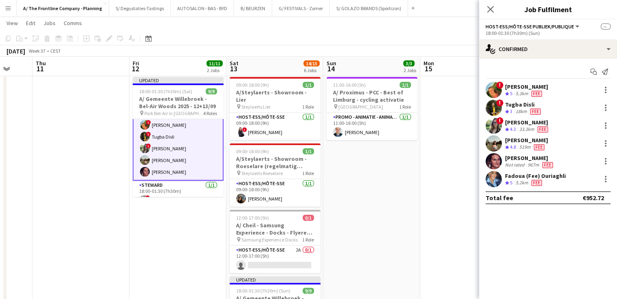
scroll to position [0, 0]
click at [486, 172] on div "Fadoua (Fee) Ouriaghli" at bounding box center [535, 175] width 61 height 7
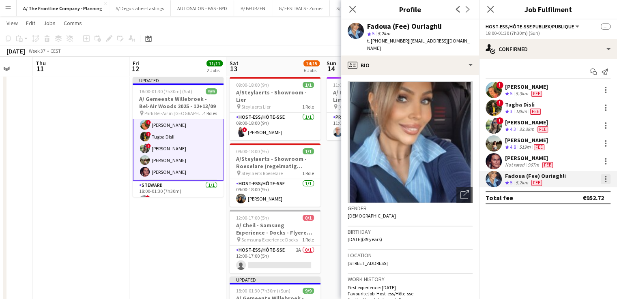
click at [486, 182] on div at bounding box center [605, 179] width 10 height 10
click at [486, 197] on span "Edit fee" at bounding box center [578, 194] width 50 height 7
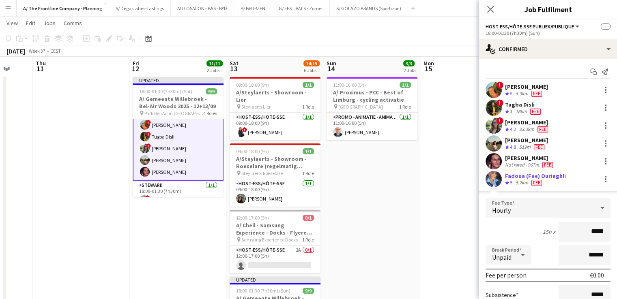
drag, startPoint x: 587, startPoint y: 234, endPoint x: 622, endPoint y: 233, distance: 35.7
click at [486, 233] on html "Menu Boards Boards Boards All jobs Status Workforce Workforce My Workforce Recr…" at bounding box center [308, 204] width 617 height 732
type input "******"
drag, startPoint x: 581, startPoint y: 256, endPoint x: 563, endPoint y: 254, distance: 18.4
click at [486, 254] on input "******" at bounding box center [584, 255] width 52 height 20
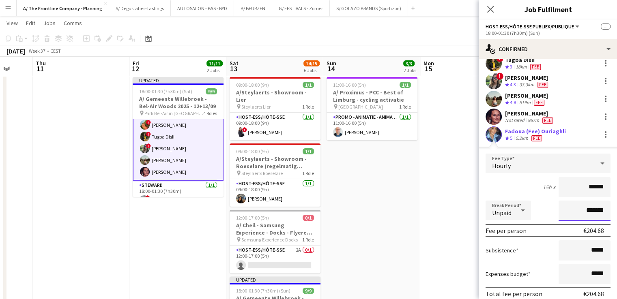
scroll to position [94, 0]
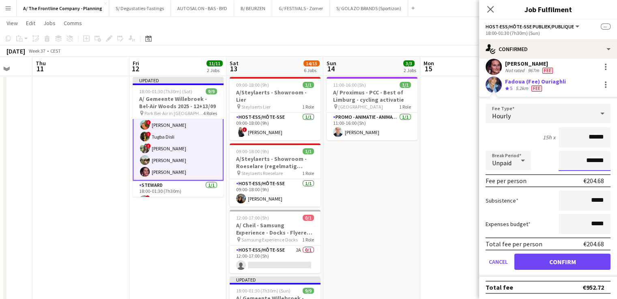
type input "*******"
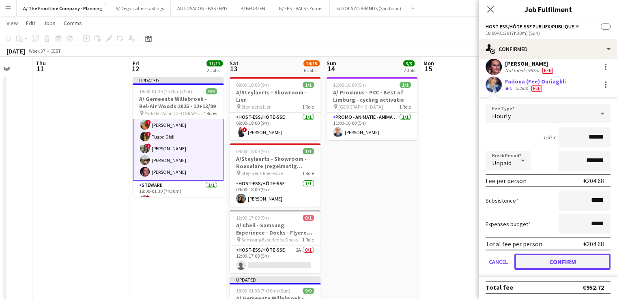
click at [486, 261] on button "Confirm" at bounding box center [562, 262] width 96 height 16
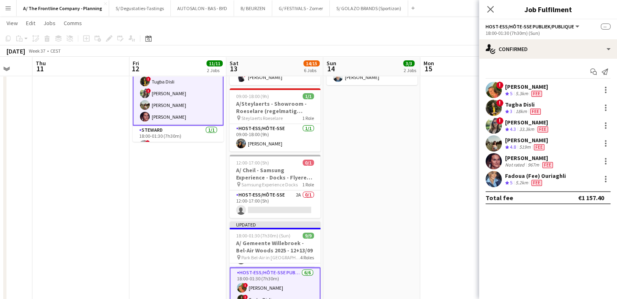
scroll to position [284, 0]
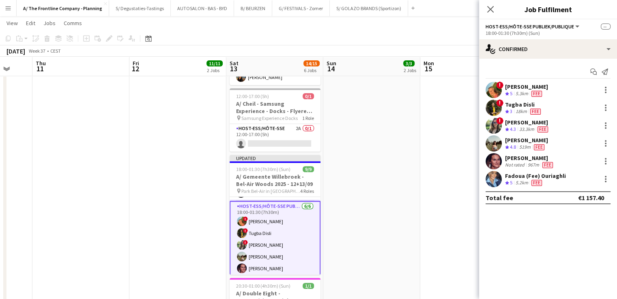
click at [409, 214] on app-date-cell "10:00-18:30 (8h30m) 2/2 pin ZEB Kuurne 1 Role Host-ess/Hôte-sse [DATE] 10:00-18…" at bounding box center [371, 83] width 97 height 553
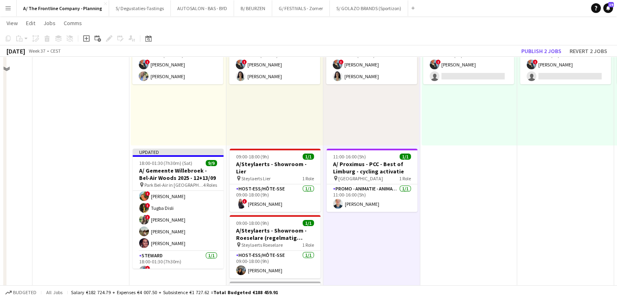
scroll to position [41, 0]
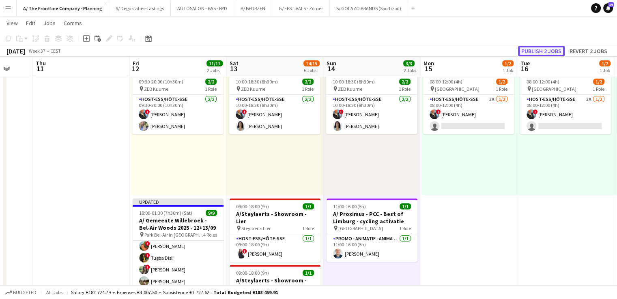
click at [486, 53] on button "Publish 2 jobs" at bounding box center [541, 51] width 47 height 11
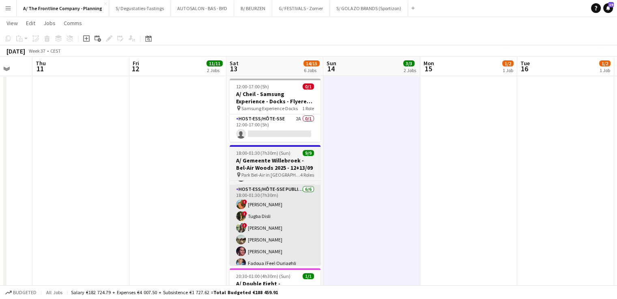
scroll to position [324, 0]
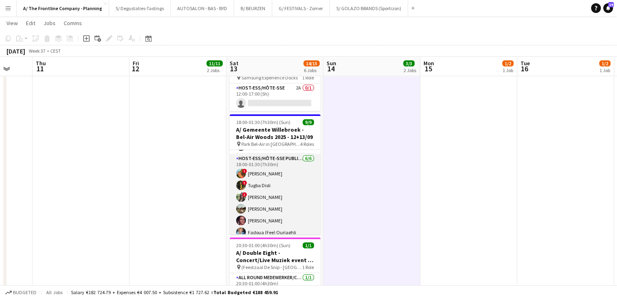
click at [270, 184] on app-card-role "Host-ess/Hôte-sse Publiek/Publique [DATE] 18:00-01:30 (7h30m) ! [PERSON_NAME] !…" at bounding box center [274, 197] width 91 height 86
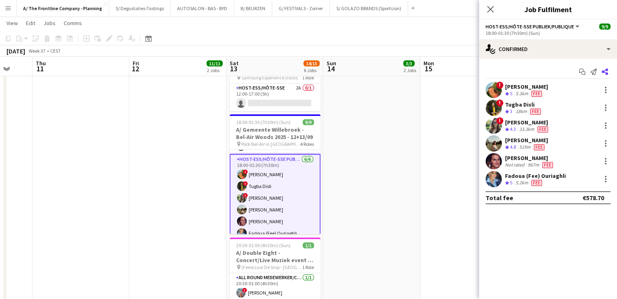
click at [486, 75] on icon "Share" at bounding box center [604, 72] width 6 height 6
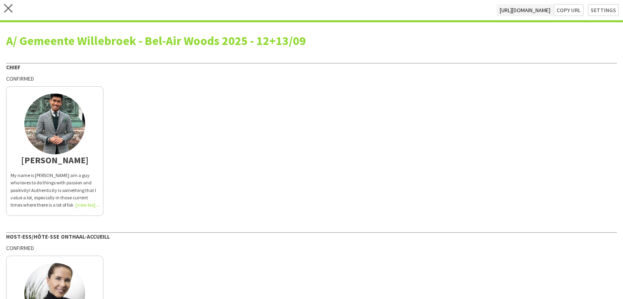
click at [68, 170] on app-share-pages-crew-card "[PERSON_NAME] My name is [PERSON_NAME] am a guy who loves to do things with pas…" at bounding box center [54, 151] width 97 height 130
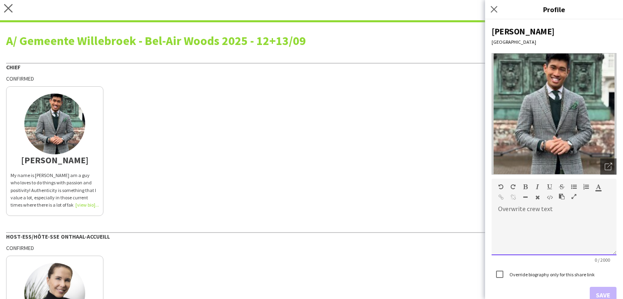
click at [486, 219] on div at bounding box center [553, 235] width 125 height 41
paste div
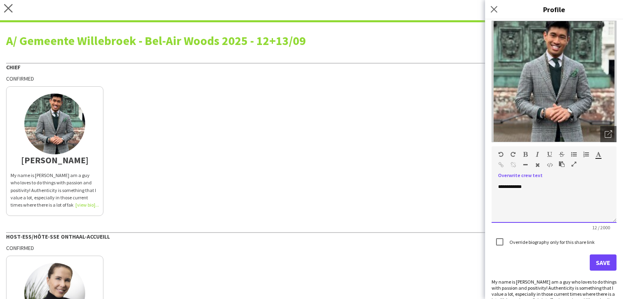
scroll to position [62, 0]
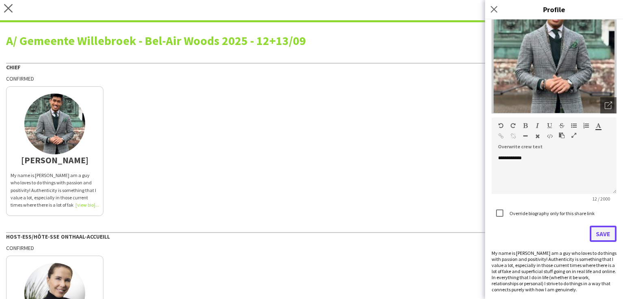
click at [486, 234] on button "Save" at bounding box center [602, 234] width 27 height 16
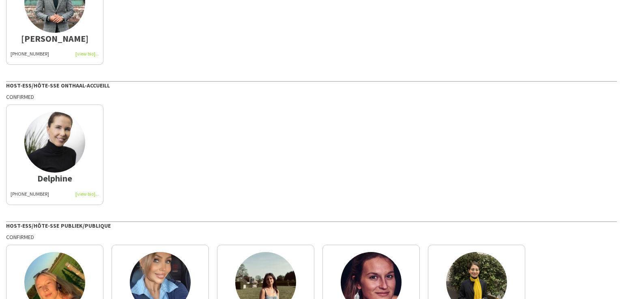
scroll to position [203, 0]
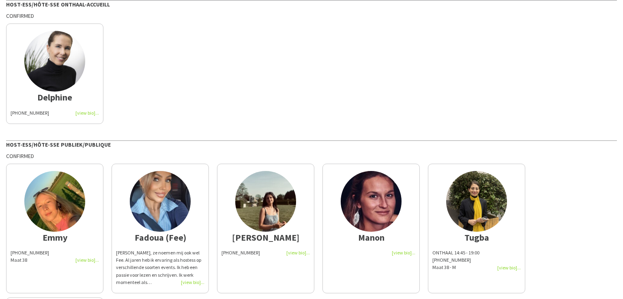
click at [49, 119] on app-share-pages-crew-card "Delphine [PHONE_NUMBER]" at bounding box center [54, 74] width 97 height 100
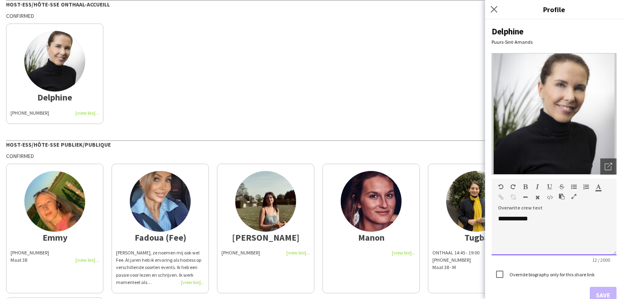
click at [486, 226] on div "**********" at bounding box center [553, 235] width 125 height 41
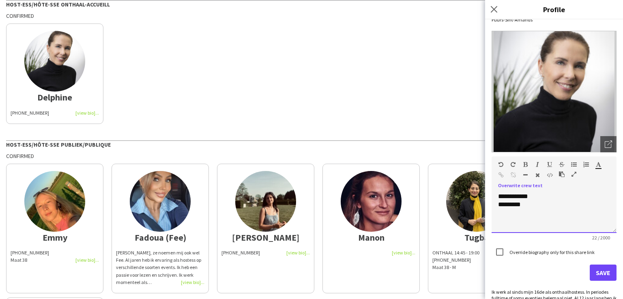
scroll to position [43, 0]
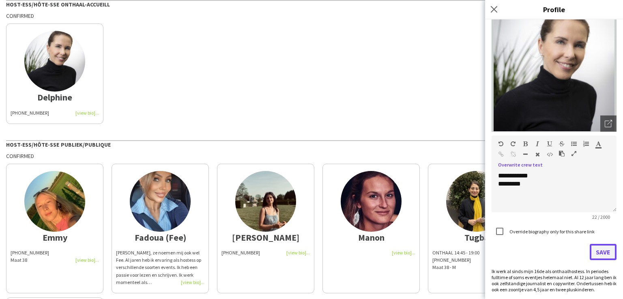
click at [486, 255] on button "Save" at bounding box center [602, 252] width 27 height 16
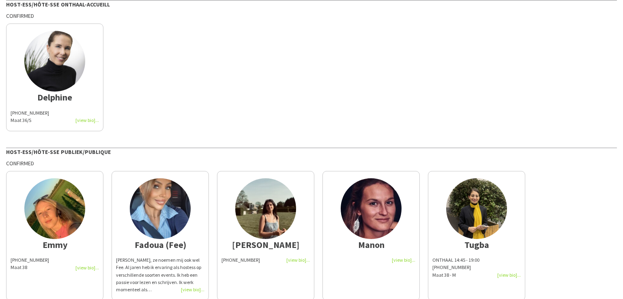
click at [43, 279] on app-share-pages-crew-card "Emmy [PHONE_NUMBER] Maat 38" at bounding box center [54, 236] width 97 height 130
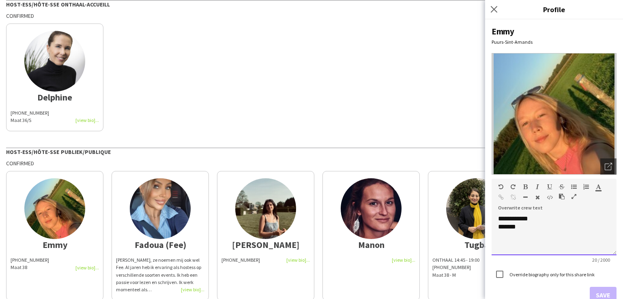
click at [486, 232] on div "**********" at bounding box center [553, 235] width 125 height 41
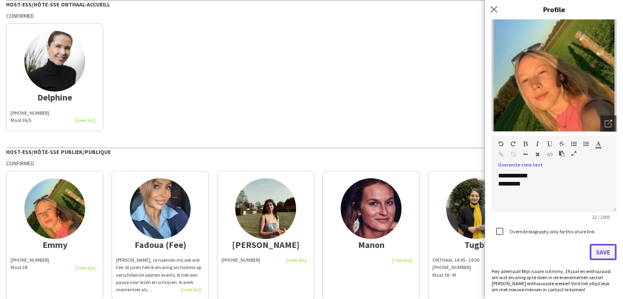
click at [486, 254] on button "Save" at bounding box center [602, 252] width 27 height 16
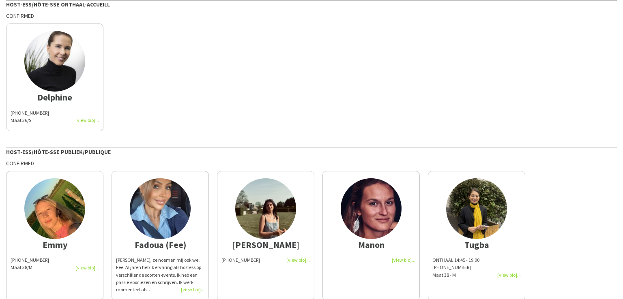
click at [169, 266] on div "[PERSON_NAME], ze noemen mij ook wel Fee. Al jaren heb ik ervaring als hostess …" at bounding box center [160, 275] width 88 height 37
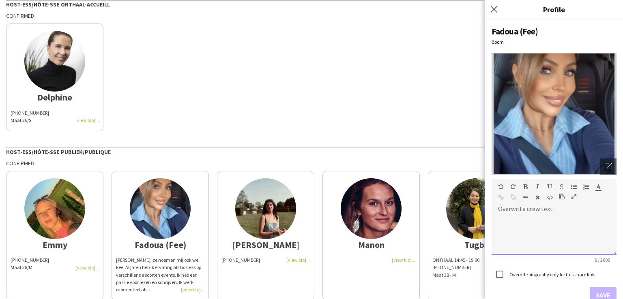
click at [486, 229] on div at bounding box center [553, 235] width 125 height 41
paste div
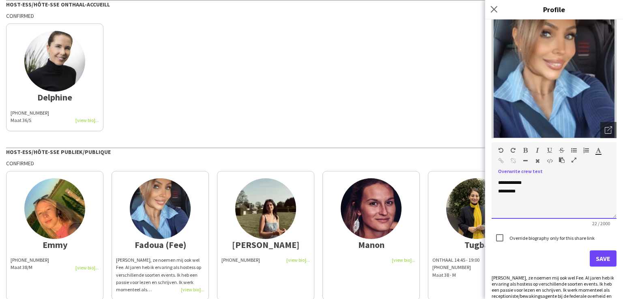
scroll to position [73, 0]
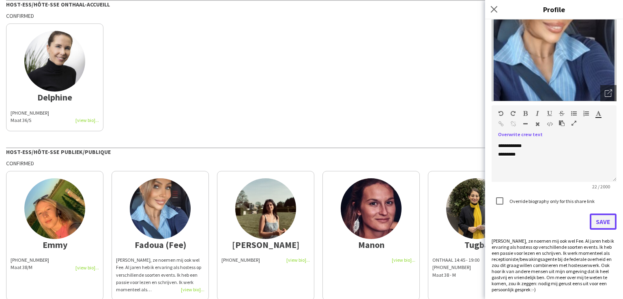
click at [486, 226] on button "Save" at bounding box center [602, 222] width 27 height 16
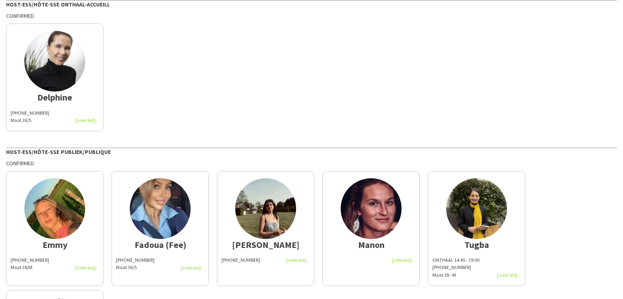
click at [264, 263] on div "[PHONE_NUMBER]" at bounding box center [265, 260] width 88 height 7
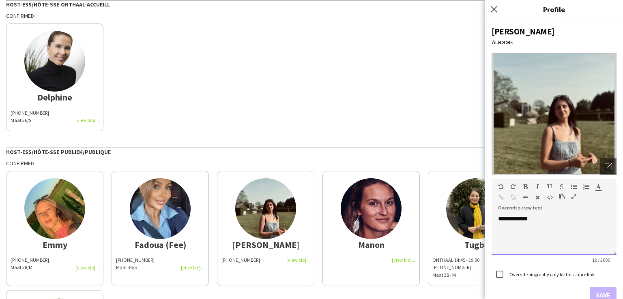
click at [486, 221] on div "**********" at bounding box center [553, 235] width 125 height 41
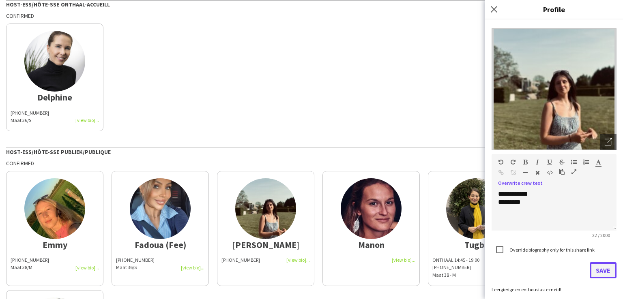
click at [486, 271] on button "Save" at bounding box center [602, 270] width 27 height 16
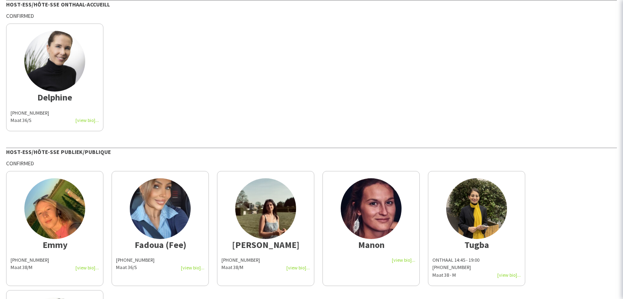
click at [360, 272] on app-share-pages-crew-card "Manon" at bounding box center [370, 228] width 97 height 115
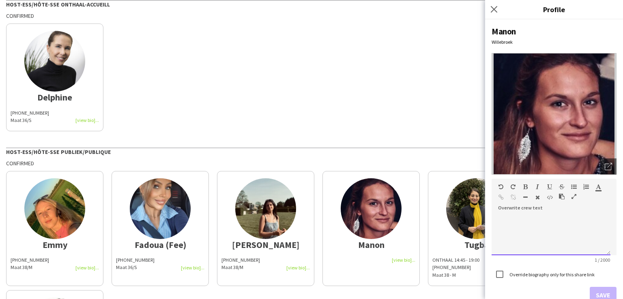
click at [486, 233] on div at bounding box center [550, 235] width 119 height 41
paste div
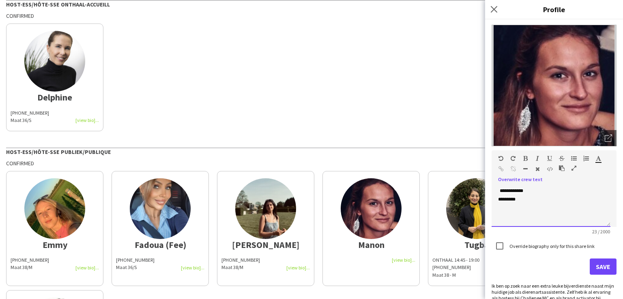
scroll to position [55, 0]
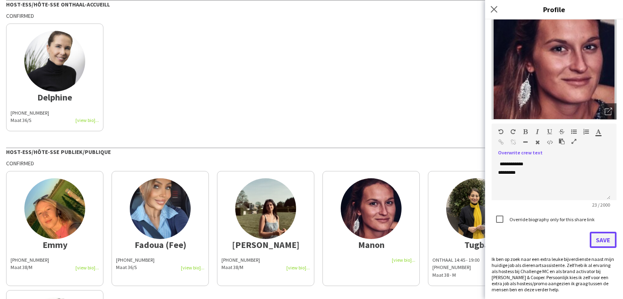
click at [486, 246] on button "Save" at bounding box center [602, 240] width 27 height 16
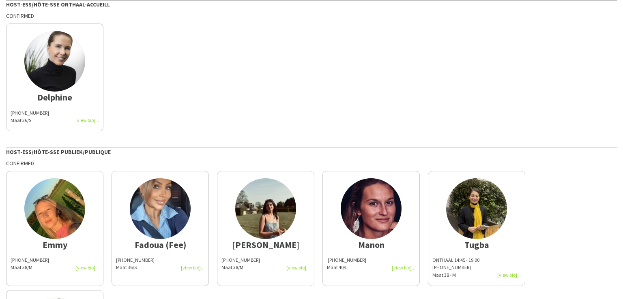
click at [459, 270] on span "[PHONE_NUMBER]" at bounding box center [451, 267] width 39 height 6
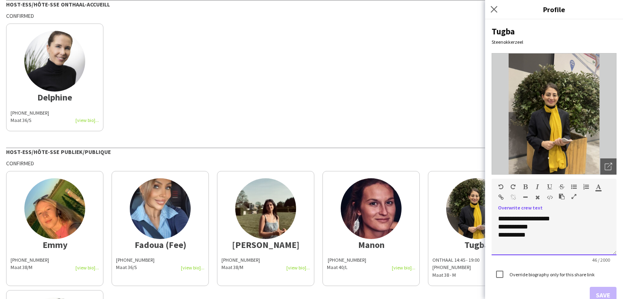
drag, startPoint x: 568, startPoint y: 215, endPoint x: 456, endPoint y: 212, distance: 111.9
click at [456, 212] on body "close [URL][DOMAIN_NAME] Copy url Settings A/ Gemeente Willebroek - Bel-Air Woo…" at bounding box center [311, 149] width 623 height 299
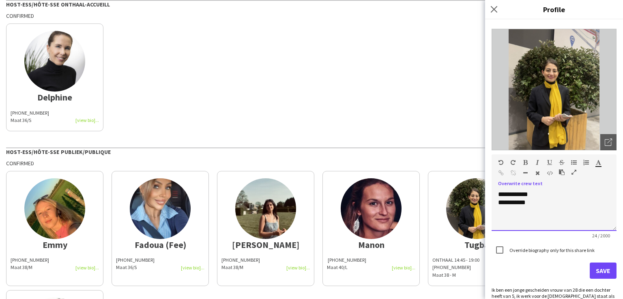
scroll to position [37, 0]
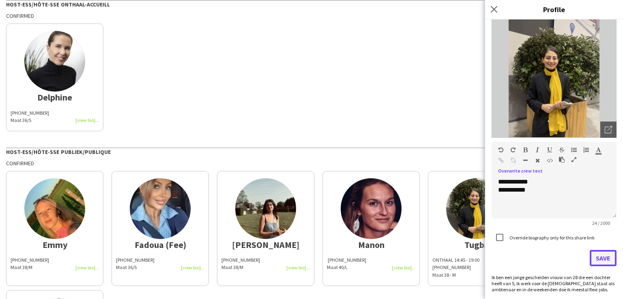
click at [486, 258] on button "Save" at bounding box center [602, 258] width 27 height 16
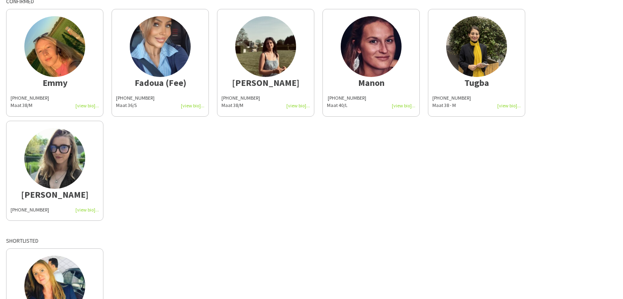
scroll to position [405, 0]
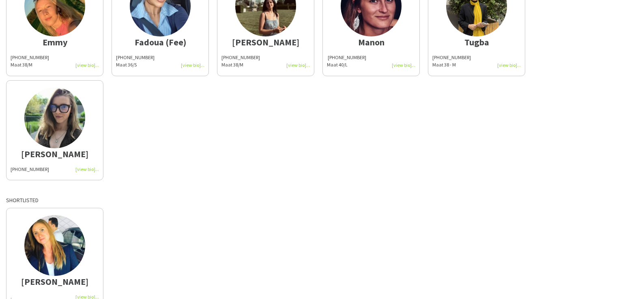
click at [62, 145] on img at bounding box center [54, 118] width 61 height 61
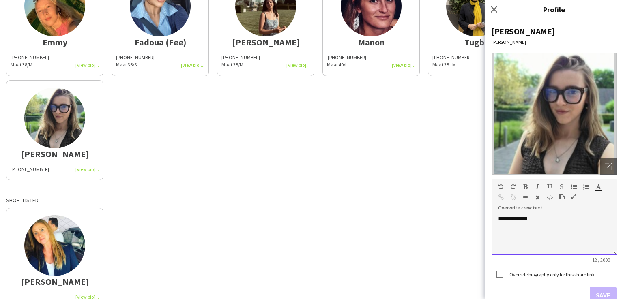
click at [486, 229] on div "**********" at bounding box center [553, 235] width 125 height 41
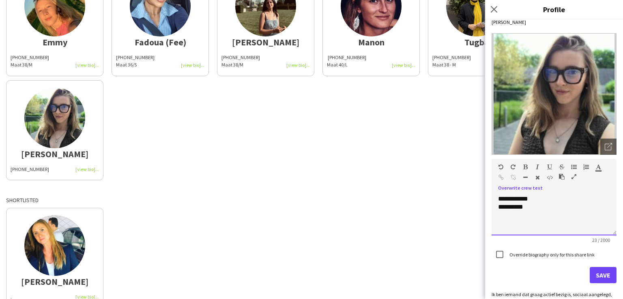
scroll to position [31, 0]
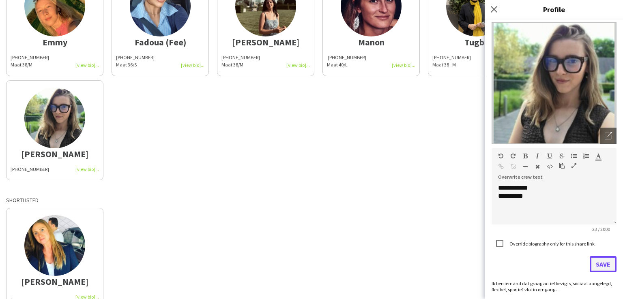
click at [486, 266] on button "Save" at bounding box center [602, 264] width 27 height 16
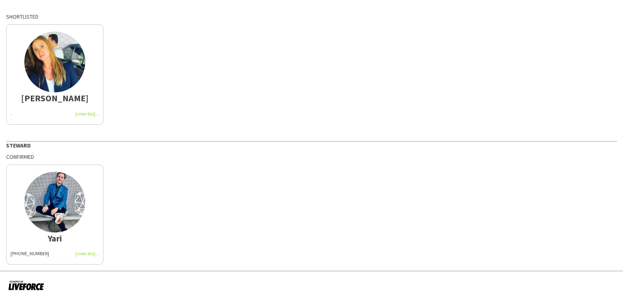
scroll to position [597, 0]
click at [47, 213] on img at bounding box center [54, 201] width 61 height 61
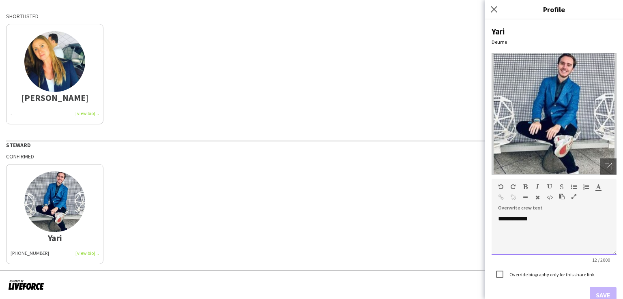
click at [486, 236] on div "**********" at bounding box center [553, 235] width 125 height 41
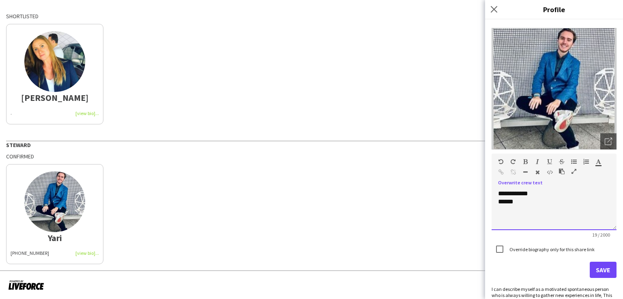
scroll to position [49, 0]
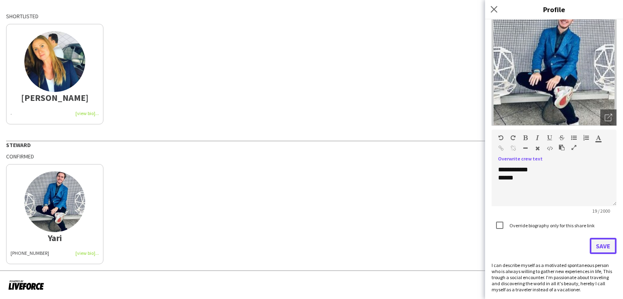
click at [486, 244] on button "Save" at bounding box center [602, 246] width 27 height 16
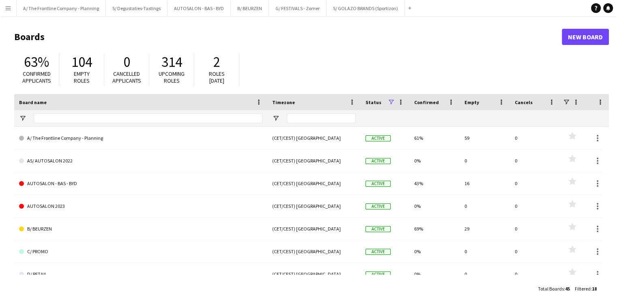
click at [10, 8] on app-icon "Menu" at bounding box center [8, 8] width 6 height 6
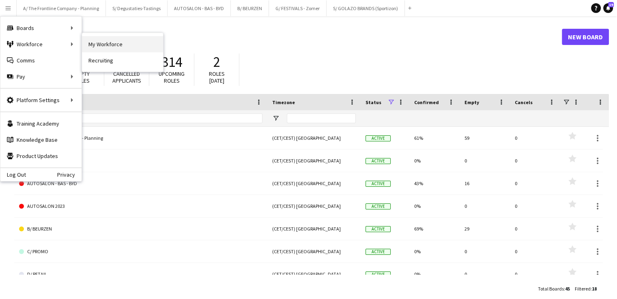
click at [113, 47] on link "My Workforce" at bounding box center [122, 44] width 81 height 16
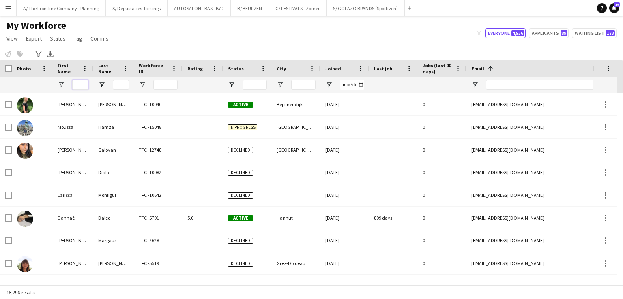
click at [80, 86] on input "First Name Filter Input" at bounding box center [80, 85] width 16 height 10
paste input "******"
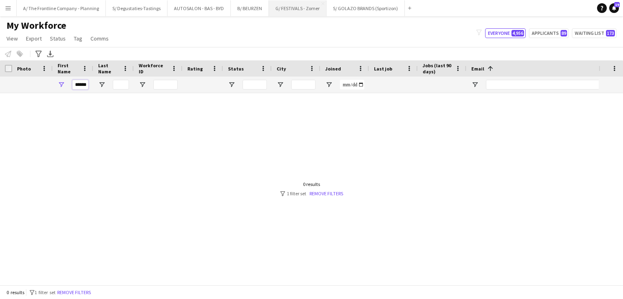
scroll to position [0, 2]
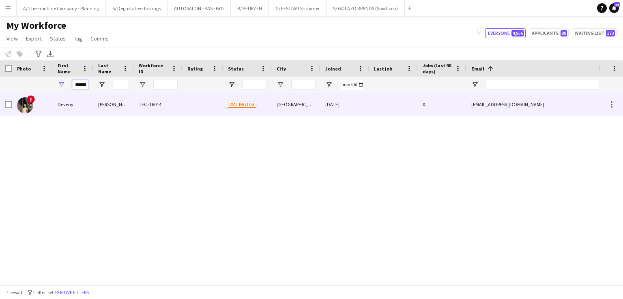
type input "******"
click at [191, 107] on div at bounding box center [202, 104] width 41 height 22
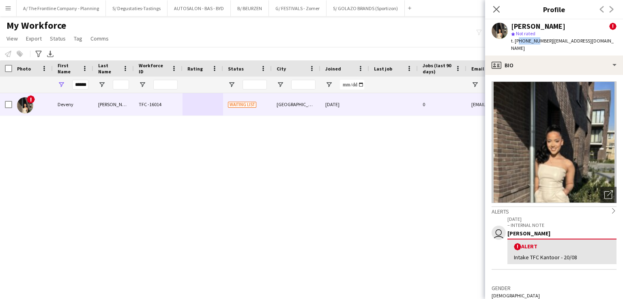
drag, startPoint x: 516, startPoint y: 42, endPoint x: 535, endPoint y: 42, distance: 18.6
click at [535, 42] on span "t. +32466342393" at bounding box center [532, 41] width 42 height 6
drag, startPoint x: 516, startPoint y: 41, endPoint x: 542, endPoint y: 41, distance: 26.8
click at [542, 41] on span "t. +32466342393" at bounding box center [532, 41] width 42 height 6
copy span "+32466342393"
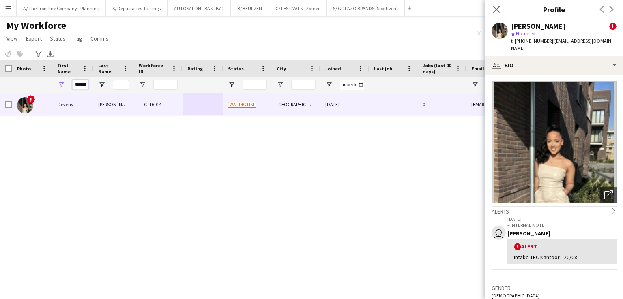
click at [78, 84] on input "******" at bounding box center [80, 85] width 16 height 10
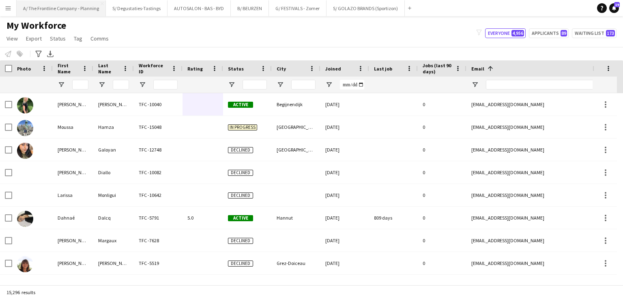
click at [73, 10] on button "A/ The Frontline Company - Planning Close" at bounding box center [61, 8] width 89 height 16
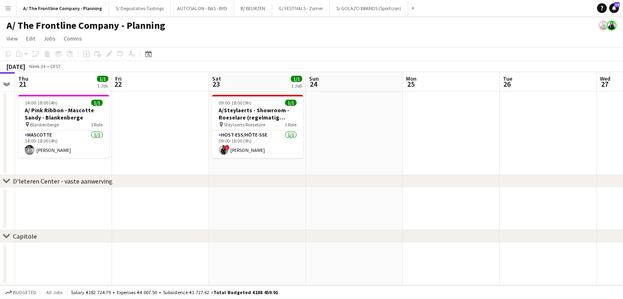
drag, startPoint x: 510, startPoint y: 137, endPoint x: 188, endPoint y: 133, distance: 321.5
click at [188, 133] on app-calendar-viewport "Sun 17 Mon 18 Tue 19 Wed 20 Thu 21 1/1 1 Job Fri 22 Sat 23 1/1 1 Job Sun 24 Mon…" at bounding box center [311, 178] width 623 height 213
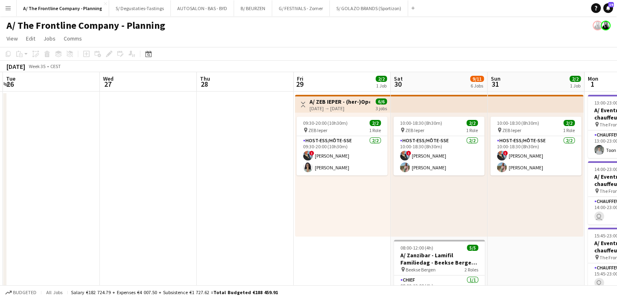
drag, startPoint x: 242, startPoint y: 155, endPoint x: 212, endPoint y: 161, distance: 31.4
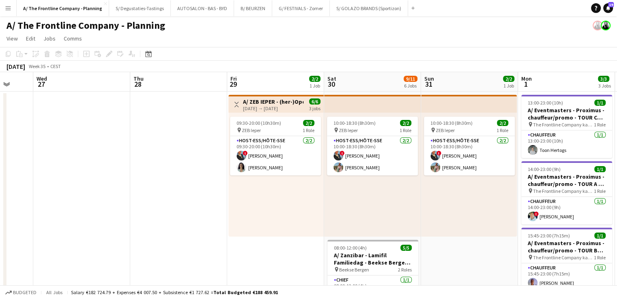
scroll to position [0, 196]
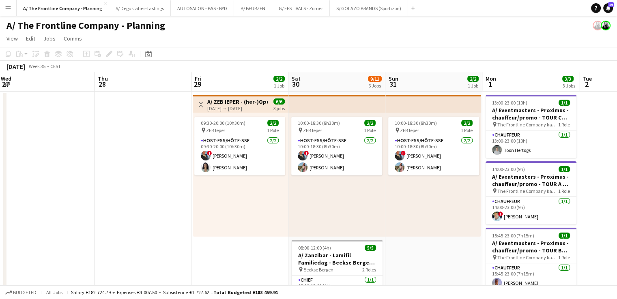
drag, startPoint x: 398, startPoint y: 163, endPoint x: 309, endPoint y: 163, distance: 88.8
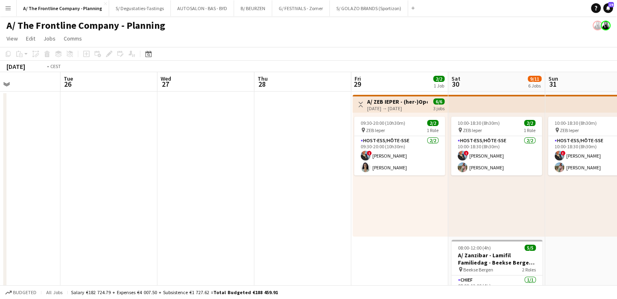
drag, startPoint x: 283, startPoint y: 162, endPoint x: 470, endPoint y: 169, distance: 187.8
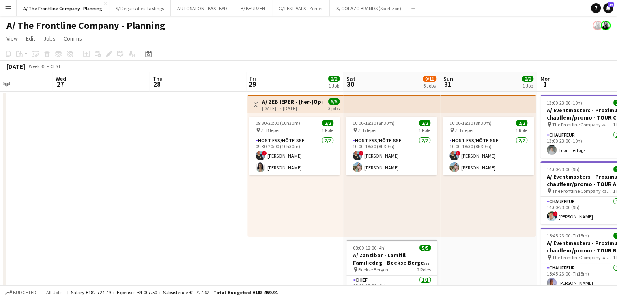
scroll to position [0, 287]
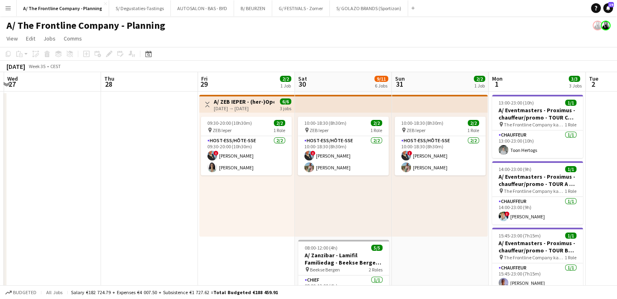
drag, startPoint x: 470, startPoint y: 169, endPoint x: 220, endPoint y: 159, distance: 250.3
click at [229, 161] on app-card-role "Host-ess/Hôte-sse 2/2 09:30-20:00 (10h30m) ! Eveline Van Rompaey Deborah Delft" at bounding box center [246, 155] width 91 height 39
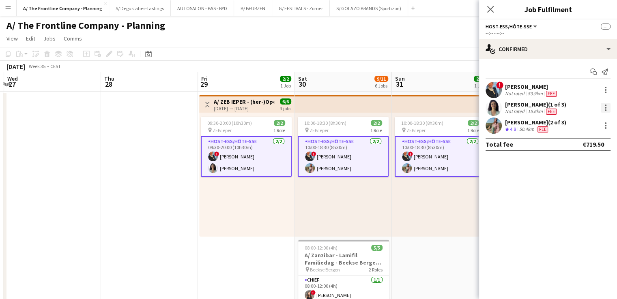
click at [603, 107] on div at bounding box center [605, 108] width 10 height 10
click at [510, 108] on div at bounding box center [308, 149] width 617 height 299
click at [518, 107] on div "Deborah Delft (1 of 3)" at bounding box center [535, 104] width 61 height 7
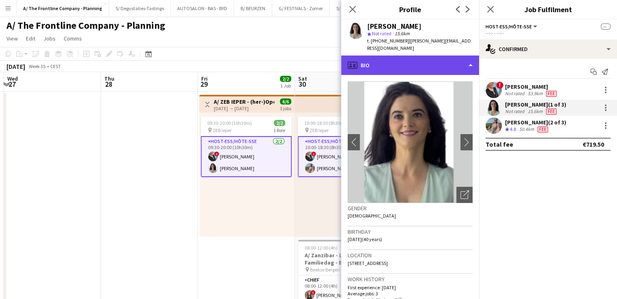
click at [436, 59] on div "profile Bio" at bounding box center [410, 65] width 138 height 19
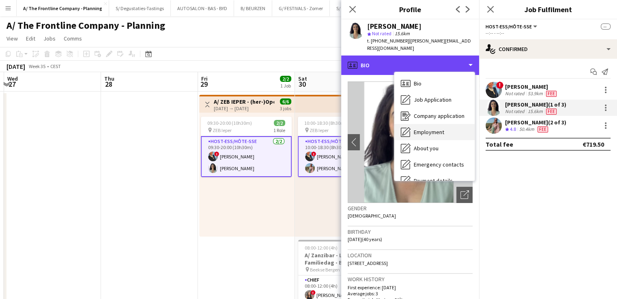
scroll to position [76, 0]
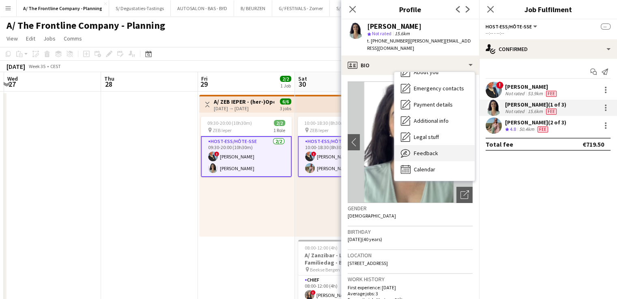
click at [429, 150] on span "Feedback" at bounding box center [425, 153] width 24 height 7
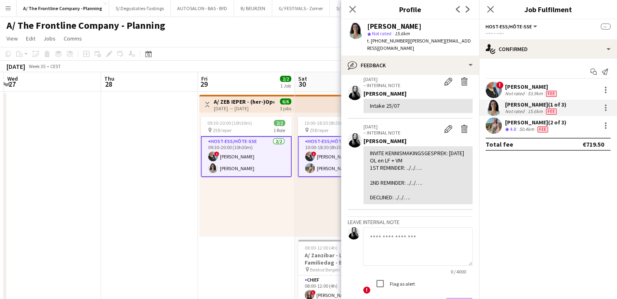
scroll to position [511, 0]
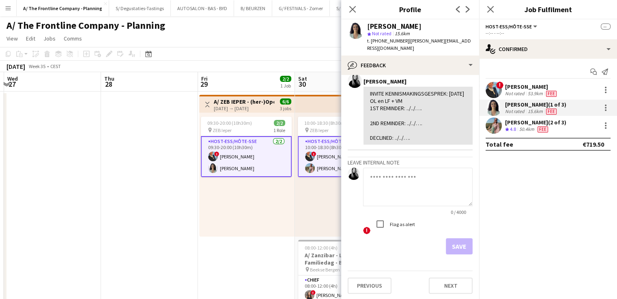
click at [416, 187] on textarea at bounding box center [417, 187] width 109 height 39
type textarea "*"
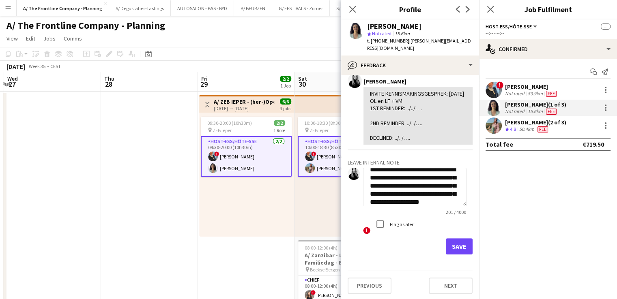
scroll to position [0, 0]
click at [367, 178] on textarea "**********" at bounding box center [414, 187] width 103 height 39
type textarea "**********"
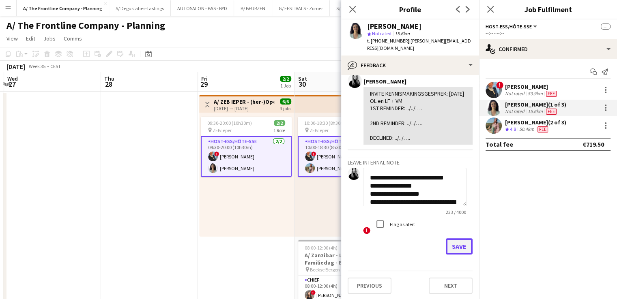
click at [446, 241] on button "Save" at bounding box center [459, 246] width 27 height 16
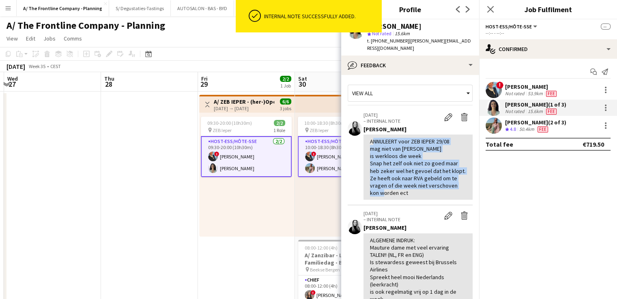
drag, startPoint x: 369, startPoint y: 133, endPoint x: 447, endPoint y: 187, distance: 94.6
click at [447, 187] on div "ANNULEERT voor ZEB IEPER 29/08 mag niet van RVA is werkloos die week Snap het z…" at bounding box center [418, 167] width 96 height 59
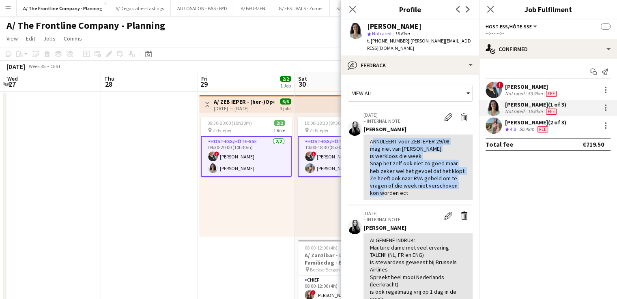
copy div "ANNULEERT voor ZEB IEPER 29/08 mag niet van RVA is werkloos die week Snap het z…"
click at [601, 107] on div at bounding box center [605, 108] width 10 height 10
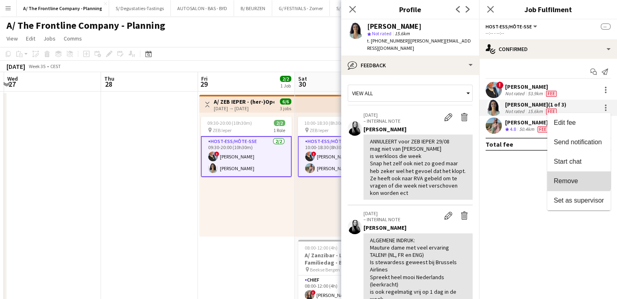
click at [569, 176] on button "Remove" at bounding box center [578, 180] width 63 height 19
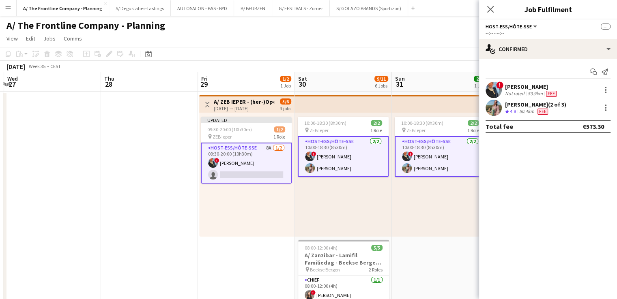
click at [360, 192] on div "10:00-18:30 (8h30m) 2/2 pin ZEB Ieper 1 Role Host-ess/Hôte-sse [DATE] 10:00-18:…" at bounding box center [343, 175] width 97 height 124
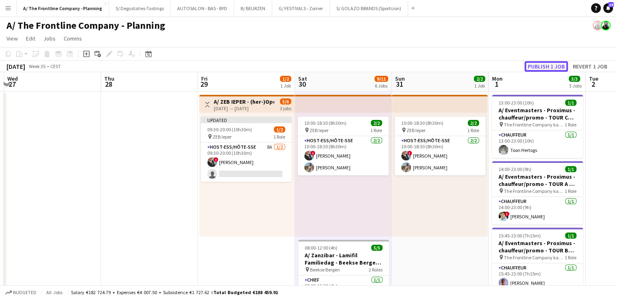
click at [558, 67] on button "Publish 1 job" at bounding box center [545, 66] width 43 height 11
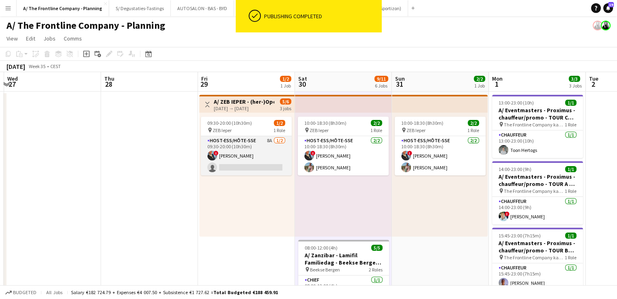
click at [245, 150] on app-card-role "Host-ess/Hôte-sse 8A 1/2 09:30-20:00 (10h30m) ! Eveline Van Rompaey single-neut…" at bounding box center [246, 155] width 91 height 39
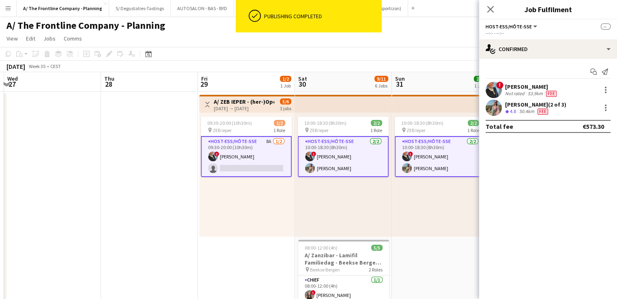
click at [228, 157] on app-card-role "Host-ess/Hôte-sse 8A 1/2 09:30-20:00 (10h30m) ! Eveline Van Rompaey single-neut…" at bounding box center [246, 156] width 91 height 41
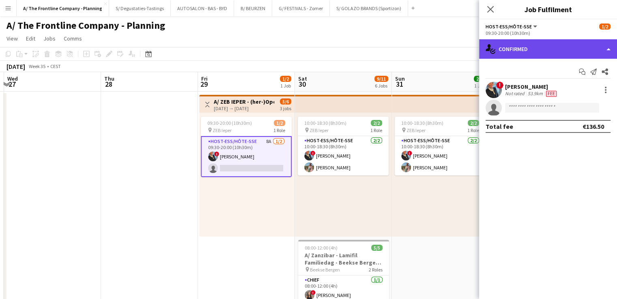
click at [547, 47] on div "single-neutral-actions-check-2 Confirmed" at bounding box center [548, 48] width 138 height 19
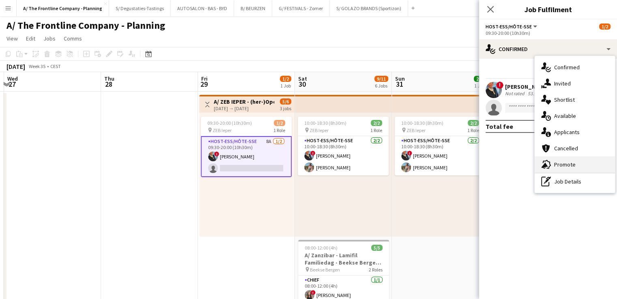
click at [558, 165] on div "advertising-megaphone Promote" at bounding box center [574, 164] width 80 height 16
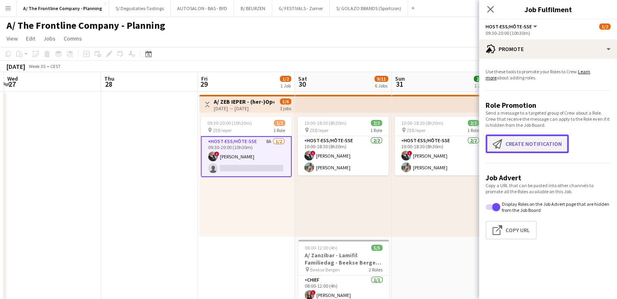
click at [511, 143] on button "Create notification Create notification" at bounding box center [526, 144] width 83 height 19
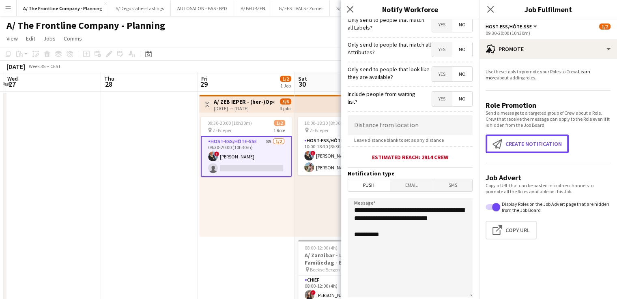
scroll to position [81, 0]
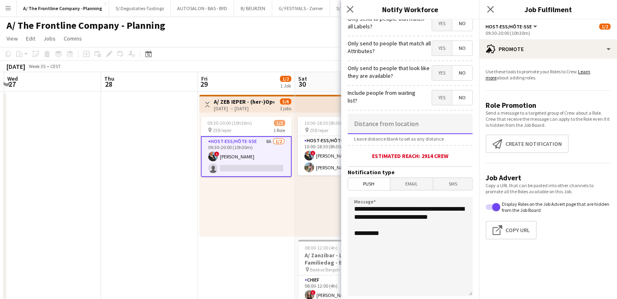
click at [391, 129] on input at bounding box center [409, 124] width 125 height 20
type input "******"
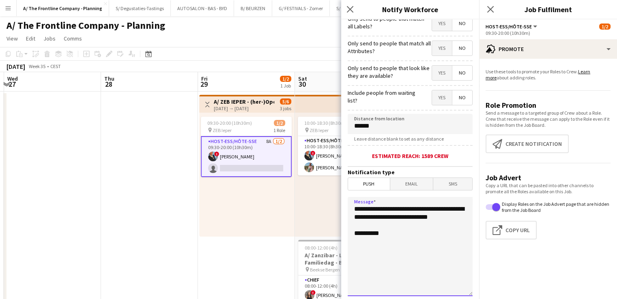
click at [404, 229] on textarea "**********" at bounding box center [409, 246] width 125 height 99
drag, startPoint x: 407, startPoint y: 229, endPoint x: 352, endPoint y: 204, distance: 60.4
click at [352, 204] on textarea "**********" at bounding box center [409, 246] width 125 height 99
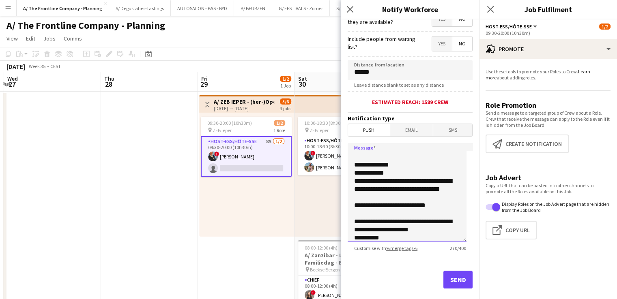
scroll to position [147, 0]
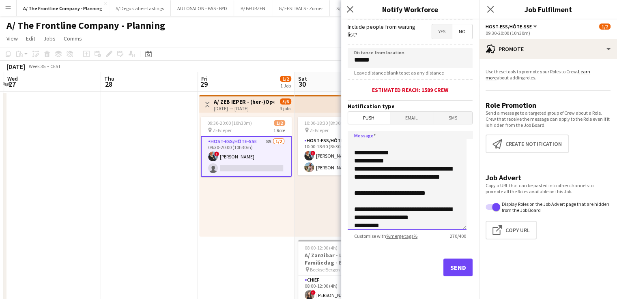
type textarea "**********"
click at [464, 266] on button "Send" at bounding box center [457, 268] width 29 height 18
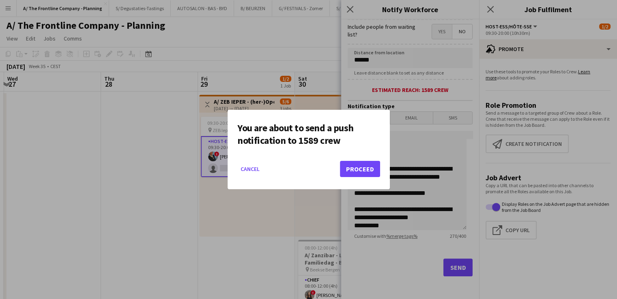
click at [348, 156] on mat-dialog-actions "Cancel Proceed" at bounding box center [308, 172] width 143 height 34
click at [353, 165] on button "Proceed" at bounding box center [360, 169] width 40 height 16
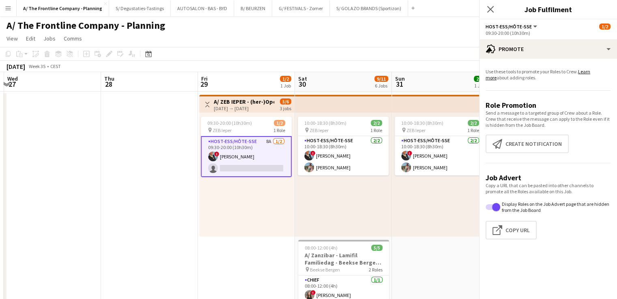
click at [281, 212] on div "09:30-20:00 (10h30m) 1/2 pin ZEB Ieper 1 Role Host-ess/Hôte-sse 8A 1/2 09:30-20…" at bounding box center [246, 175] width 95 height 124
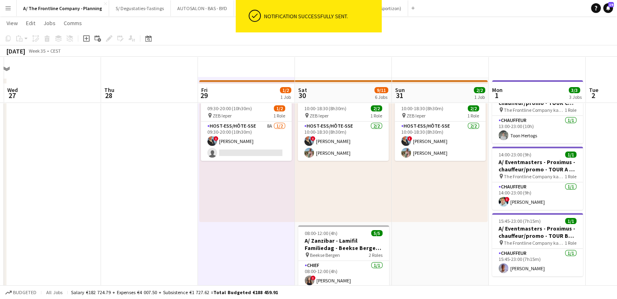
scroll to position [0, 0]
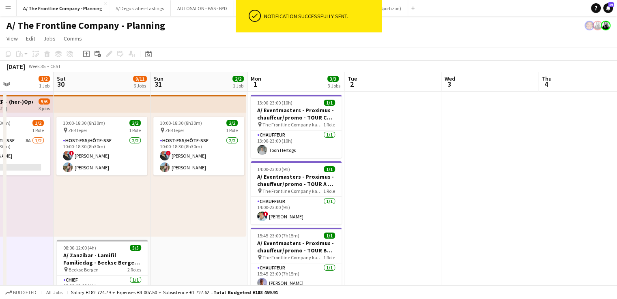
drag, startPoint x: 484, startPoint y: 197, endPoint x: 183, endPoint y: 197, distance: 301.2
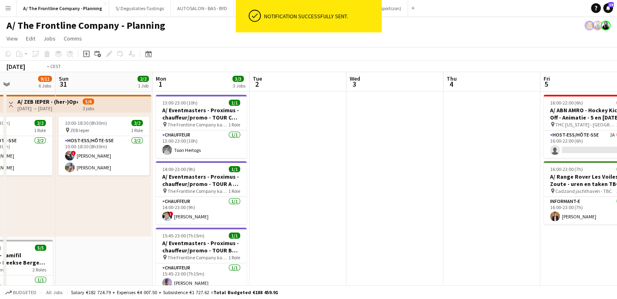
drag, startPoint x: 491, startPoint y: 182, endPoint x: 268, endPoint y: 187, distance: 223.0
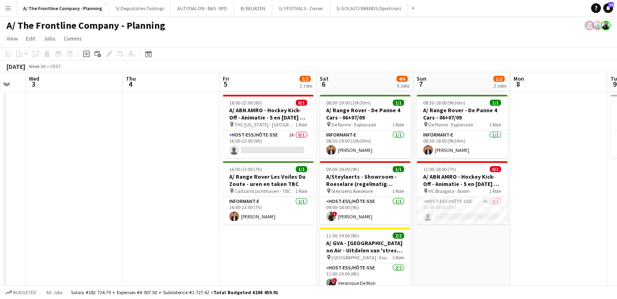
drag, startPoint x: 323, startPoint y: 169, endPoint x: 203, endPoint y: 167, distance: 120.0
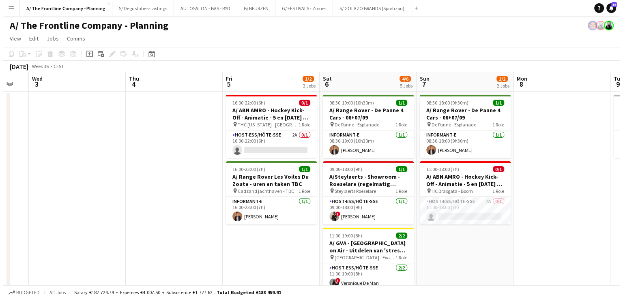
scroll to position [0, 372]
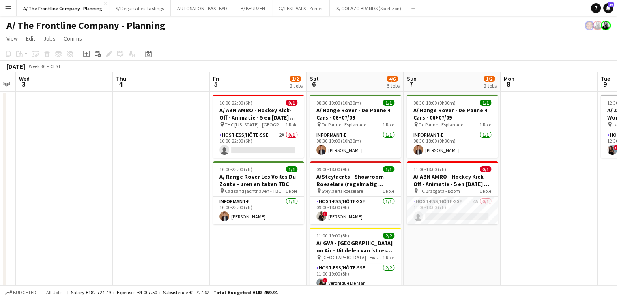
click at [2, 7] on button "Menu" at bounding box center [8, 8] width 16 height 16
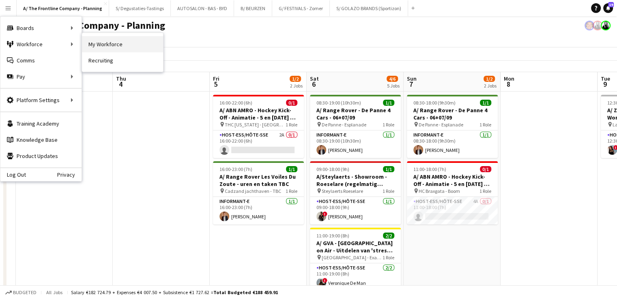
click at [96, 41] on link "My Workforce" at bounding box center [122, 44] width 81 height 16
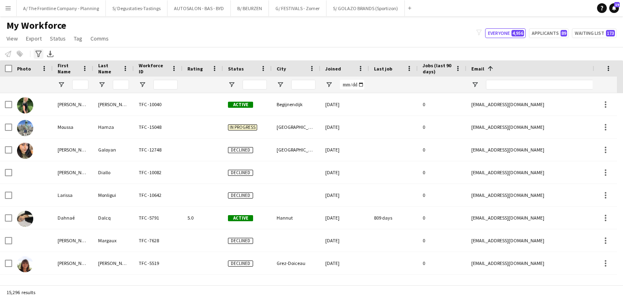
click at [39, 51] on icon "Advanced filters" at bounding box center [38, 54] width 6 height 6
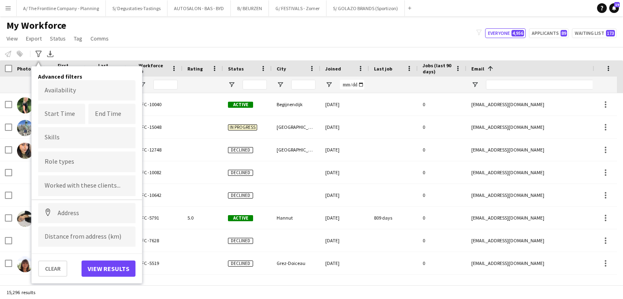
click at [76, 97] on body "Menu Boards Boards Boards All jobs Status Workforce Workforce My Workforce Recr…" at bounding box center [311, 149] width 623 height 299
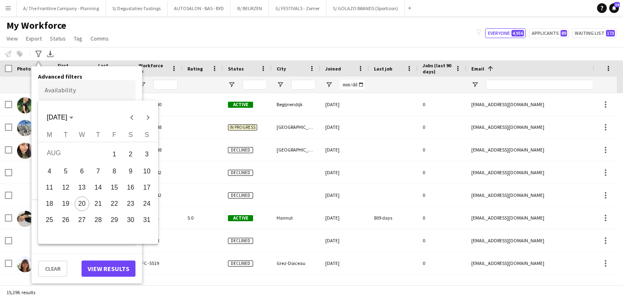
click at [101, 86] on div at bounding box center [311, 149] width 623 height 299
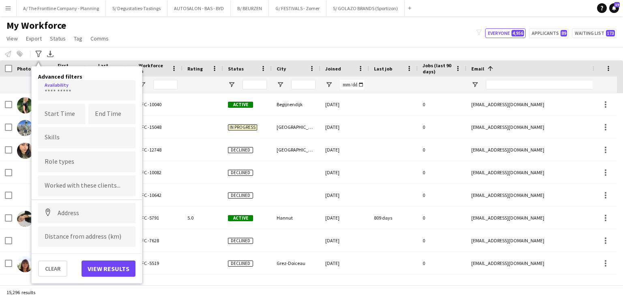
click at [65, 183] on form at bounding box center [87, 185] width 84 height 9
type input "***"
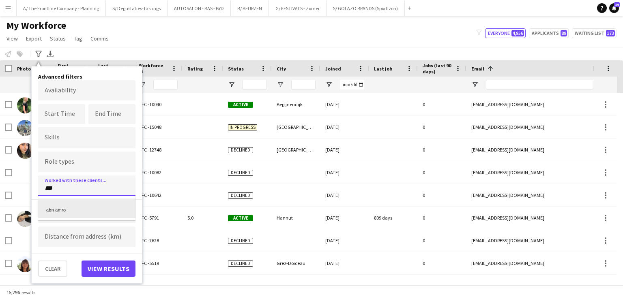
click at [68, 208] on div "abn amro" at bounding box center [86, 208] width 97 height 19
click at [115, 268] on button "View results" at bounding box center [108, 269] width 54 height 16
type input "**********"
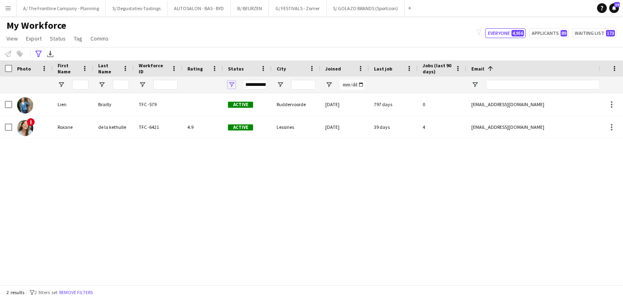
click at [228, 83] on span "Open Filter Menu" at bounding box center [231, 84] width 7 height 7
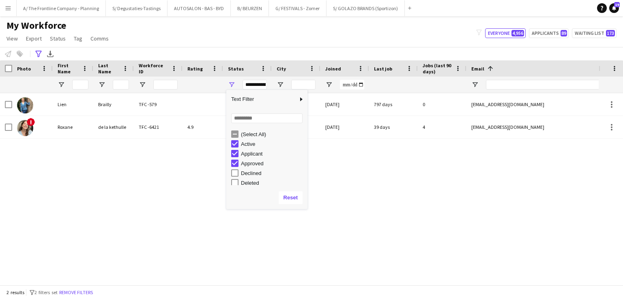
click at [246, 134] on div "(Select All)" at bounding box center [273, 134] width 64 height 6
click at [133, 178] on div "Lien Brailly TFC -579 Active Ruddervoorde 18-06-2020 797 days 0 braillylien@gma…" at bounding box center [299, 186] width 598 height 186
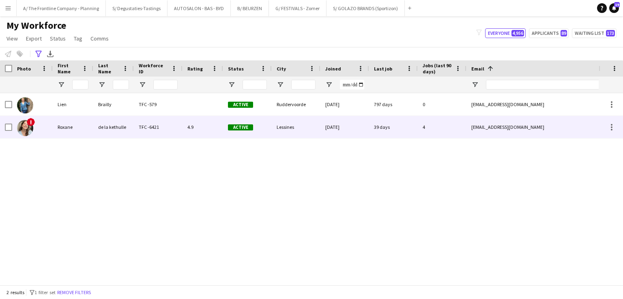
click at [149, 137] on div "TFC -6421" at bounding box center [158, 127] width 49 height 22
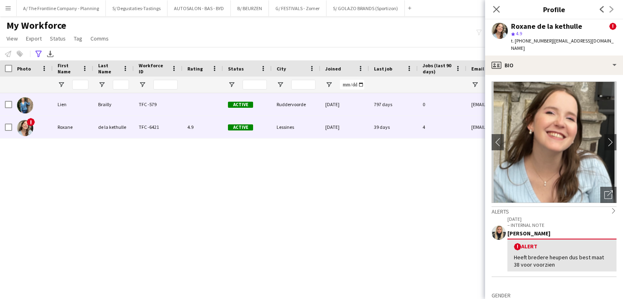
click at [224, 110] on div "Active" at bounding box center [247, 104] width 49 height 22
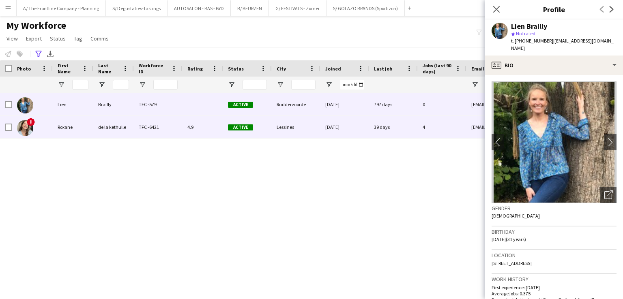
click at [211, 125] on div "4.9" at bounding box center [202, 127] width 41 height 22
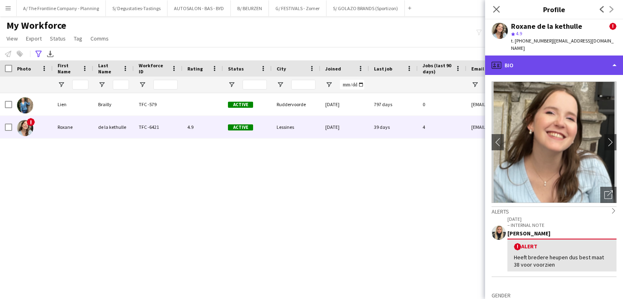
click at [534, 66] on div "profile Bio" at bounding box center [554, 65] width 138 height 19
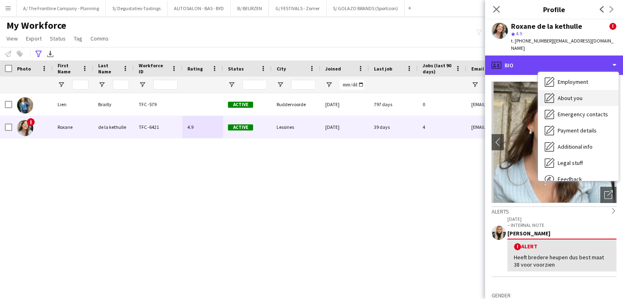
scroll to position [60, 0]
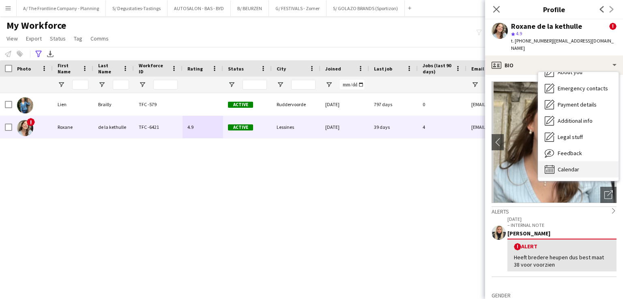
click at [569, 166] on span "Calendar" at bounding box center [567, 169] width 21 height 7
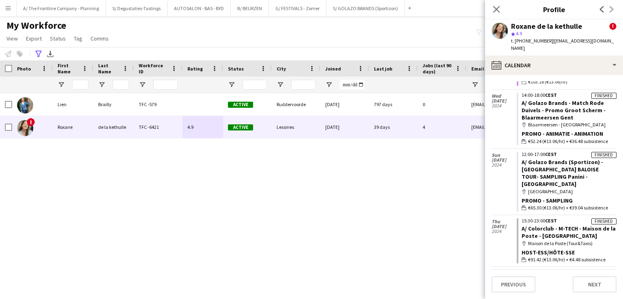
scroll to position [4787, 0]
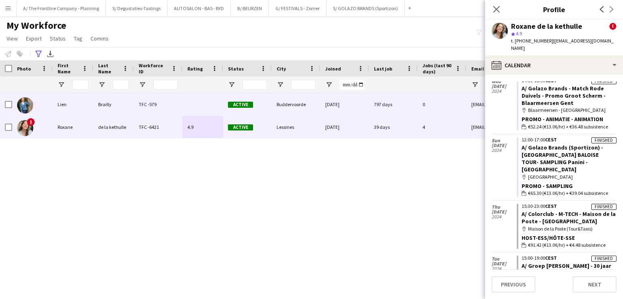
click at [159, 105] on div "TFC -579" at bounding box center [158, 104] width 49 height 22
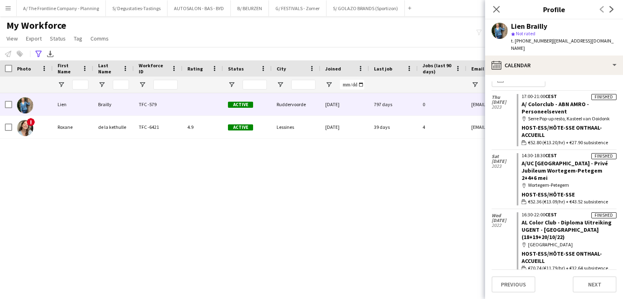
scroll to position [0, 0]
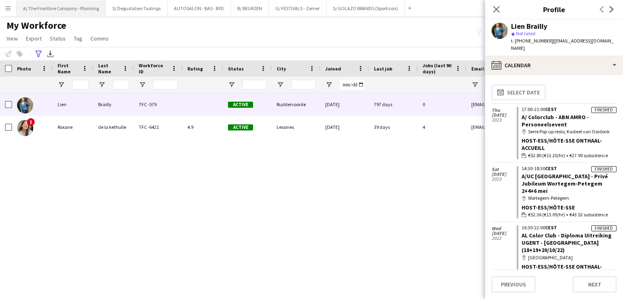
click at [65, 12] on button "A/ The Frontline Company - Planning Close" at bounding box center [61, 8] width 89 height 16
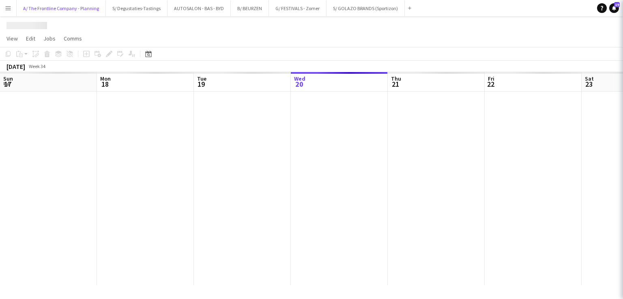
scroll to position [0, 194]
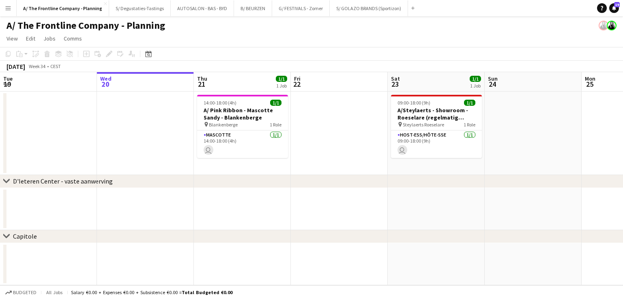
click at [124, 187] on div "chevron-right D'Ieteren Center - vaste aanwerving chevron-right Capitole Sun 17…" at bounding box center [311, 178] width 623 height 213
click at [243, 185] on div "chevron-right D'Ieteren Center - vaste aanwerving chevron-right Capitole Sun 17…" at bounding box center [311, 178] width 623 height 213
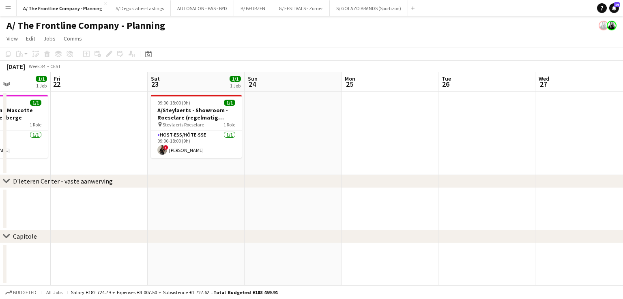
drag, startPoint x: 424, startPoint y: 154, endPoint x: 304, endPoint y: 160, distance: 120.1
click at [269, 160] on app-calendar-viewport "Tue 19 Wed 20 Thu 21 1/1 1 Job Fri 22 Sat 23 1/1 1 Job Sun 24 Mon 25 Tue 26 Wed…" at bounding box center [311, 178] width 623 height 213
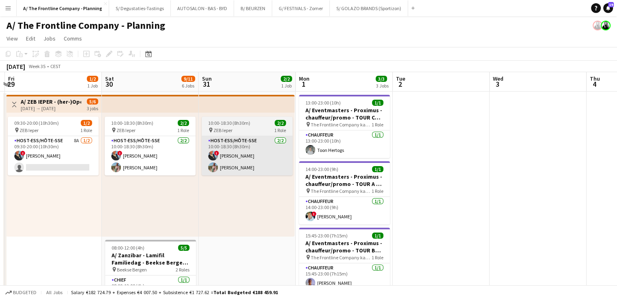
drag, startPoint x: 345, startPoint y: 171, endPoint x: 197, endPoint y: 169, distance: 147.6
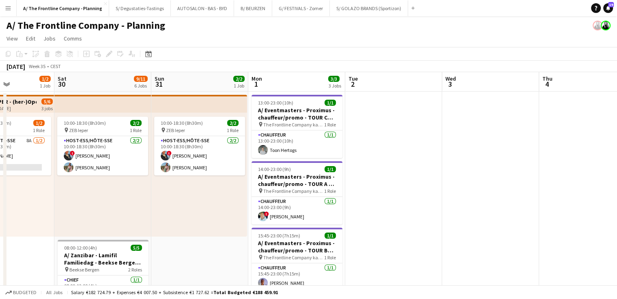
scroll to position [0, 192]
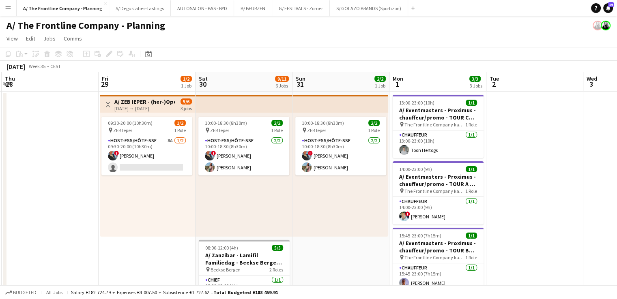
drag, startPoint x: 370, startPoint y: 164, endPoint x: 511, endPoint y: 164, distance: 141.1
click at [153, 144] on app-card-role "Host-ess/Hôte-sse 8A 1/2 09:30-20:00 (10h30m) ! Eveline Van Rompaey single-neut…" at bounding box center [146, 155] width 91 height 39
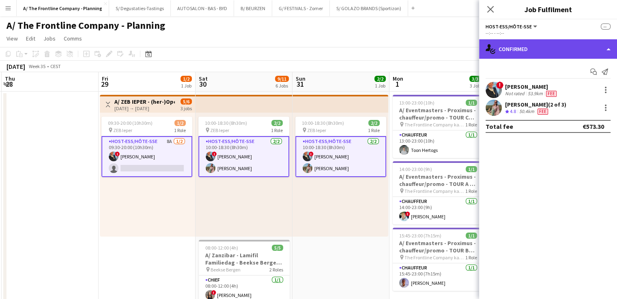
click at [569, 48] on div "single-neutral-actions-check-2 Confirmed" at bounding box center [548, 48] width 138 height 19
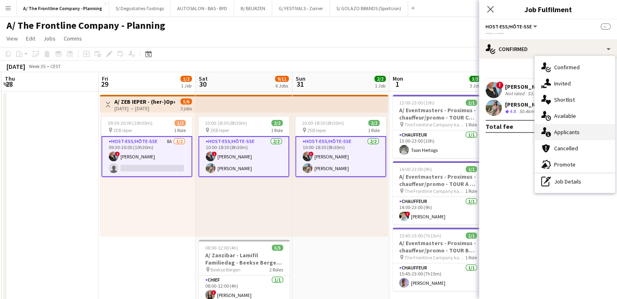
click at [568, 131] on div "single-neutral-actions-information Applicants" at bounding box center [574, 132] width 80 height 16
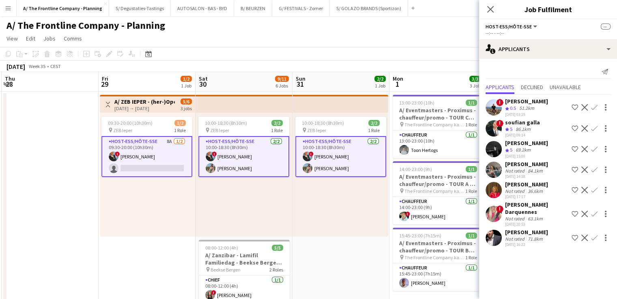
click at [161, 159] on app-card-role "Host-ess/Hôte-sse 8A 1/2 09:30-20:00 (10h30m) ! Eveline Van Rompaey single-neut…" at bounding box center [146, 156] width 91 height 41
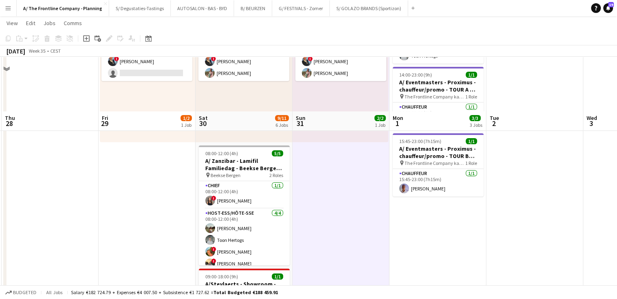
scroll to position [0, 0]
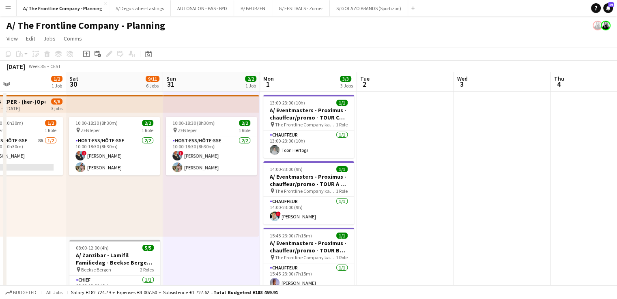
drag, startPoint x: 194, startPoint y: 189, endPoint x: 240, endPoint y: 193, distance: 46.3
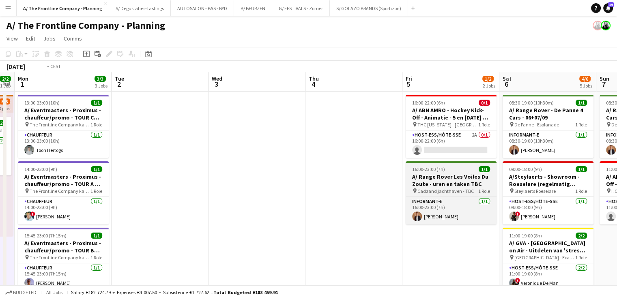
drag, startPoint x: 477, startPoint y: 196, endPoint x: 243, endPoint y: 196, distance: 233.5
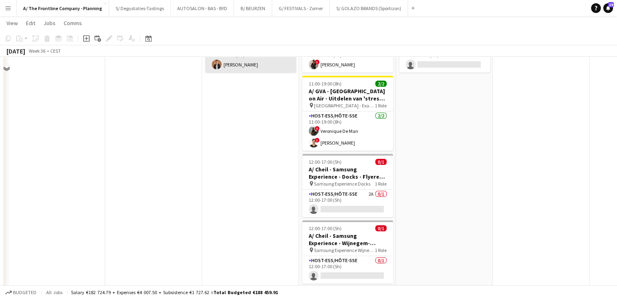
scroll to position [122, 0]
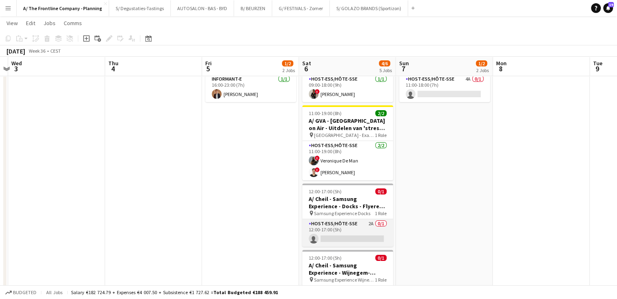
click at [351, 225] on app-card-role "Host-ess/Hôte-sse 2A 0/1 12:00-17:00 (5h) single-neutral-actions" at bounding box center [347, 233] width 91 height 28
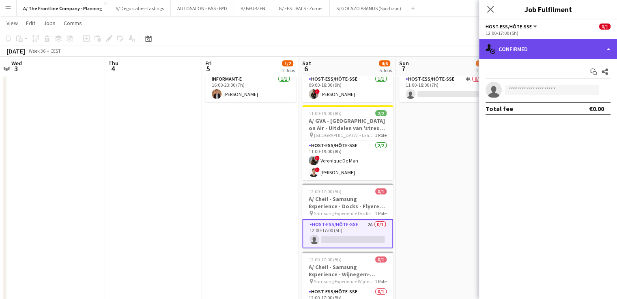
click at [522, 53] on div "single-neutral-actions-check-2 Confirmed" at bounding box center [548, 48] width 138 height 19
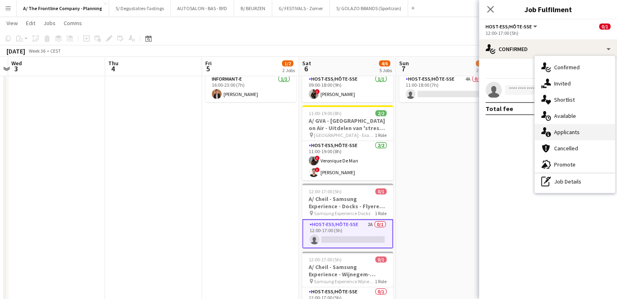
click at [577, 131] on div "single-neutral-actions-information Applicants" at bounding box center [574, 132] width 80 height 16
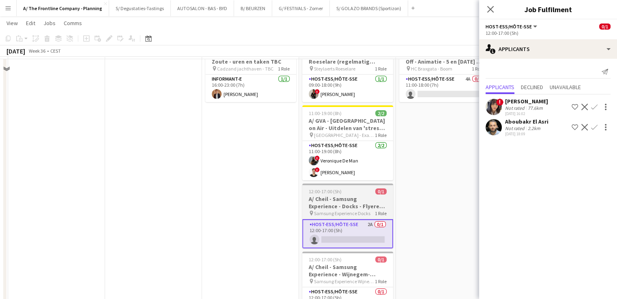
scroll to position [0, 0]
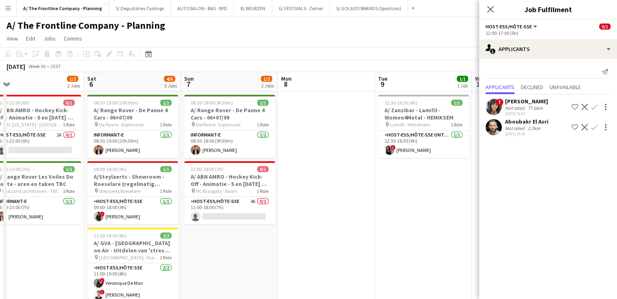
drag, startPoint x: 365, startPoint y: 142, endPoint x: 150, endPoint y: 124, distance: 215.2
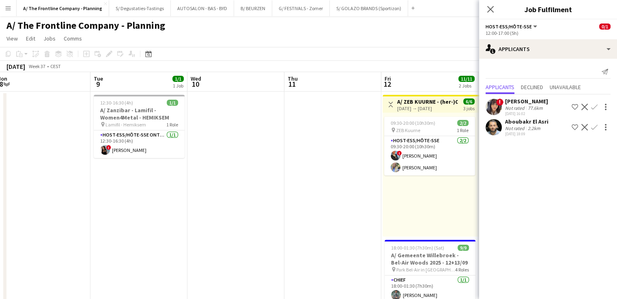
drag, startPoint x: 340, startPoint y: 179, endPoint x: 89, endPoint y: 174, distance: 250.6
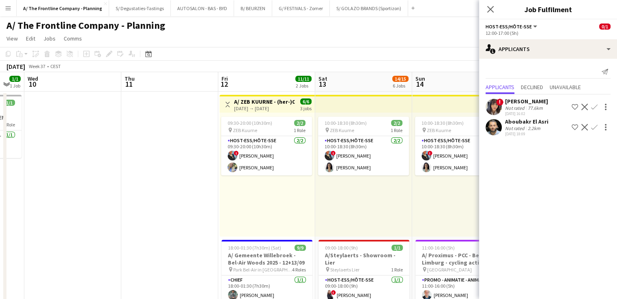
drag, startPoint x: 348, startPoint y: 174, endPoint x: 185, endPoint y: 167, distance: 163.1
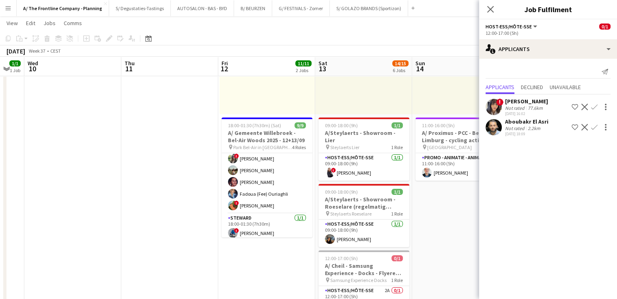
scroll to position [84, 0]
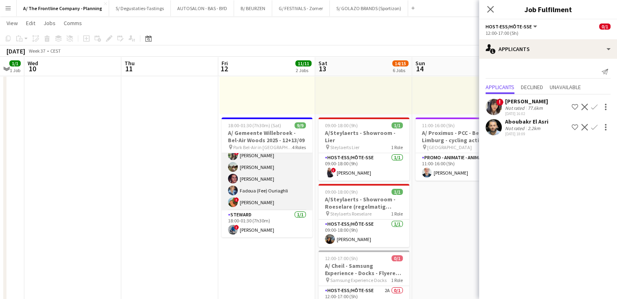
click at [270, 180] on app-card-role "Host-ess/Hôte-sse Publiek/Publique 6/6 18:00-01:30 (7h30m) ! Tugba Disli ! Vane…" at bounding box center [266, 167] width 91 height 86
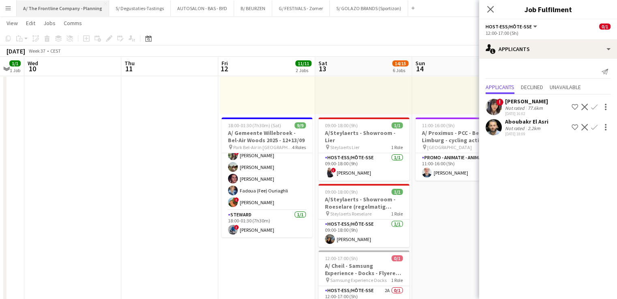
scroll to position [85, 0]
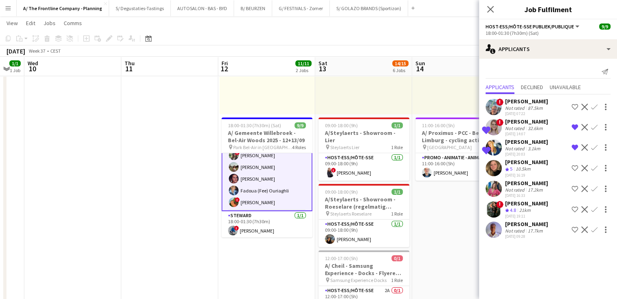
click at [247, 164] on app-card-role "Host-ess/Hôte-sse Publiek/Publique 6/6 18:00-01:30 (7h30m) ! Tugba Disli ! Vane…" at bounding box center [266, 167] width 91 height 88
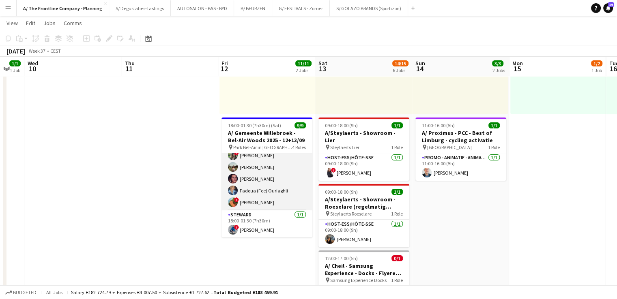
click at [251, 178] on app-card-role "Host-ess/Hôte-sse Publiek/Publique 6/6 18:00-01:30 (7h30m) ! Tugba Disli ! Vane…" at bounding box center [266, 167] width 91 height 86
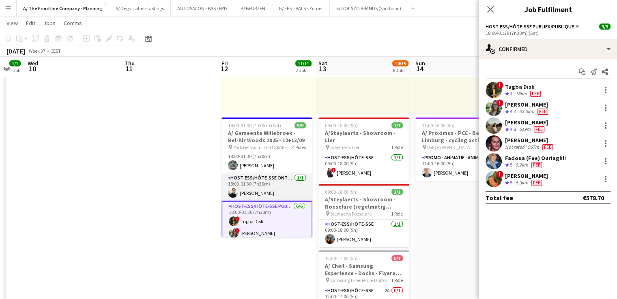
scroll to position [4, 0]
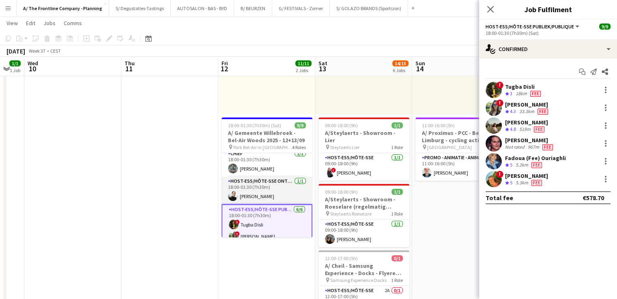
click at [255, 186] on app-card-role "Host-ess/Hôte-sse Onthaal-Accueill 1/1 18:00-01:30 (7h30m) Delphine Van Snick" at bounding box center [266, 191] width 91 height 28
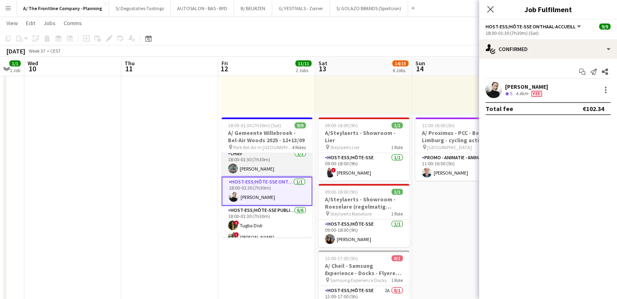
click at [290, 161] on app-card-role "Chief 1/1 18:00-01:30 (7h30m) Henry Lim" at bounding box center [266, 163] width 91 height 28
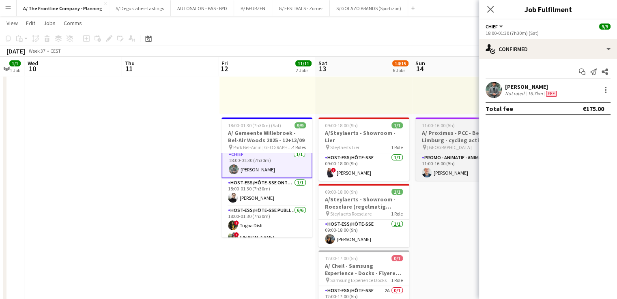
scroll to position [5, 0]
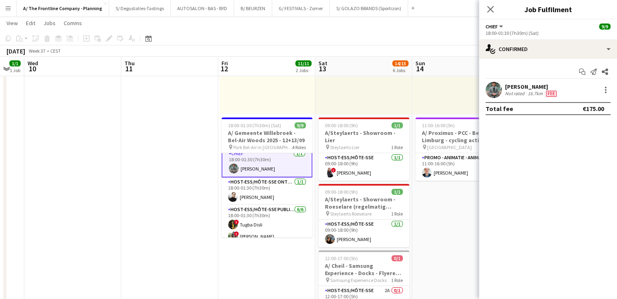
click at [510, 88] on div "[PERSON_NAME]" at bounding box center [531, 86] width 53 height 7
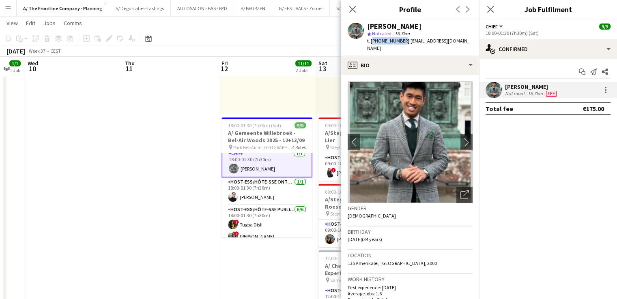
drag, startPoint x: 371, startPoint y: 39, endPoint x: 398, endPoint y: 43, distance: 27.9
click at [398, 43] on span "t. +31613960958" at bounding box center [388, 41] width 42 height 6
copy span "[PHONE_NUMBER]"
click at [248, 200] on app-card-role "Host-ess/Hôte-sse Onthaal-Accueill 1/1 18:00-01:30 (7h30m) Delphine Van Snick" at bounding box center [266, 192] width 91 height 28
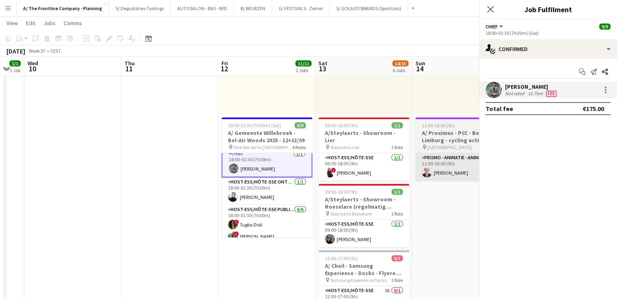
scroll to position [4, 0]
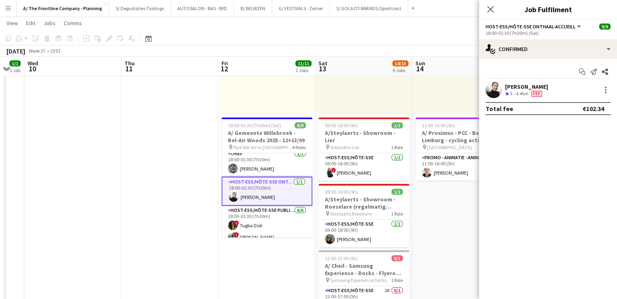
click at [530, 97] on div "Delphine Van Snick Crew rating 5 4.4km Fee" at bounding box center [548, 90] width 138 height 16
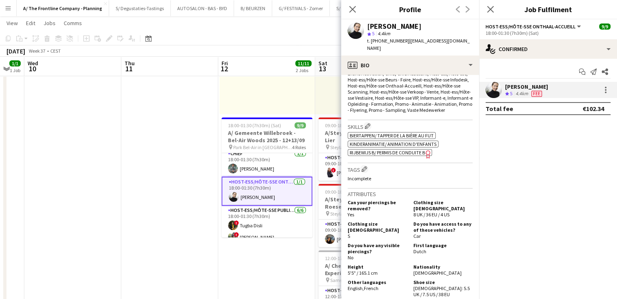
scroll to position [284, 0]
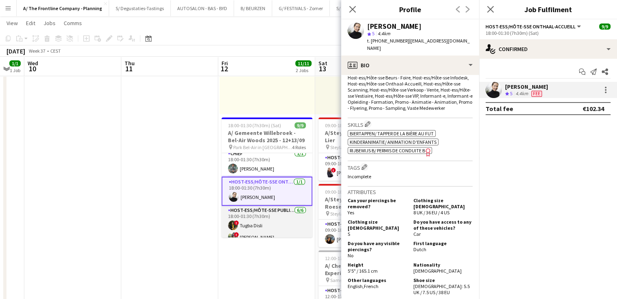
click at [241, 225] on app-card-role "Host-ess/Hôte-sse Publiek/Publique 6/6 18:00-01:30 (7h30m) ! Tugba Disli ! Vane…" at bounding box center [266, 249] width 91 height 86
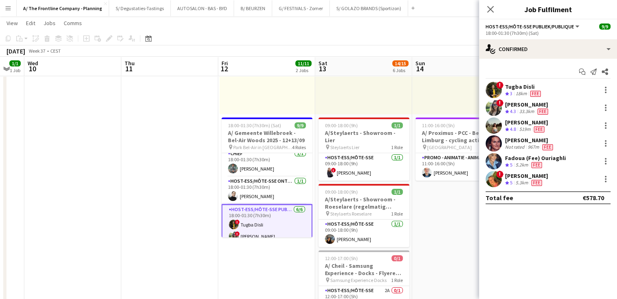
click at [519, 162] on div "5.2km" at bounding box center [522, 165] width 16 height 7
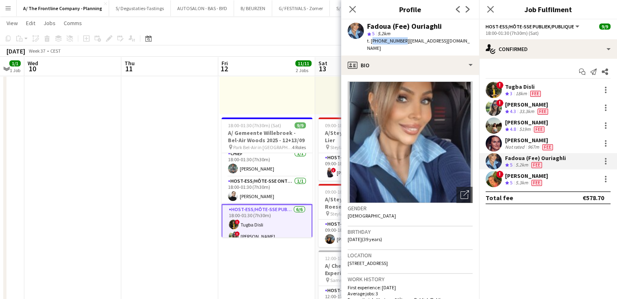
drag, startPoint x: 371, startPoint y: 43, endPoint x: 399, endPoint y: 45, distance: 28.9
click at [399, 45] on div "Fadoua (Fee) Ouriaghli star 5 5.2km t. +32469446482 | fadoua_38@hotmail.com" at bounding box center [410, 37] width 138 height 36
copy span "[PHONE_NUMBER]"
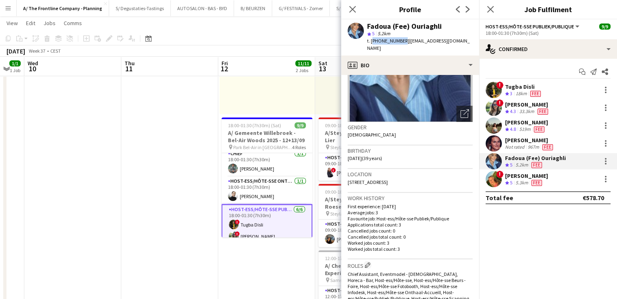
scroll to position [203, 0]
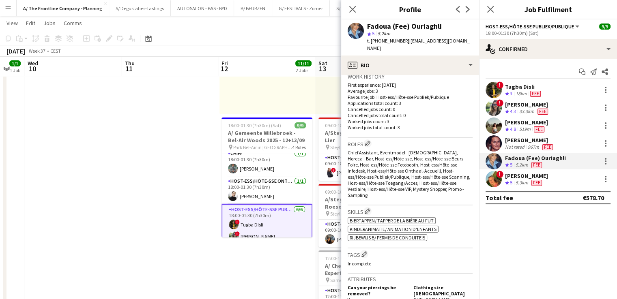
click at [532, 139] on div "[PERSON_NAME]" at bounding box center [529, 140] width 49 height 7
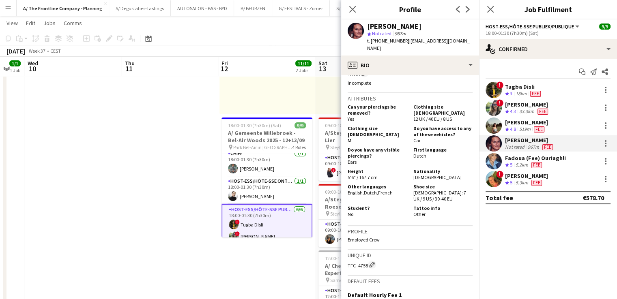
scroll to position [365, 0]
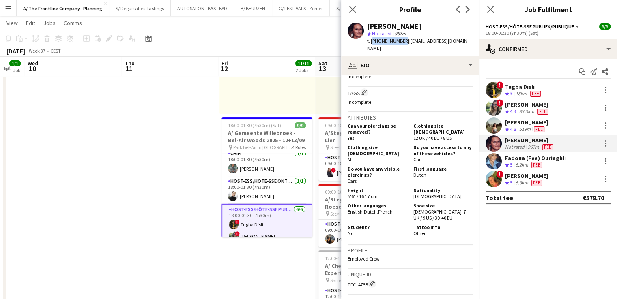
drag, startPoint x: 371, startPoint y: 41, endPoint x: 399, endPoint y: 41, distance: 27.6
click at [399, 41] on span "t. [PHONE_NUMBER]" at bounding box center [388, 41] width 42 height 6
copy span "[PHONE_NUMBER]"
click at [522, 104] on div "[PERSON_NAME]" at bounding box center [527, 104] width 45 height 7
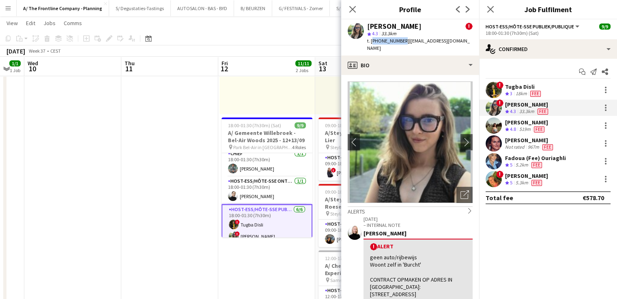
drag, startPoint x: 370, startPoint y: 42, endPoint x: 399, endPoint y: 45, distance: 28.9
click at [399, 45] on div "Vanessa Pirlet ! star 4.3 33.3km t. +32474117062 | vanessa.pirlet22@gmail.com" at bounding box center [410, 37] width 138 height 36
copy span "[PHONE_NUMBER]"
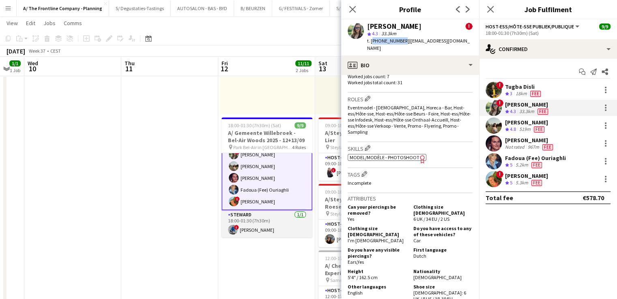
click at [253, 223] on app-card-role "Steward 1/1 18:00-01:30 (7h30m) ! Yari De Herdt" at bounding box center [266, 224] width 91 height 28
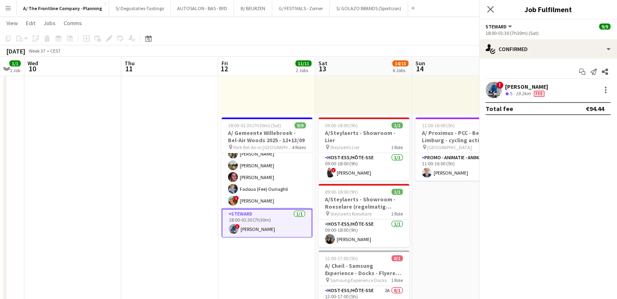
scroll to position [85, 0]
click at [542, 96] on div "Fee" at bounding box center [539, 93] width 14 height 7
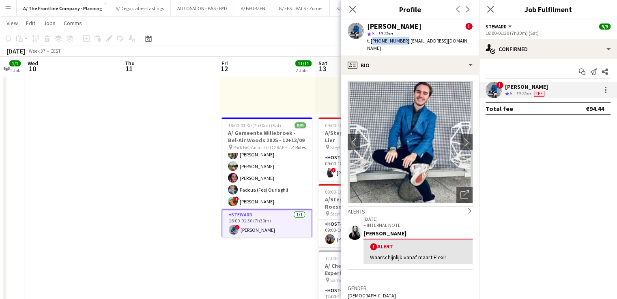
drag, startPoint x: 371, startPoint y: 41, endPoint x: 400, endPoint y: 39, distance: 28.8
click at [400, 39] on span "t. +32468469992" at bounding box center [388, 41] width 42 height 6
copy span "[PHONE_NUMBER]"
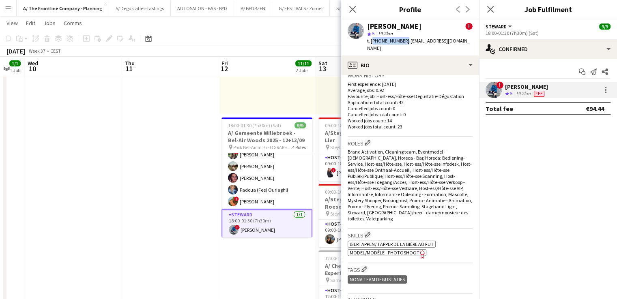
scroll to position [405, 0]
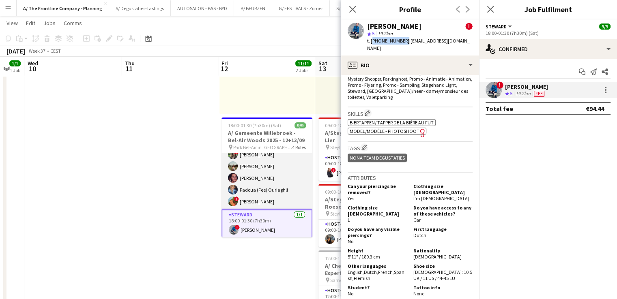
click at [275, 178] on app-card-role "Host-ess/Hôte-sse Publiek/Publique 6/6 18:00-01:30 (7h30m) ! Tugba Disli ! Vane…" at bounding box center [266, 166] width 91 height 86
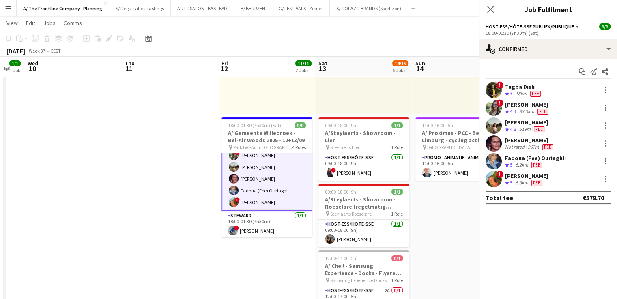
scroll to position [86, 0]
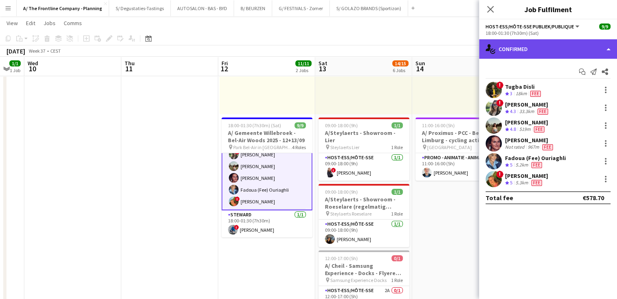
click at [529, 54] on div "single-neutral-actions-check-2 Confirmed" at bounding box center [548, 48] width 138 height 19
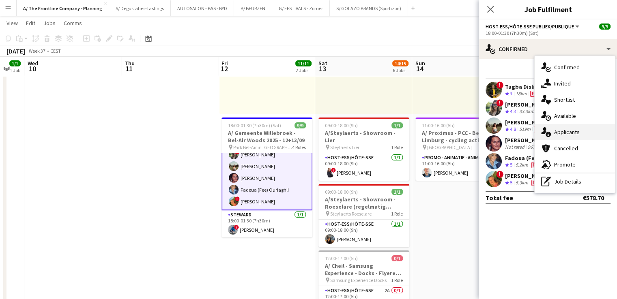
click at [570, 132] on div "single-neutral-actions-information Applicants" at bounding box center [574, 132] width 80 height 16
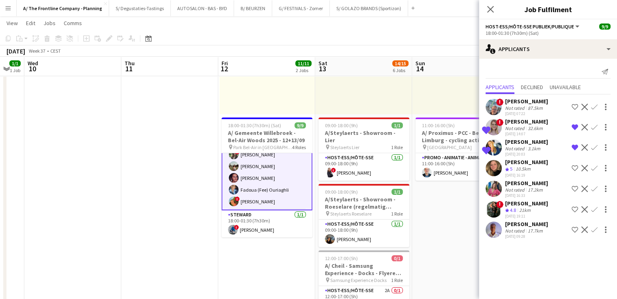
click at [574, 125] on app-icon "Remove crew from shortlist" at bounding box center [574, 127] width 6 height 6
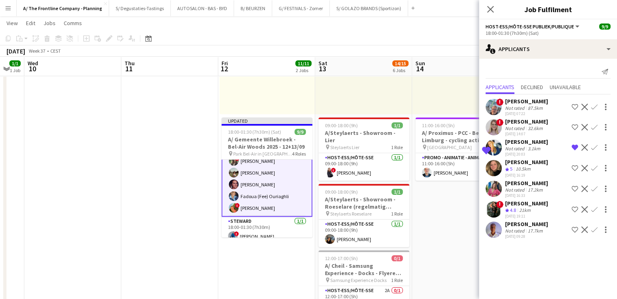
click at [574, 146] on app-icon "Remove crew from shortlist" at bounding box center [574, 147] width 6 height 6
click at [452, 210] on app-date-cell "10:00-18:30 (8h30m) 2/2 pin ZEB Kuurne 1 Role Host-ess/Hôte-sse [DATE] 10:00-18…" at bounding box center [460, 245] width 97 height 553
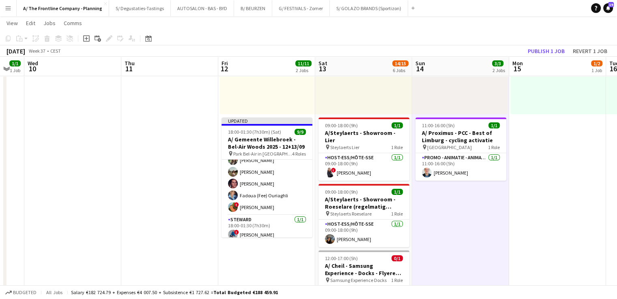
scroll to position [85, 0]
click at [537, 52] on button "Publish 1 job" at bounding box center [545, 51] width 43 height 11
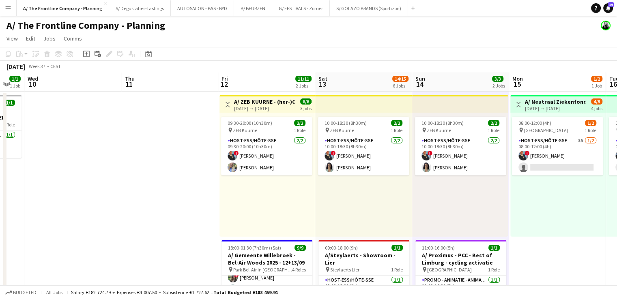
scroll to position [122, 0]
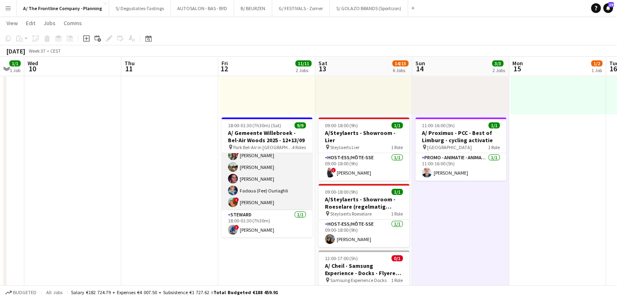
click at [274, 196] on app-card-role "Host-ess/Hôte-sse Publiek/Publique 6/6 18:00-01:30 (7h30m) ! Tugba Disli ! Vane…" at bounding box center [266, 167] width 91 height 86
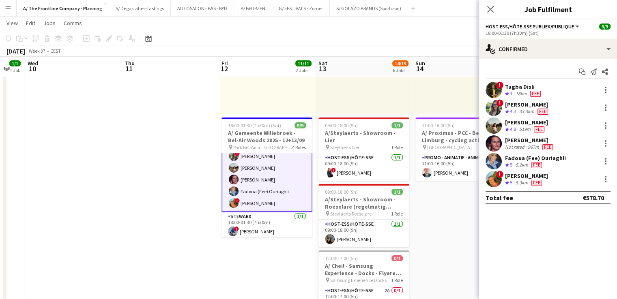
scroll to position [85, 0]
click at [527, 162] on div "5.2km" at bounding box center [522, 165] width 16 height 7
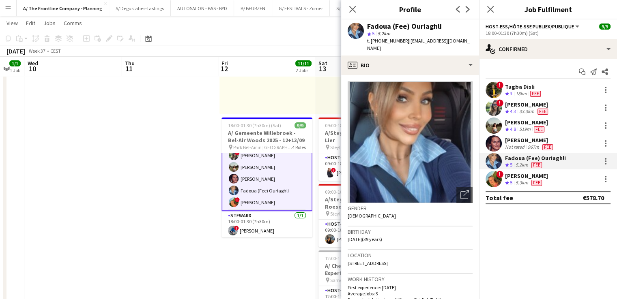
drag, startPoint x: 365, startPoint y: 28, endPoint x: 474, endPoint y: 27, distance: 109.0
click at [474, 27] on app-profile-header "Fadoua (Fee) Ouriaghli star 5 5.2km t. +32469446482 | fadoua_38@hotmail.com" at bounding box center [410, 37] width 138 height 36
copy div "Fadoua (Fee) Ouriaghli"
click at [248, 5] on button "B/ BEURZEN Close" at bounding box center [253, 8] width 38 height 16
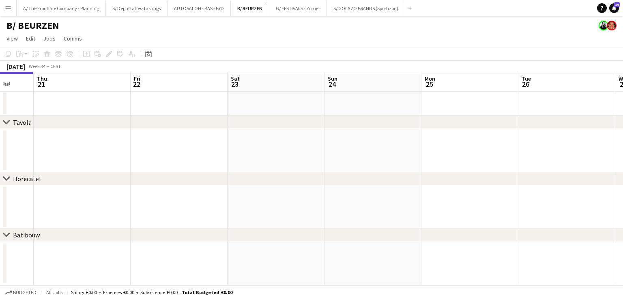
click at [74, 95] on app-calendar-viewport "Sun 17 Mon 18 Tue 19 Wed 20 Thu 21 Fri 22 Sat 23 Sun 24 Mon 25 Tue 26 Wed 27 Th…" at bounding box center [311, 178] width 623 height 213
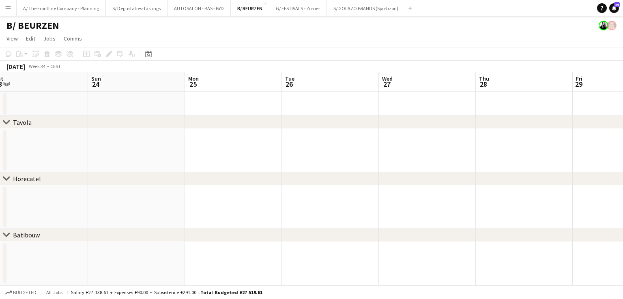
drag, startPoint x: 228, startPoint y: 120, endPoint x: 574, endPoint y: 135, distance: 346.1
click at [227, 120] on div "chevron-right Tavola" at bounding box center [311, 122] width 623 height 13
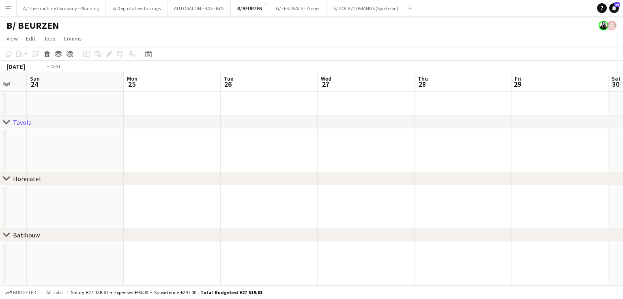
drag, startPoint x: 584, startPoint y: 139, endPoint x: 277, endPoint y: 123, distance: 306.9
click at [276, 123] on div "chevron-right Tavola chevron-right Horecatel chevron-right Batibouw Thu 21 Fri …" at bounding box center [311, 178] width 623 height 213
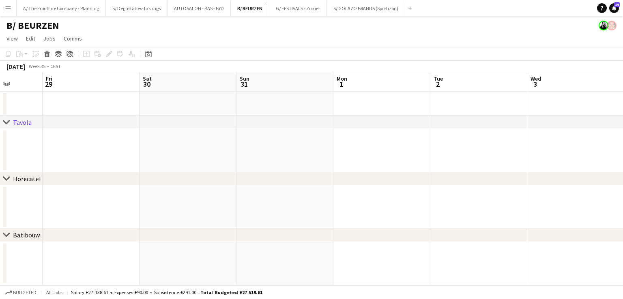
drag, startPoint x: 332, startPoint y: 150, endPoint x: 573, endPoint y: 156, distance: 241.3
click at [301, 150] on app-calendar-viewport "Mon 25 Tue 26 Wed 27 Thu 28 Fri 29 Sat 30 Sun 31 Mon 1 Tue 2 Wed 3 Thu 4 Fri 5" at bounding box center [311, 178] width 623 height 213
drag, startPoint x: 332, startPoint y: 158, endPoint x: 332, endPoint y: 148, distance: 9.3
click at [250, 148] on app-calendar-viewport "Mon 25 Tue 26 Wed 27 Thu 28 Fri 29 Sat 30 Sun 31 Mon 1 Tue 2 Wed 3 Thu 4 Fri 5" at bounding box center [311, 178] width 623 height 213
drag, startPoint x: 502, startPoint y: 148, endPoint x: 195, endPoint y: 129, distance: 307.5
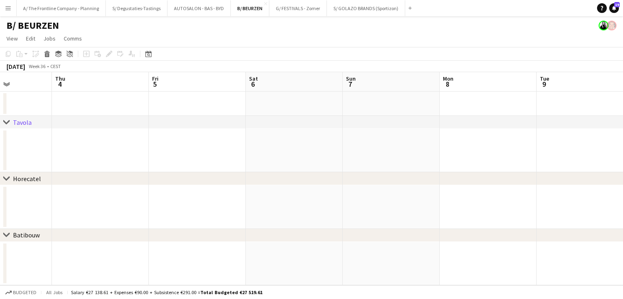
click at [177, 126] on div "chevron-right Tavola chevron-right Horecatel chevron-right Batibouw Sun 31 Mon …" at bounding box center [311, 178] width 623 height 213
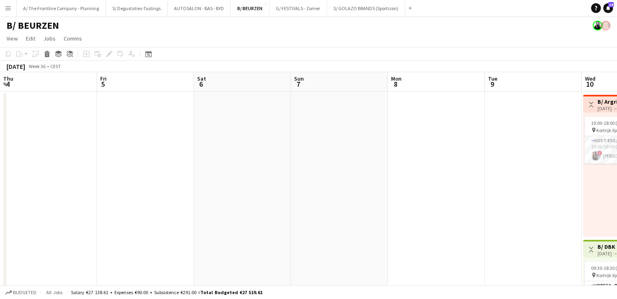
drag, startPoint x: 464, startPoint y: 149, endPoint x: 230, endPoint y: 137, distance: 234.6
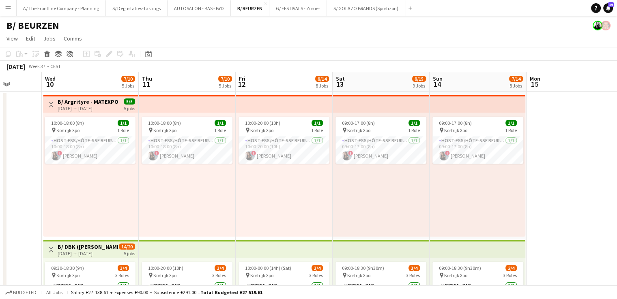
drag, startPoint x: 250, startPoint y: 147, endPoint x: 232, endPoint y: 157, distance: 20.5
click at [86, 102] on h3 "B/ Argrityre - MATEXPO 2025 - 10-14/09" at bounding box center [87, 101] width 60 height 7
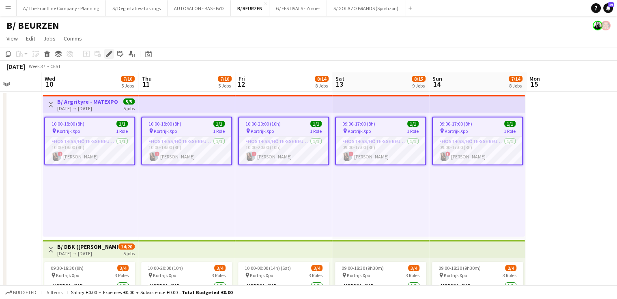
click at [110, 56] on icon "Edit" at bounding box center [109, 54] width 6 height 6
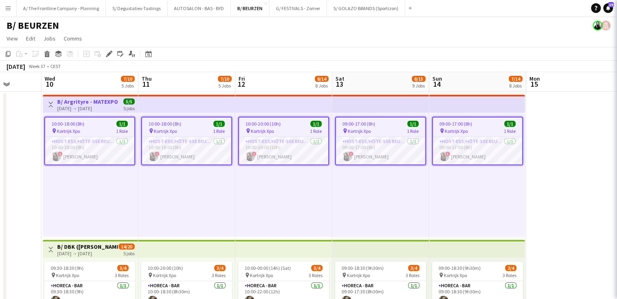
type input "**********"
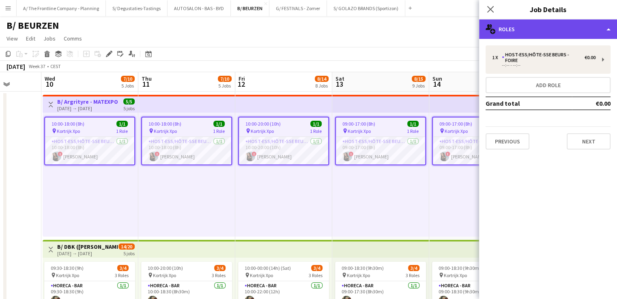
click at [564, 30] on div "multiple-users-add Roles" at bounding box center [548, 28] width 138 height 19
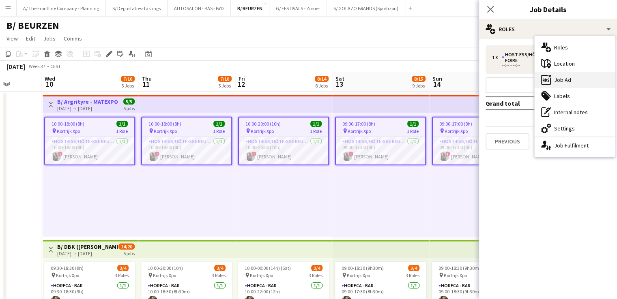
click at [577, 74] on div "ads-window Job Ad" at bounding box center [574, 80] width 80 height 16
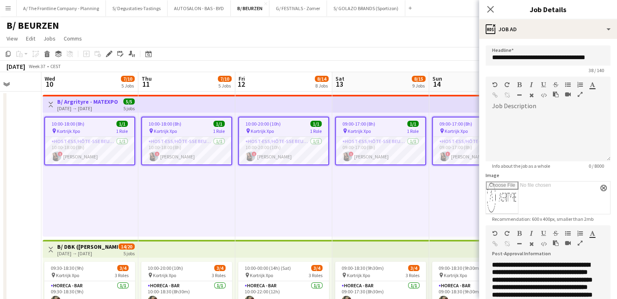
click at [580, 242] on icon "button" at bounding box center [579, 243] width 5 height 6
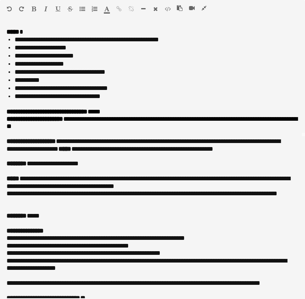
scroll to position [171, 0]
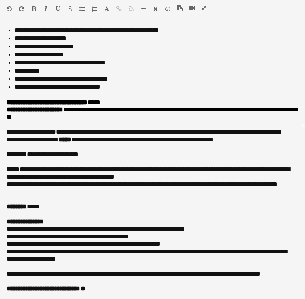
click at [202, 6] on icon "button" at bounding box center [203, 8] width 5 height 6
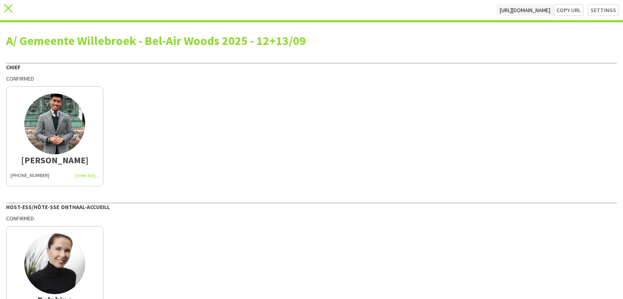
click at [9, 9] on icon at bounding box center [8, 8] width 9 height 9
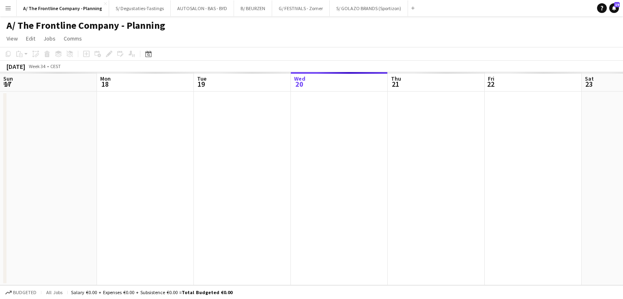
scroll to position [0, 194]
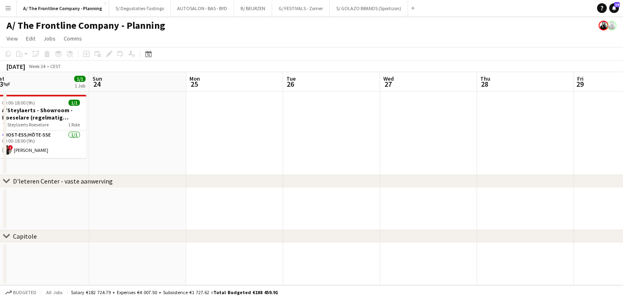
drag, startPoint x: 388, startPoint y: 133, endPoint x: 106, endPoint y: 132, distance: 282.6
click at [106, 132] on app-calendar-viewport "Tue 19 Wed 20 Thu 21 1/1 1 Job Fri 22 Sat 23 1/1 1 Job Sun 24 Mon 25 Tue 26 Wed…" at bounding box center [311, 178] width 623 height 213
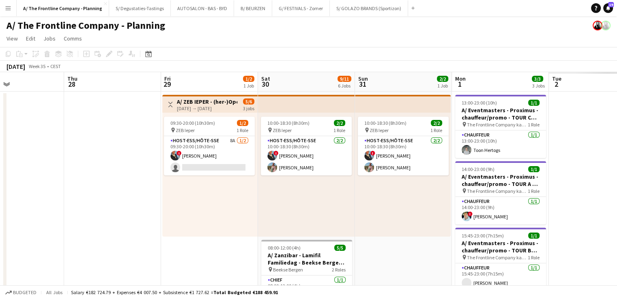
scroll to position [0, 300]
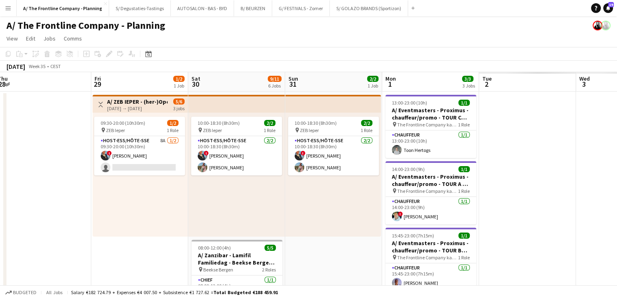
drag, startPoint x: 190, startPoint y: 132, endPoint x: 52, endPoint y: 132, distance: 137.8
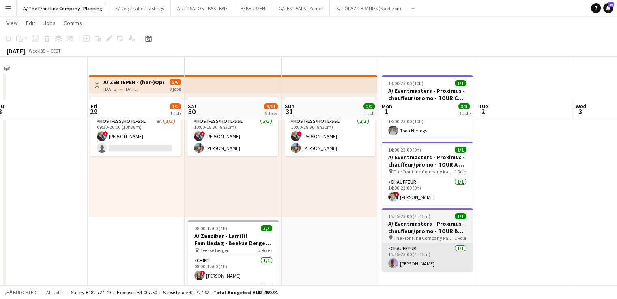
scroll to position [0, 0]
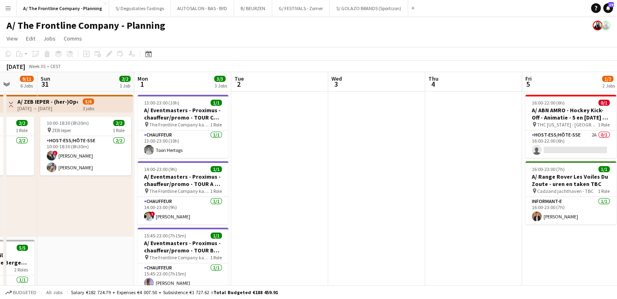
drag, startPoint x: 491, startPoint y: 168, endPoint x: 263, endPoint y: 177, distance: 227.6
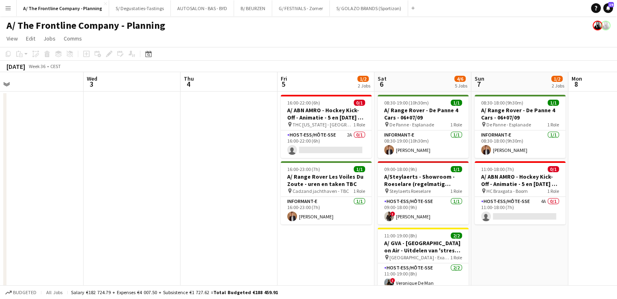
drag, startPoint x: 417, startPoint y: 176, endPoint x: 218, endPoint y: 182, distance: 198.7
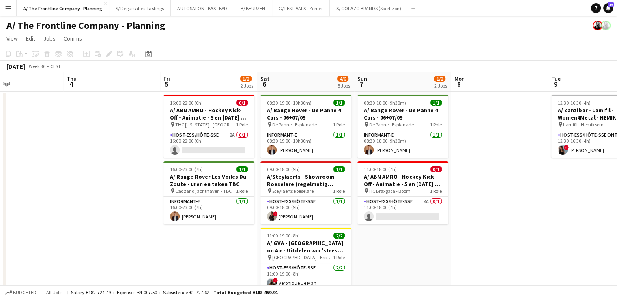
drag, startPoint x: 178, startPoint y: 154, endPoint x: 133, endPoint y: 155, distance: 45.0
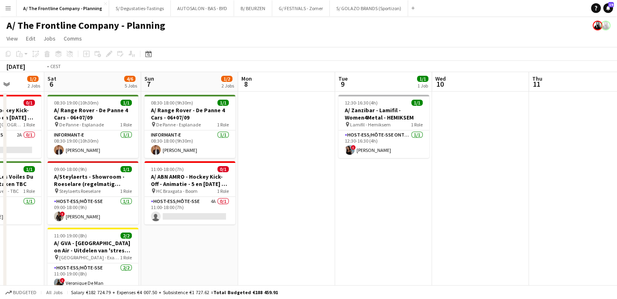
drag, startPoint x: 383, startPoint y: 155, endPoint x: 31, endPoint y: 139, distance: 352.6
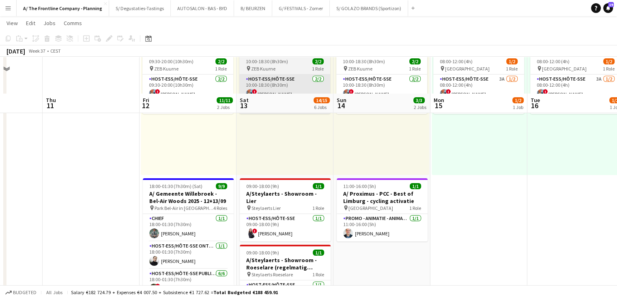
scroll to position [122, 0]
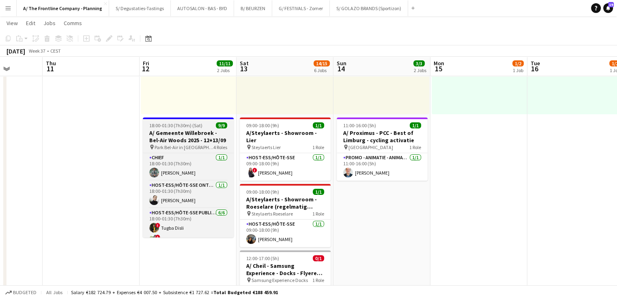
click at [190, 142] on h3 "A/ Gemeente Willebroek - Bel-Air Woods 2025 - 12+13/09" at bounding box center [188, 136] width 91 height 15
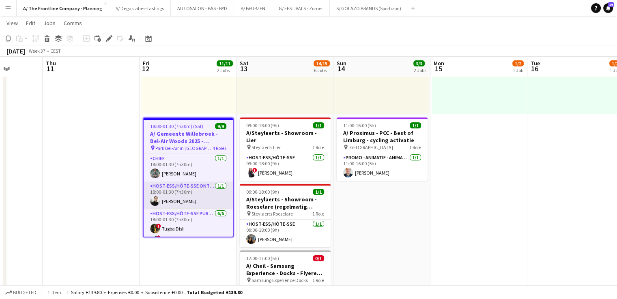
scroll to position [86, 0]
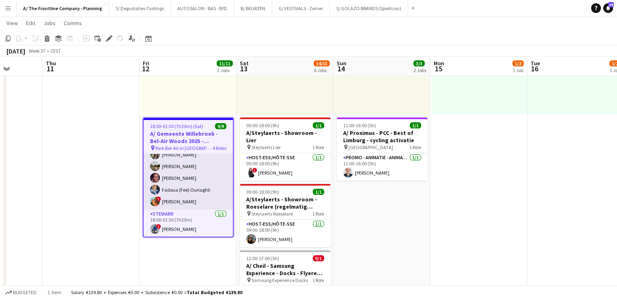
click at [199, 184] on app-card-role "Host-ess/Hôte-sse Publiek/Publique 6/6 18:00-01:30 (7h30m) ! Tugba Disli ! Vane…" at bounding box center [188, 166] width 89 height 86
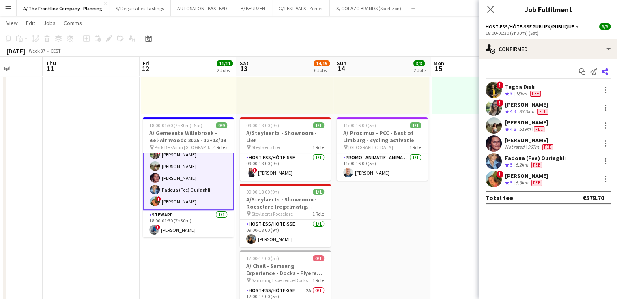
click at [603, 77] on app-icon "Share" at bounding box center [604, 71] width 11 height 11
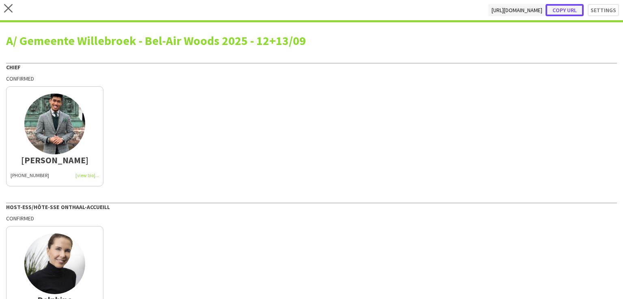
click at [552, 7] on button "Copy url" at bounding box center [564, 10] width 38 height 12
click at [568, 9] on button "Copy url" at bounding box center [564, 10] width 38 height 12
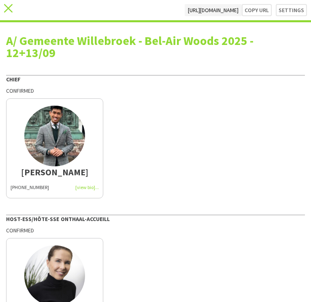
click at [9, 10] on icon "close" at bounding box center [8, 8] width 9 height 9
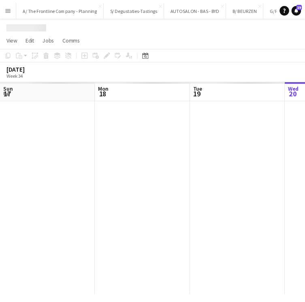
scroll to position [9, 0]
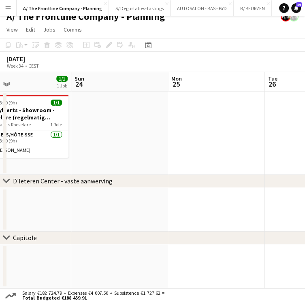
drag, startPoint x: 191, startPoint y: 150, endPoint x: -28, endPoint y: 150, distance: 218.9
click at [0, 150] on html "Menu Boards Boards Boards All jobs Status Workforce Workforce My Workforce Recr…" at bounding box center [152, 146] width 305 height 311
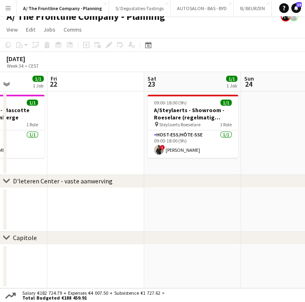
click at [23, 148] on app-calendar-viewport "Tue 19 Wed 20 Thu 21 1/1 1 Job Fri 22 Sat 23 1/1 1 Job Sun 24 Mon 25 Tue 26 Wed…" at bounding box center [152, 180] width 305 height 216
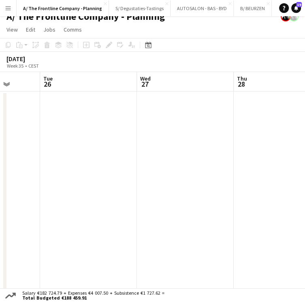
drag, startPoint x: 63, startPoint y: 149, endPoint x: 58, endPoint y: 151, distance: 4.7
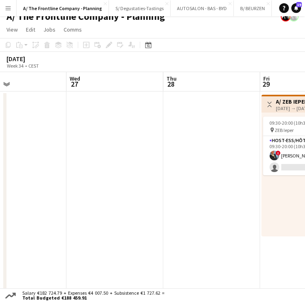
drag, startPoint x: 264, startPoint y: 155, endPoint x: 10, endPoint y: 158, distance: 253.8
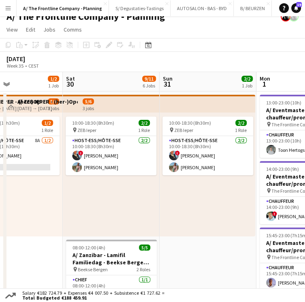
drag, startPoint x: 181, startPoint y: 171, endPoint x: 97, endPoint y: 172, distance: 83.9
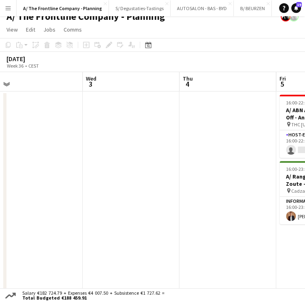
drag, startPoint x: 208, startPoint y: 172, endPoint x: 42, endPoint y: 167, distance: 165.9
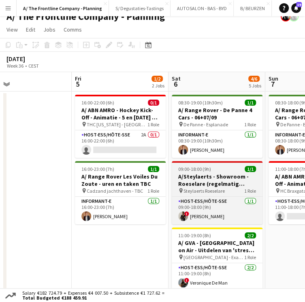
scroll to position [0, 299]
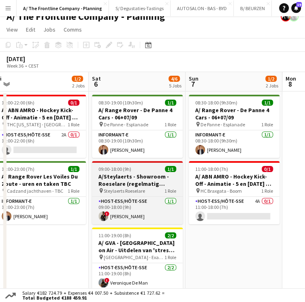
drag, startPoint x: 156, startPoint y: 174, endPoint x: 129, endPoint y: 174, distance: 26.4
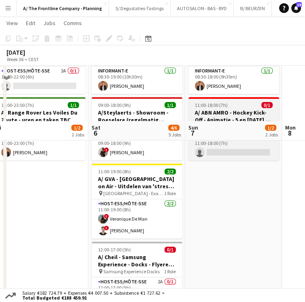
scroll to position [131, 0]
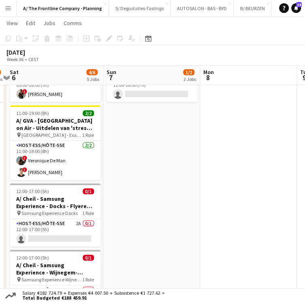
drag, startPoint x: 123, startPoint y: 190, endPoint x: 211, endPoint y: 193, distance: 87.6
click at [122, 190] on app-calendar-viewport "Tue 2 Wed 3 Thu 4 Fri 5 1/2 2 Jobs Sat 6 4/6 5 Jobs Sun 7 1/2 2 Jobs Mon 8 Tue …" at bounding box center [152, 249] width 305 height 696
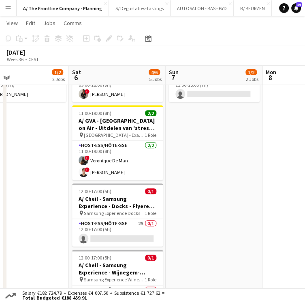
drag, startPoint x: 260, startPoint y: 193, endPoint x: 81, endPoint y: 187, distance: 179.3
click at [81, 187] on app-calendar-viewport "Tue 2 Wed 3 Thu 4 Fri 5 1/2 2 Jobs Sat 6 4/6 5 Jobs Sun 7 1/2 2 Jobs Mon 8 Tue …" at bounding box center [152, 249] width 305 height 696
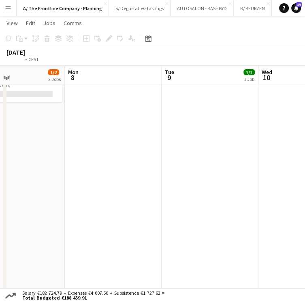
drag, startPoint x: 233, startPoint y: 185, endPoint x: 99, endPoint y: 180, distance: 134.3
click at [89, 180] on app-calendar-viewport "Thu 4 Fri 5 1/2 2 Jobs Sat 6 4/6 5 Jobs Sun 7 1/2 2 Jobs Mon 8 Tue 9 1/1 1 Job …" at bounding box center [152, 249] width 305 height 696
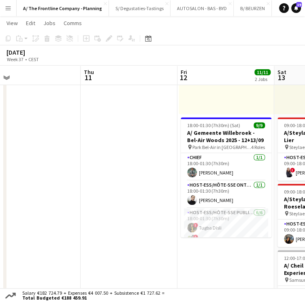
scroll to position [0, 247]
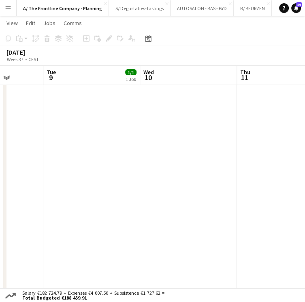
drag, startPoint x: 261, startPoint y: 188, endPoint x: 148, endPoint y: 186, distance: 113.5
click at [148, 186] on app-calendar-viewport "Sat 6 4/6 5 Jobs Sun 7 1/2 2 Jobs Mon 8 Tue 9 1/1 1 Job Wed 10 Thu 11 Fri 12 11…" at bounding box center [152, 249] width 305 height 696
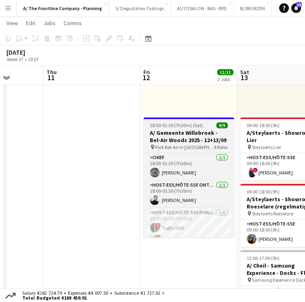
click at [179, 134] on h3 "A/ Gemeente Willebroek - Bel-Air Woods 2025 - 12+13/09" at bounding box center [189, 136] width 91 height 15
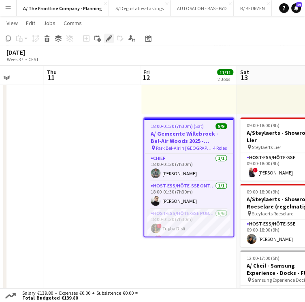
click at [106, 38] on icon "Edit" at bounding box center [109, 38] width 6 height 6
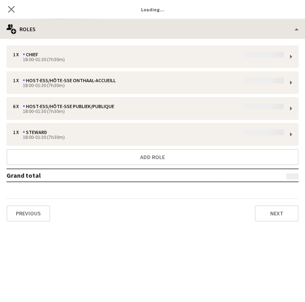
type input "**********"
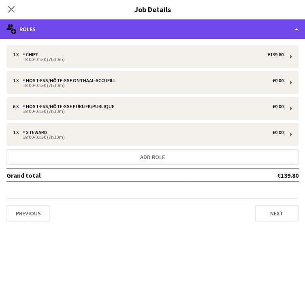
click at [183, 26] on div "multiple-users-add Roles" at bounding box center [152, 28] width 305 height 19
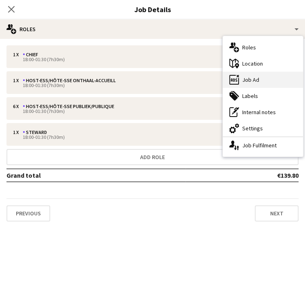
click at [263, 78] on div "ads-window Job Ad" at bounding box center [263, 80] width 80 height 16
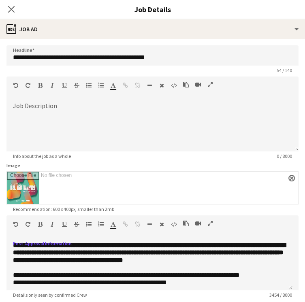
click at [212, 221] on icon "button" at bounding box center [210, 224] width 5 height 6
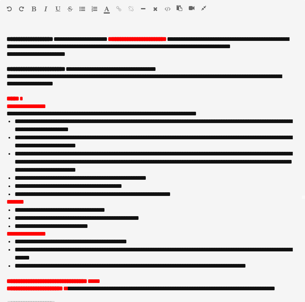
scroll to position [116, 0]
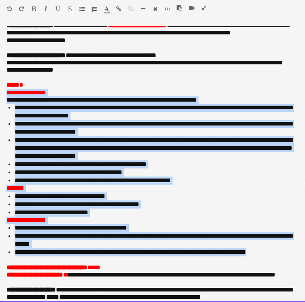
drag, startPoint x: 268, startPoint y: 254, endPoint x: 6, endPoint y: 94, distance: 306.6
click at [6, 94] on div "**********" at bounding box center [152, 164] width 305 height 276
copy div "**********"
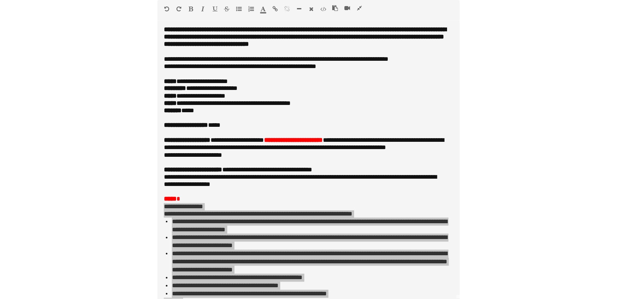
scroll to position [131, 0]
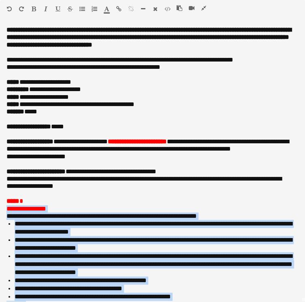
click at [203, 8] on icon "button" at bounding box center [203, 8] width 5 height 6
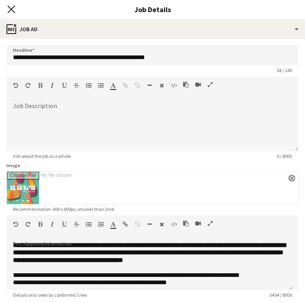
click at [13, 9] on icon "Close pop-in" at bounding box center [11, 9] width 8 height 8
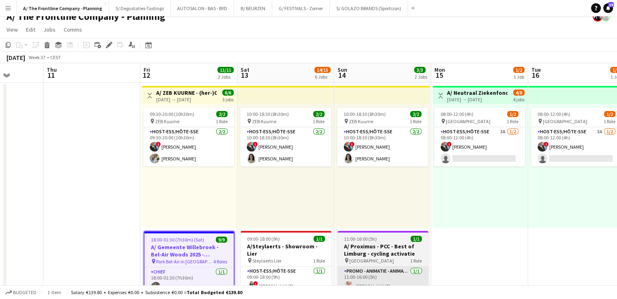
scroll to position [0, 0]
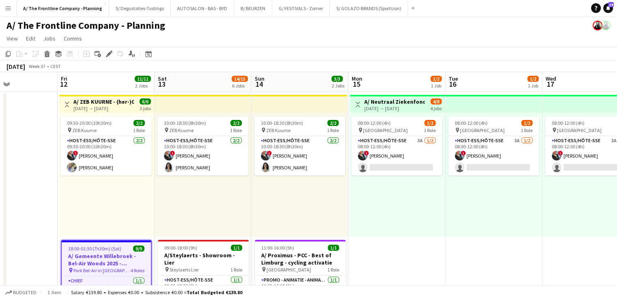
drag, startPoint x: 507, startPoint y: 202, endPoint x: 368, endPoint y: 190, distance: 138.7
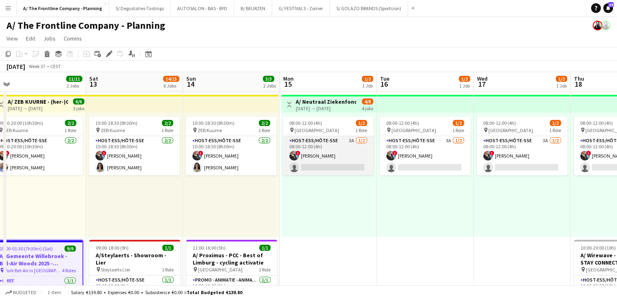
click at [345, 156] on app-card-role "Host-ess/Hôte-sse 3A 1/2 08:00-12:00 (4h) ! Eveline Van Rompaey single-neutral-…" at bounding box center [328, 155] width 91 height 39
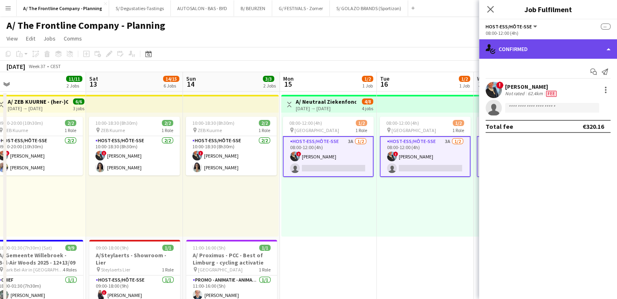
click at [524, 54] on div "single-neutral-actions-check-2 Confirmed" at bounding box center [548, 48] width 138 height 19
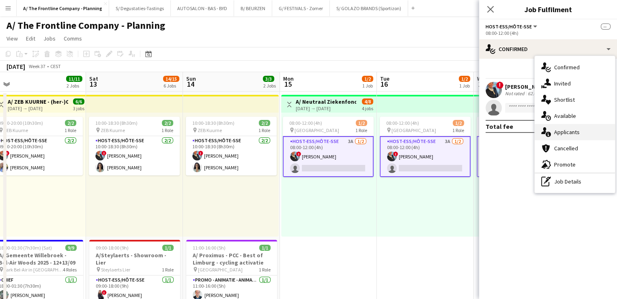
click at [590, 137] on div "single-neutral-actions-information Applicants" at bounding box center [574, 132] width 80 height 16
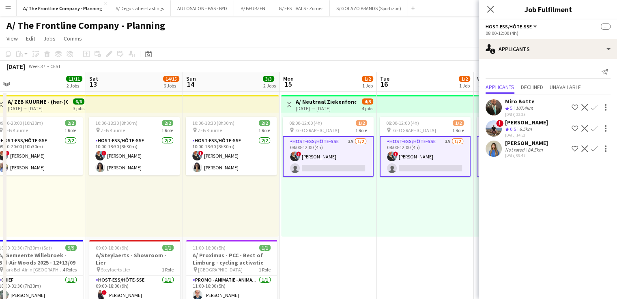
click at [524, 156] on div "14-08-2025 09:47" at bounding box center [526, 155] width 43 height 5
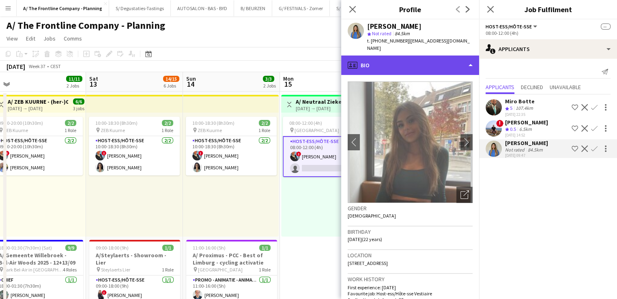
click at [399, 56] on div "profile Bio" at bounding box center [410, 65] width 138 height 19
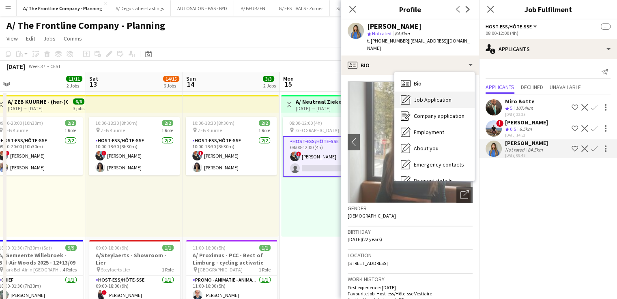
click at [426, 96] on span "Job Application" at bounding box center [432, 99] width 38 height 7
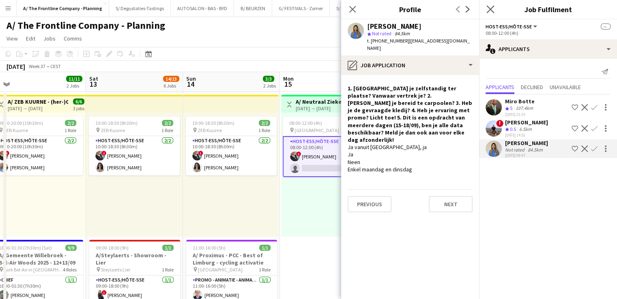
click at [486, 7] on app-icon "Close pop-in" at bounding box center [490, 10] width 12 height 12
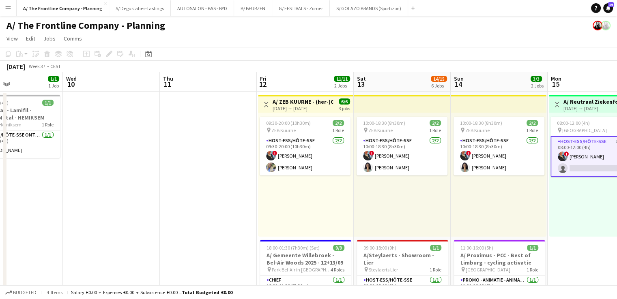
drag, startPoint x: 154, startPoint y: 164, endPoint x: 434, endPoint y: 167, distance: 280.1
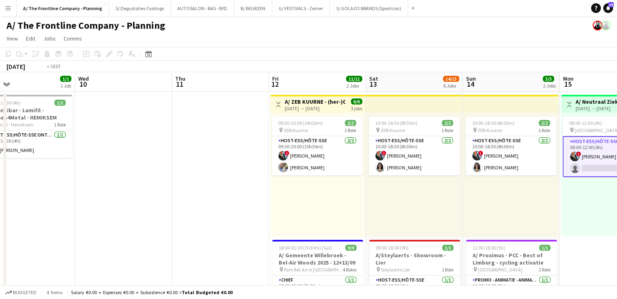
drag, startPoint x: 236, startPoint y: 145, endPoint x: 483, endPoint y: 156, distance: 247.6
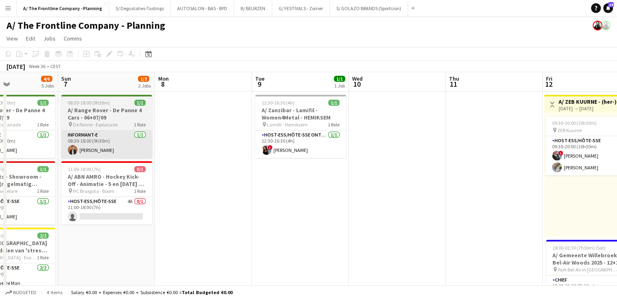
drag, startPoint x: 139, startPoint y: 151, endPoint x: 318, endPoint y: 156, distance: 178.4
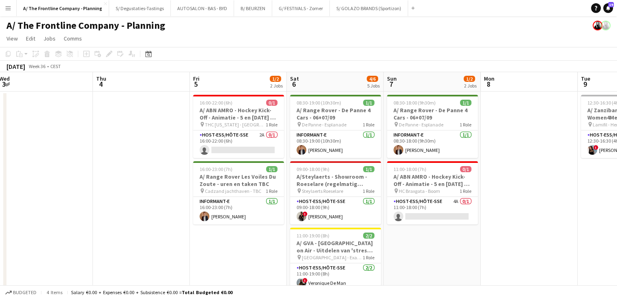
scroll to position [0, 250]
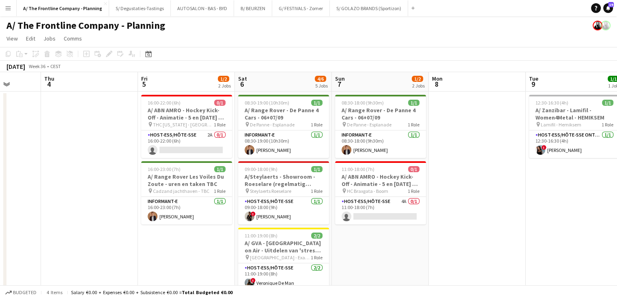
drag, startPoint x: 237, startPoint y: 171, endPoint x: 379, endPoint y: 176, distance: 142.0
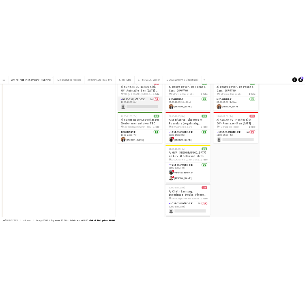
scroll to position [0, 0]
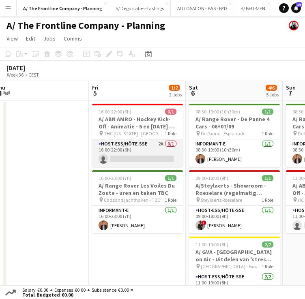
drag, startPoint x: 290, startPoint y: 148, endPoint x: 101, endPoint y: 146, distance: 189.7
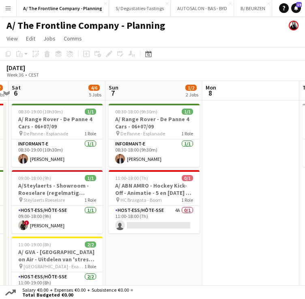
drag, startPoint x: 216, startPoint y: 146, endPoint x: 110, endPoint y: 146, distance: 105.4
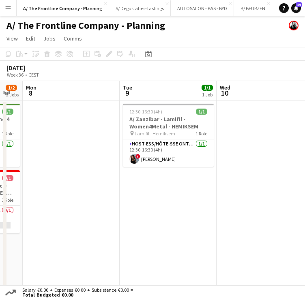
drag, startPoint x: 216, startPoint y: 146, endPoint x: 62, endPoint y: 146, distance: 153.2
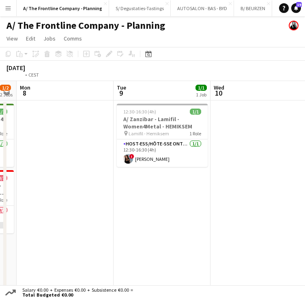
drag, startPoint x: 221, startPoint y: 146, endPoint x: 6, endPoint y: 146, distance: 214.0
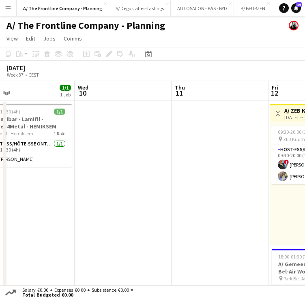
drag, startPoint x: 204, startPoint y: 146, endPoint x: 81, endPoint y: 150, distance: 122.9
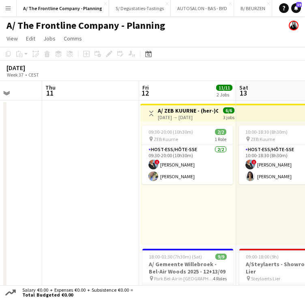
drag, startPoint x: 149, startPoint y: 161, endPoint x: 124, endPoint y: 161, distance: 24.3
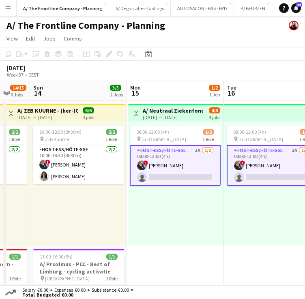
drag, startPoint x: 233, startPoint y: 160, endPoint x: 126, endPoint y: 154, distance: 106.8
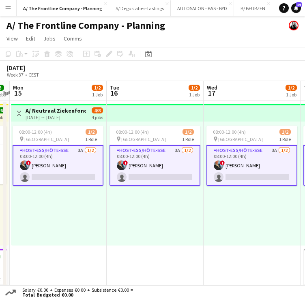
drag, startPoint x: 215, startPoint y: 151, endPoint x: 98, endPoint y: 153, distance: 117.2
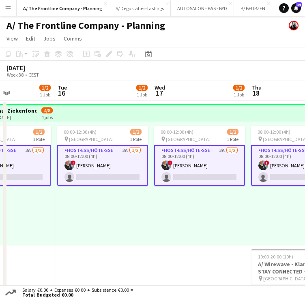
scroll to position [0, 394]
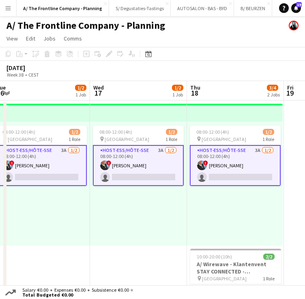
drag, startPoint x: 156, startPoint y: 150, endPoint x: 86, endPoint y: 147, distance: 69.8
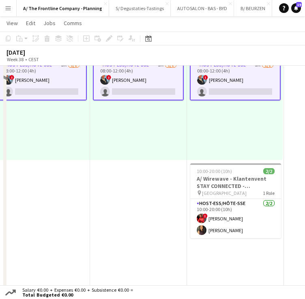
scroll to position [0, 0]
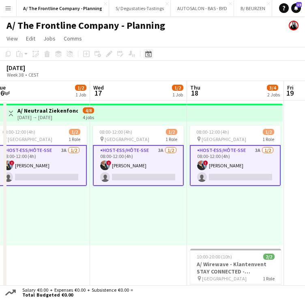
click at [152, 51] on div "Date picker" at bounding box center [149, 54] width 10 height 10
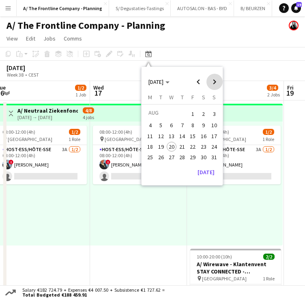
click at [209, 78] on span "Next month" at bounding box center [214, 82] width 16 height 16
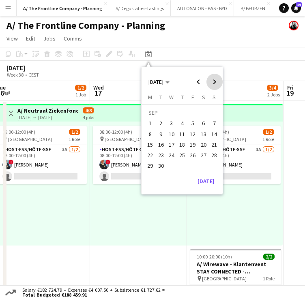
click at [209, 78] on span "Next month" at bounding box center [214, 82] width 16 height 16
click at [201, 145] on span "18" at bounding box center [204, 145] width 10 height 10
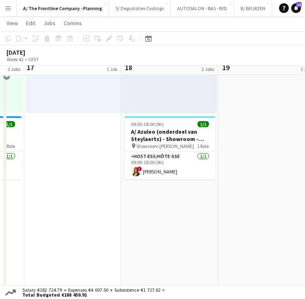
scroll to position [122, 0]
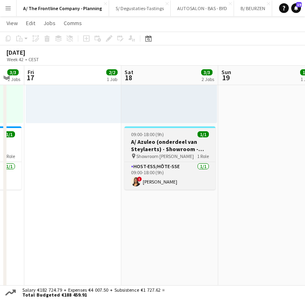
click at [193, 153] on span "Showroom Azuleo Wijnegem" at bounding box center [165, 156] width 58 height 6
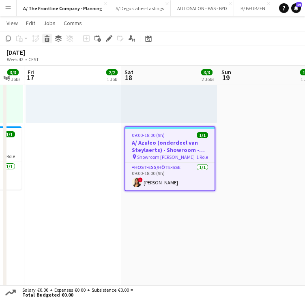
click at [49, 41] on icon "Delete" at bounding box center [47, 38] width 6 height 6
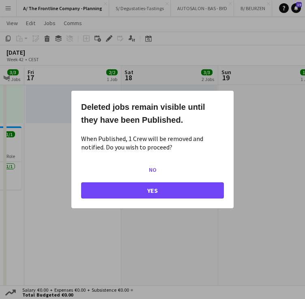
scroll to position [0, 0]
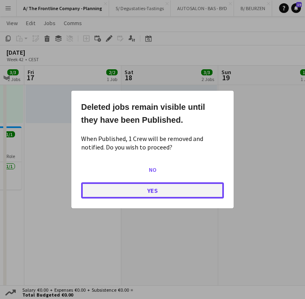
click at [126, 192] on button "Yes" at bounding box center [152, 190] width 143 height 16
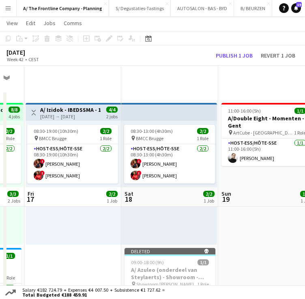
scroll to position [122, 0]
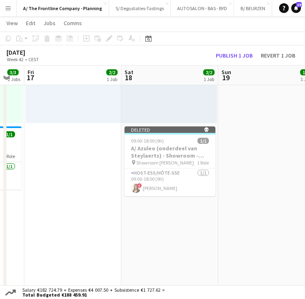
click at [229, 49] on div "October 2025 Week 42 • CEST Publish 1 job Revert 1 job" at bounding box center [152, 55] width 305 height 20
click at [229, 54] on button "Publish 1 job" at bounding box center [233, 55] width 43 height 9
